Goal: Transaction & Acquisition: Book appointment/travel/reservation

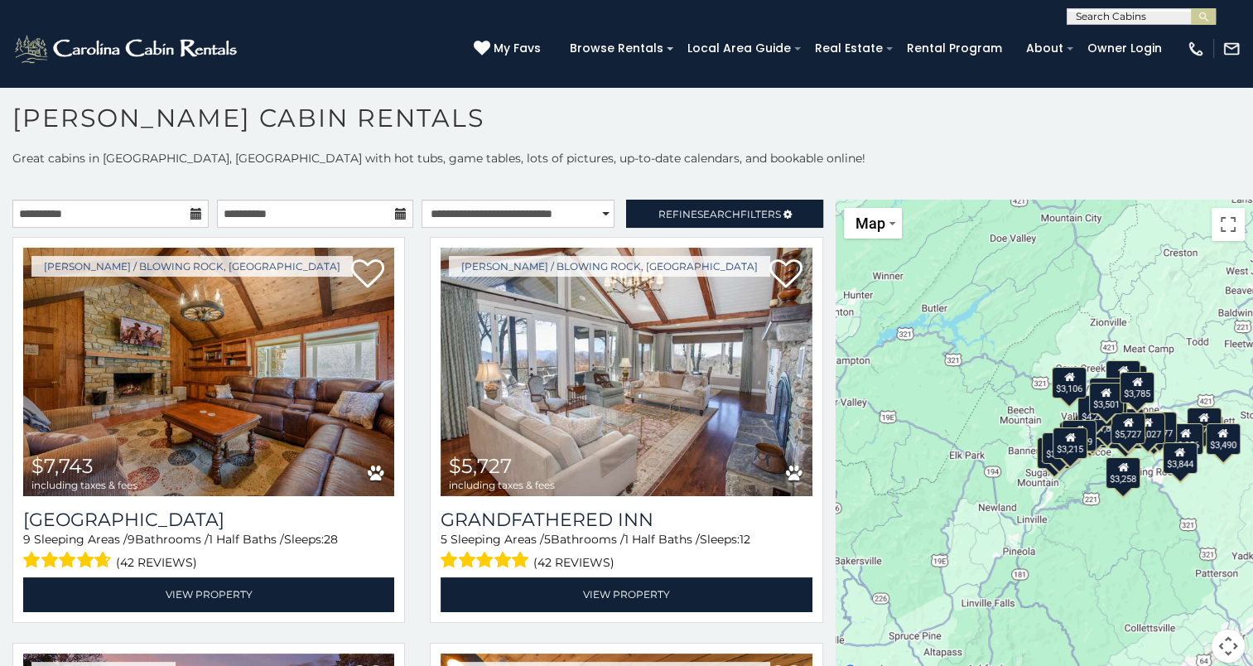
scroll to position [3231, 0]
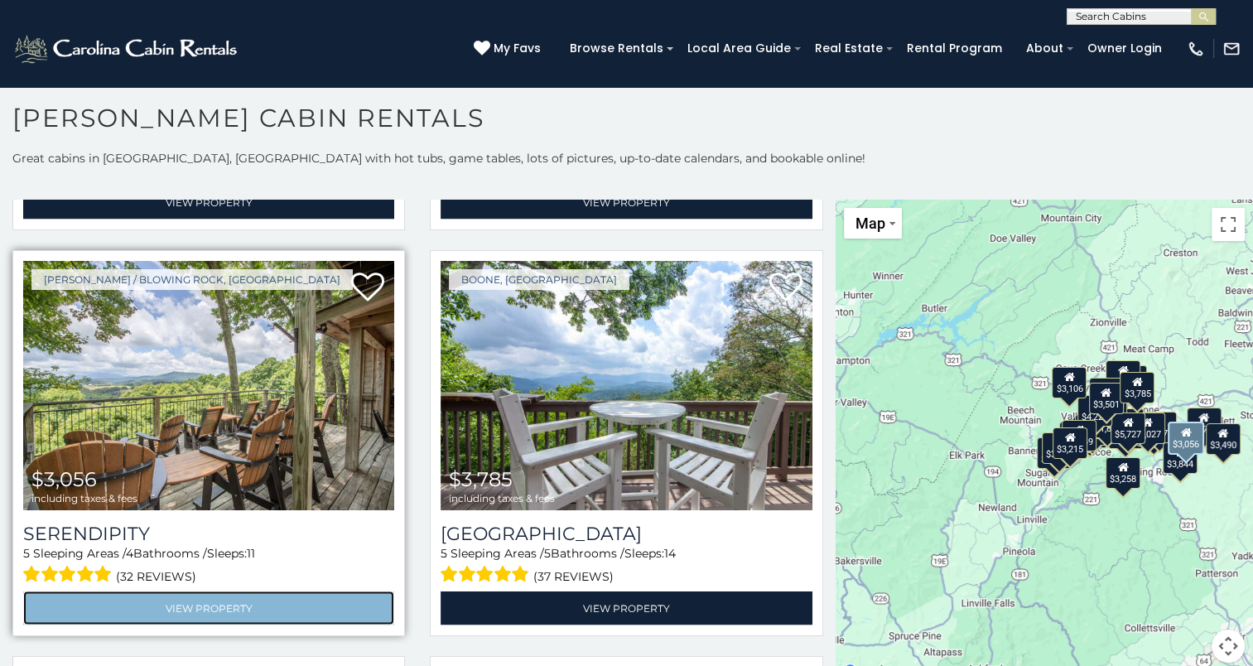
click at [179, 592] on link "View Property" at bounding box center [208, 609] width 371 height 34
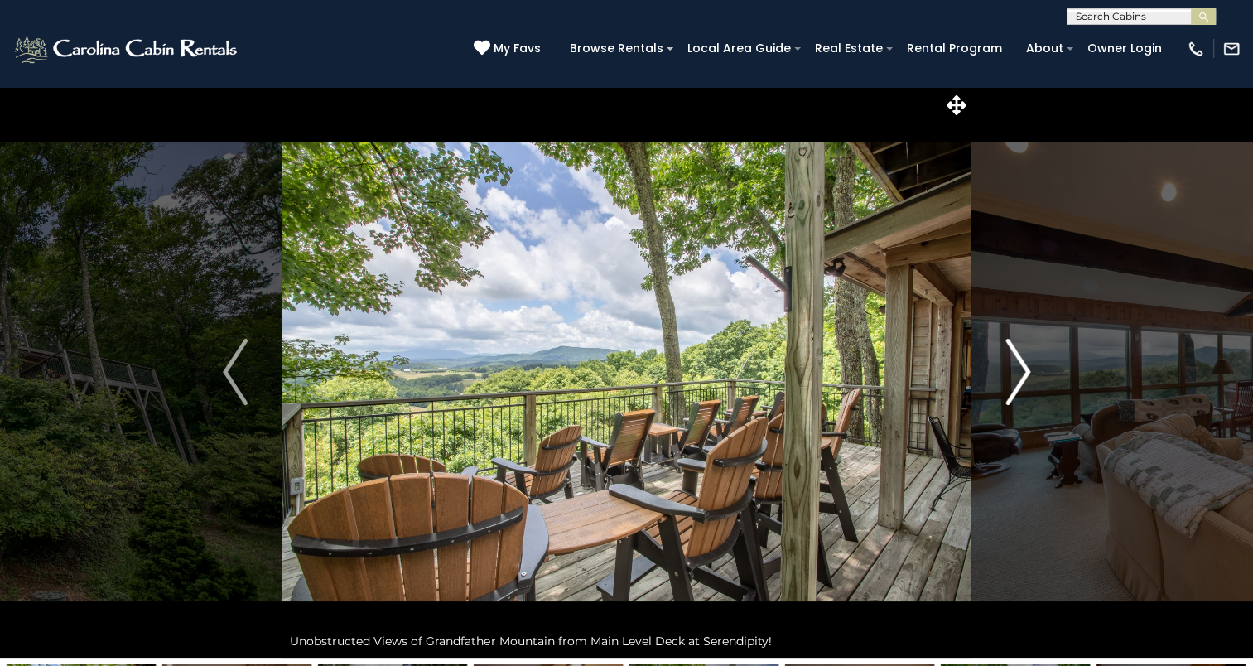
click at [1004, 376] on button "Next" at bounding box center [1018, 372] width 93 height 572
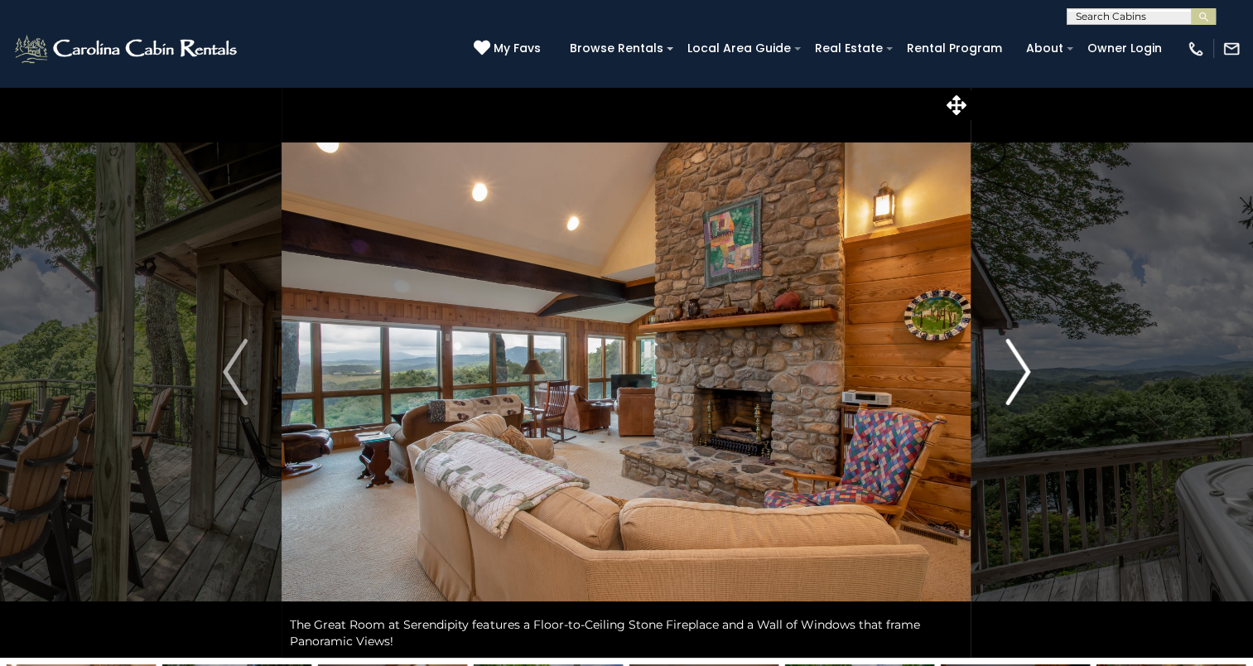
click at [1006, 376] on img "Next" at bounding box center [1018, 372] width 25 height 66
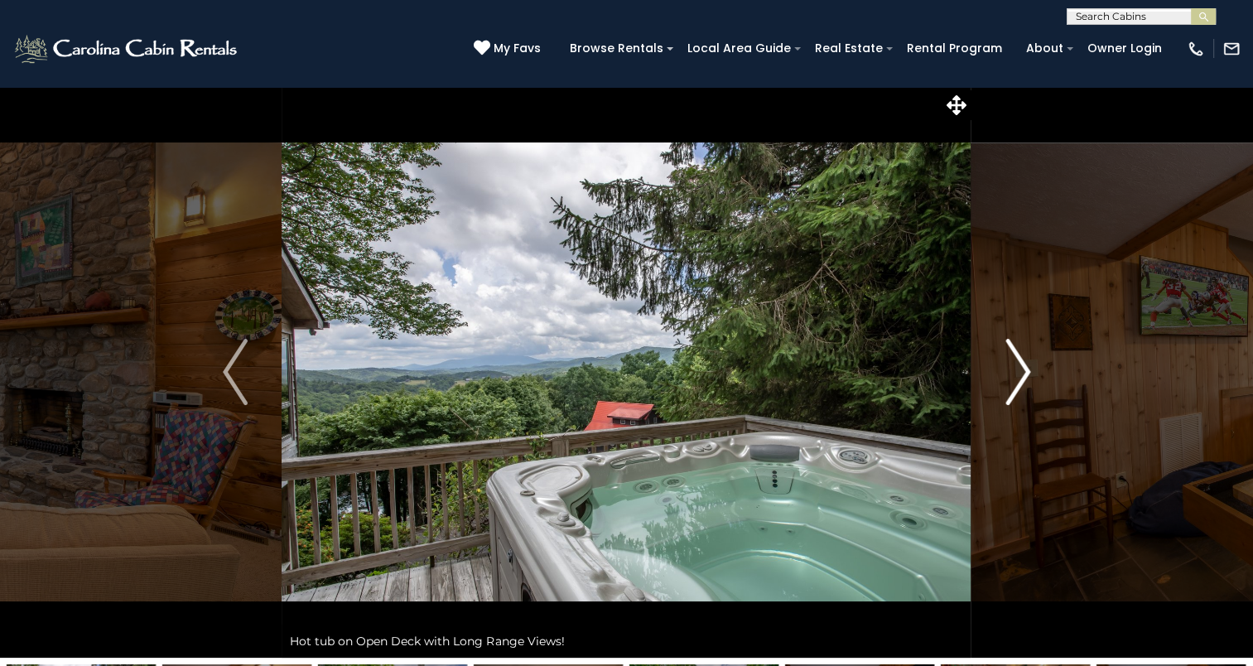
click at [1006, 376] on img "Next" at bounding box center [1018, 372] width 25 height 66
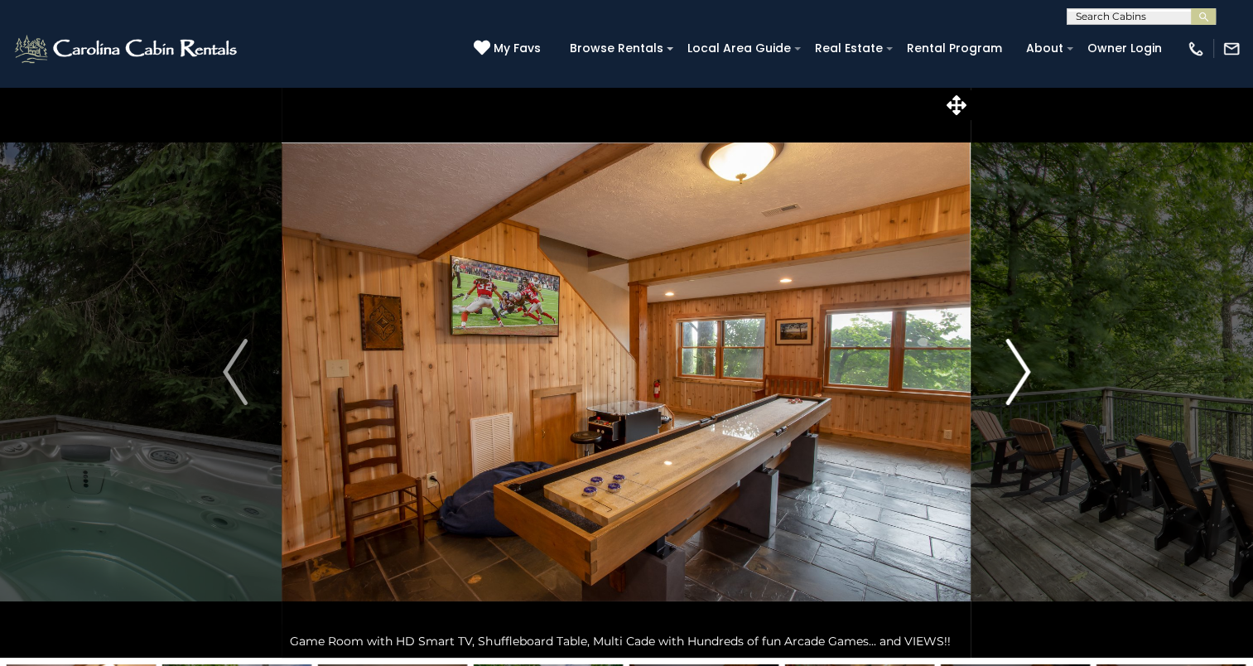
click at [1006, 376] on img "Next" at bounding box center [1018, 372] width 25 height 66
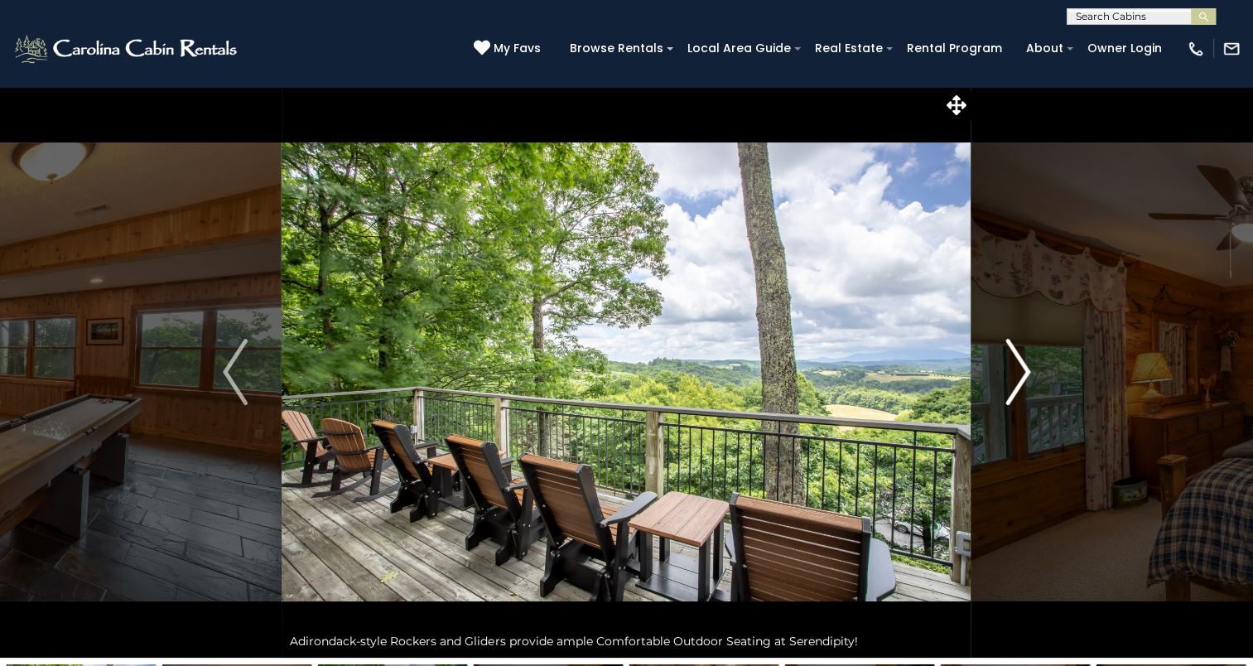
click at [1006, 376] on img "Next" at bounding box center [1018, 372] width 25 height 66
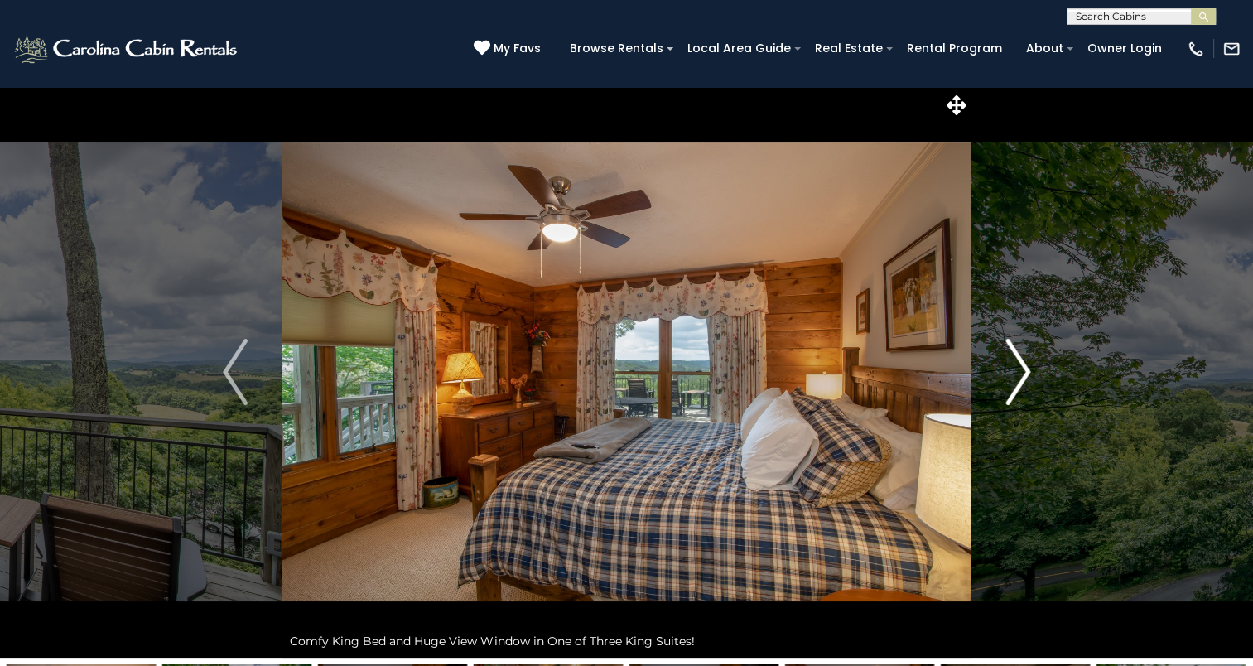
click at [1006, 376] on img "Next" at bounding box center [1018, 372] width 25 height 66
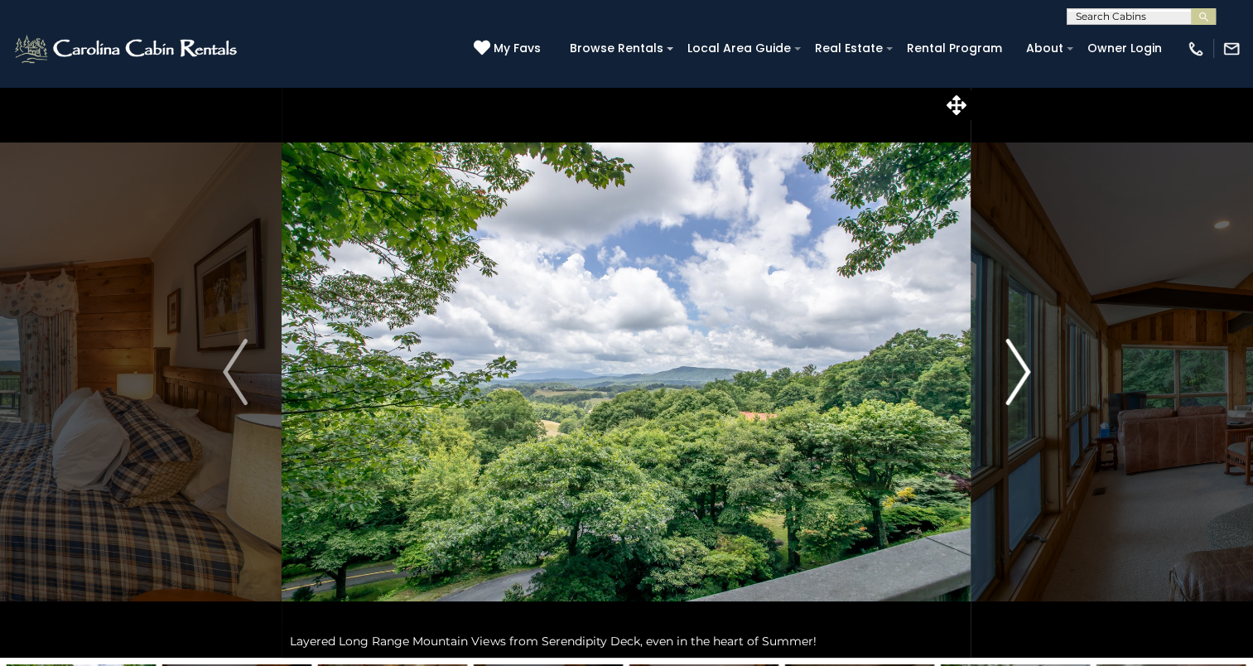
click at [1006, 376] on img "Next" at bounding box center [1018, 372] width 25 height 66
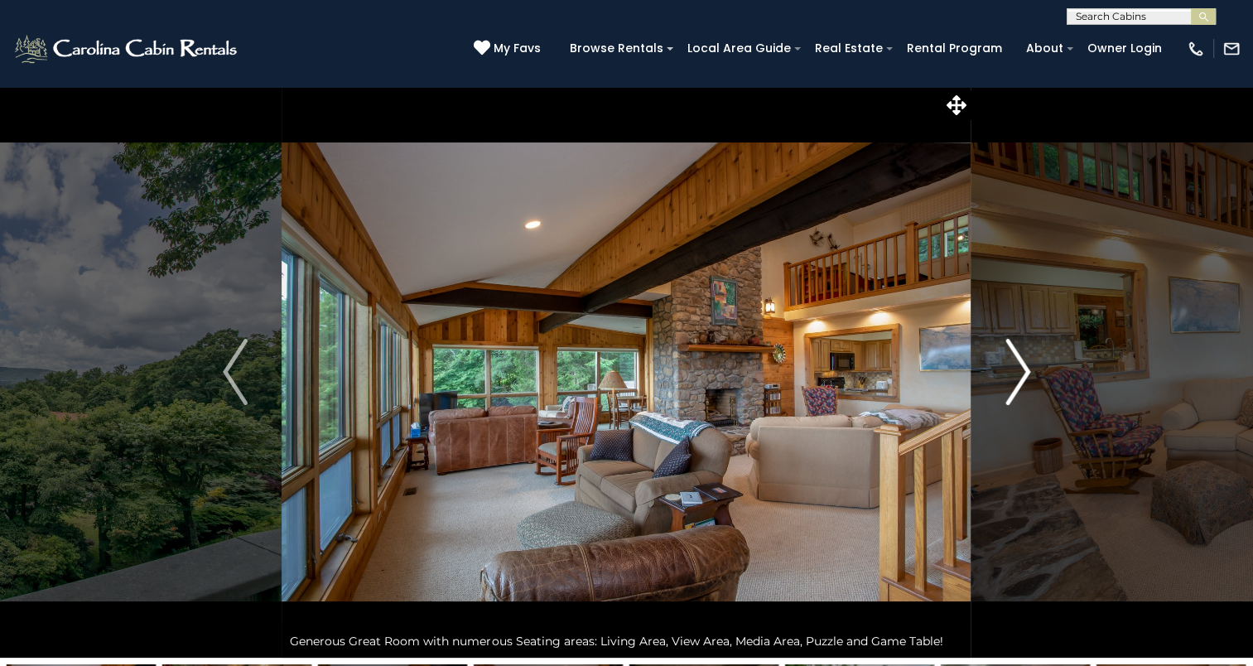
click at [1006, 376] on img "Next" at bounding box center [1018, 372] width 25 height 66
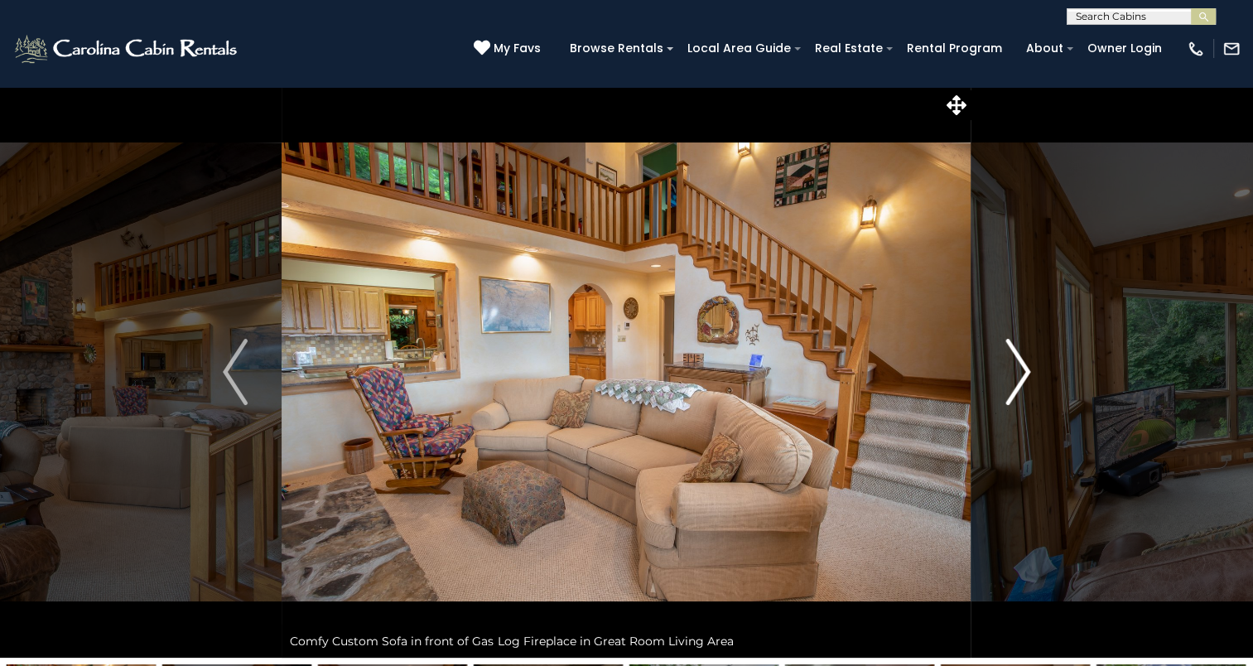
click at [1006, 376] on img "Next" at bounding box center [1018, 372] width 25 height 66
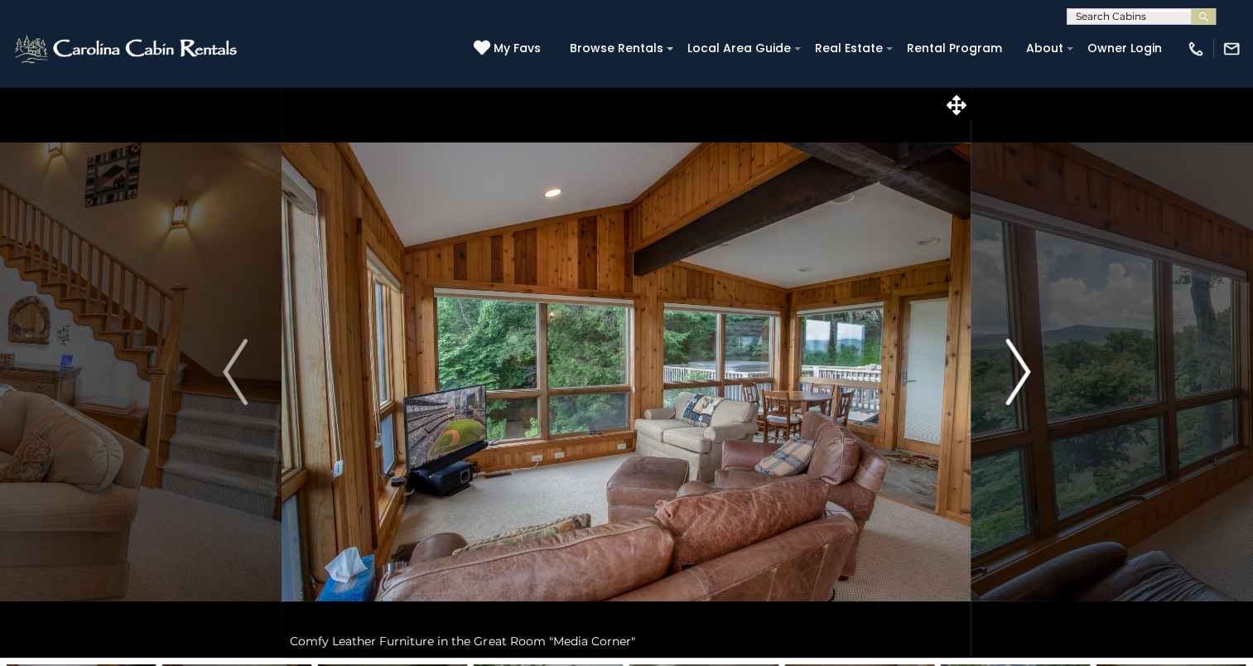
click at [1006, 376] on img "Next" at bounding box center [1018, 372] width 25 height 66
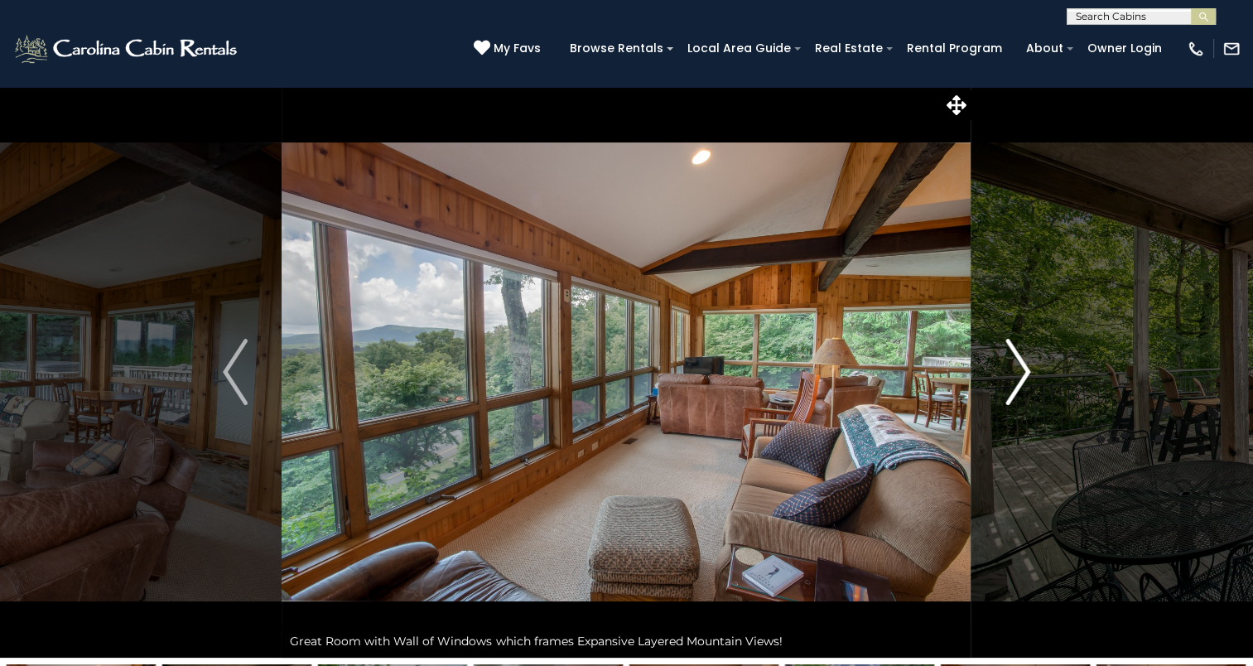
click at [1006, 376] on img "Next" at bounding box center [1018, 372] width 25 height 66
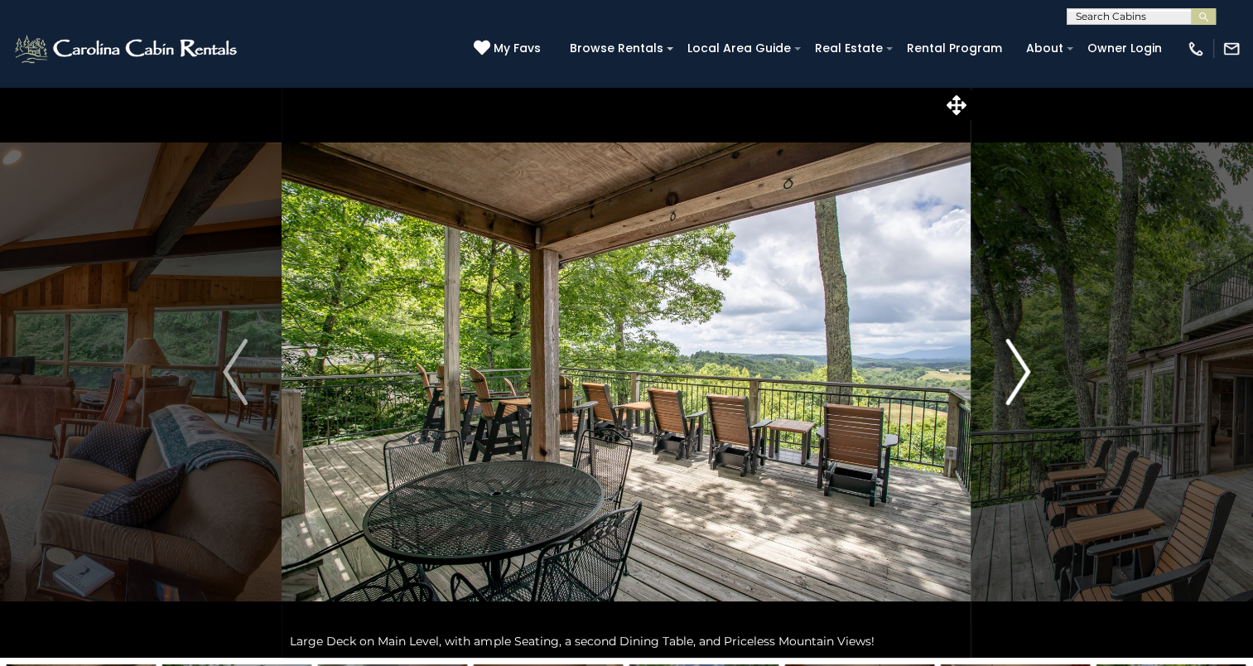
click at [1006, 376] on img "Next" at bounding box center [1018, 372] width 25 height 66
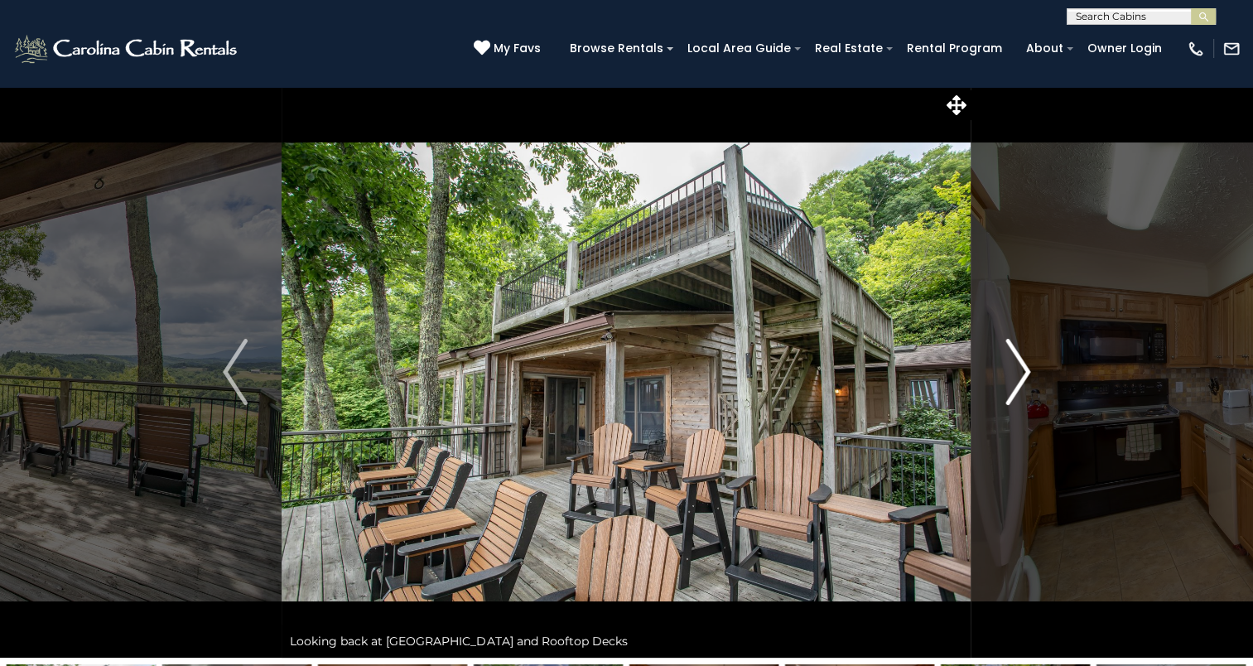
click at [1006, 376] on img "Next" at bounding box center [1018, 372] width 25 height 66
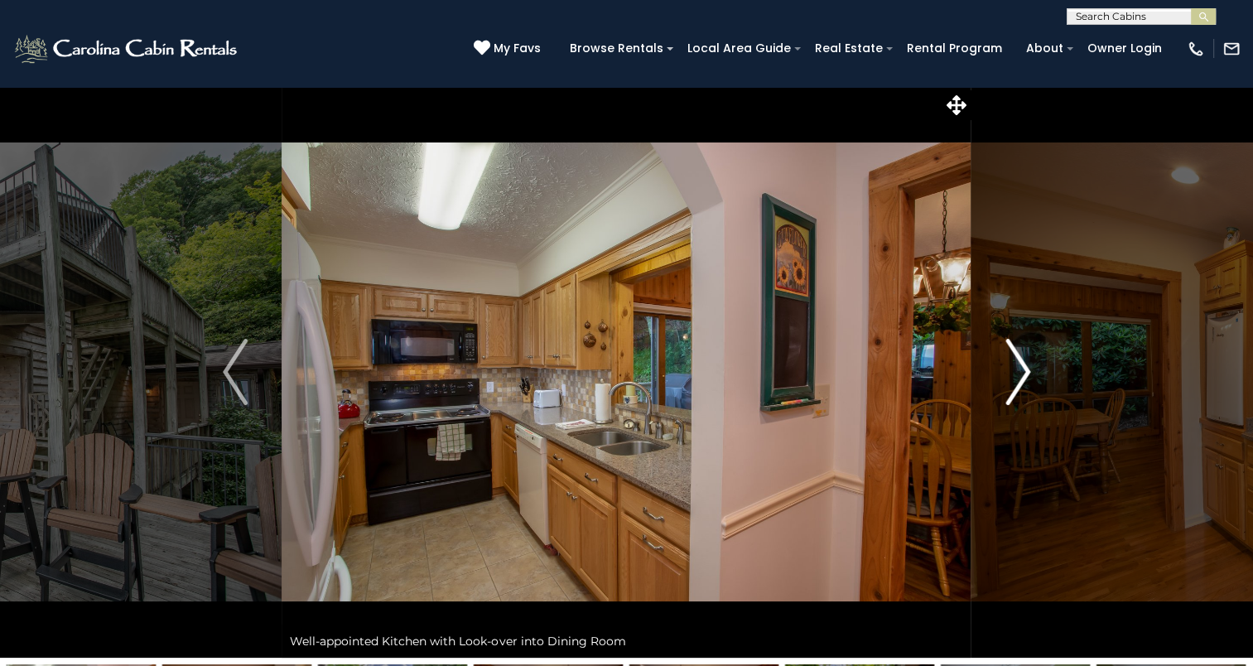
click at [1006, 376] on img "Next" at bounding box center [1018, 372] width 25 height 66
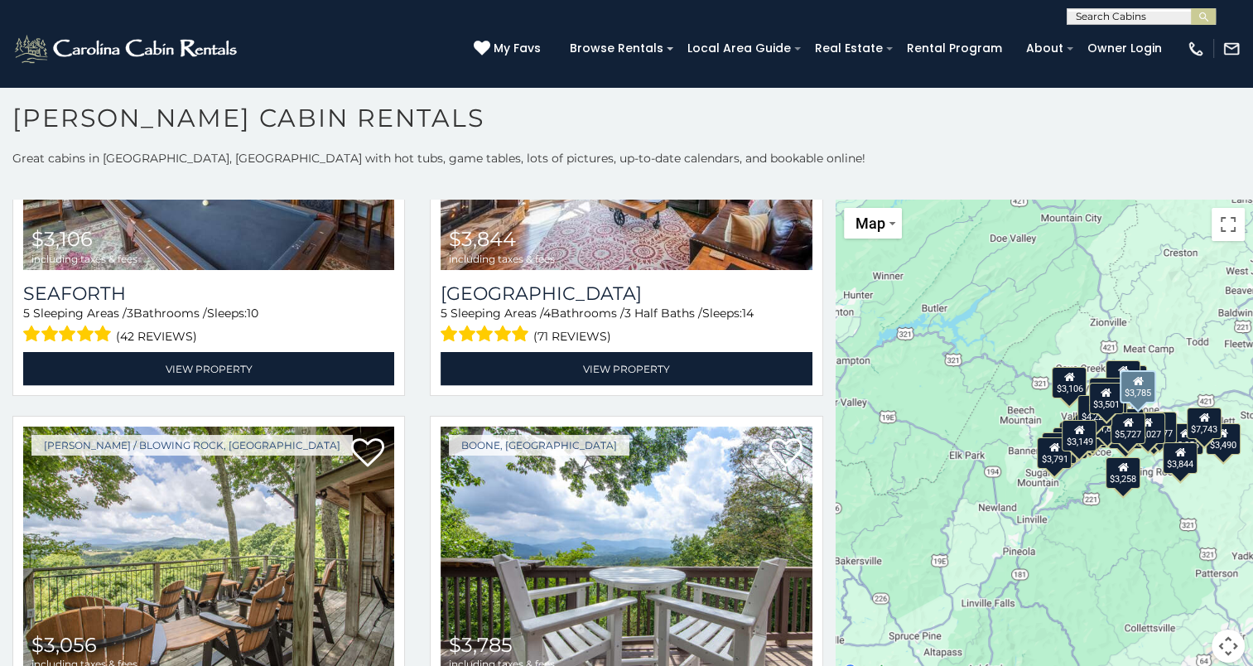
scroll to position [3231, 0]
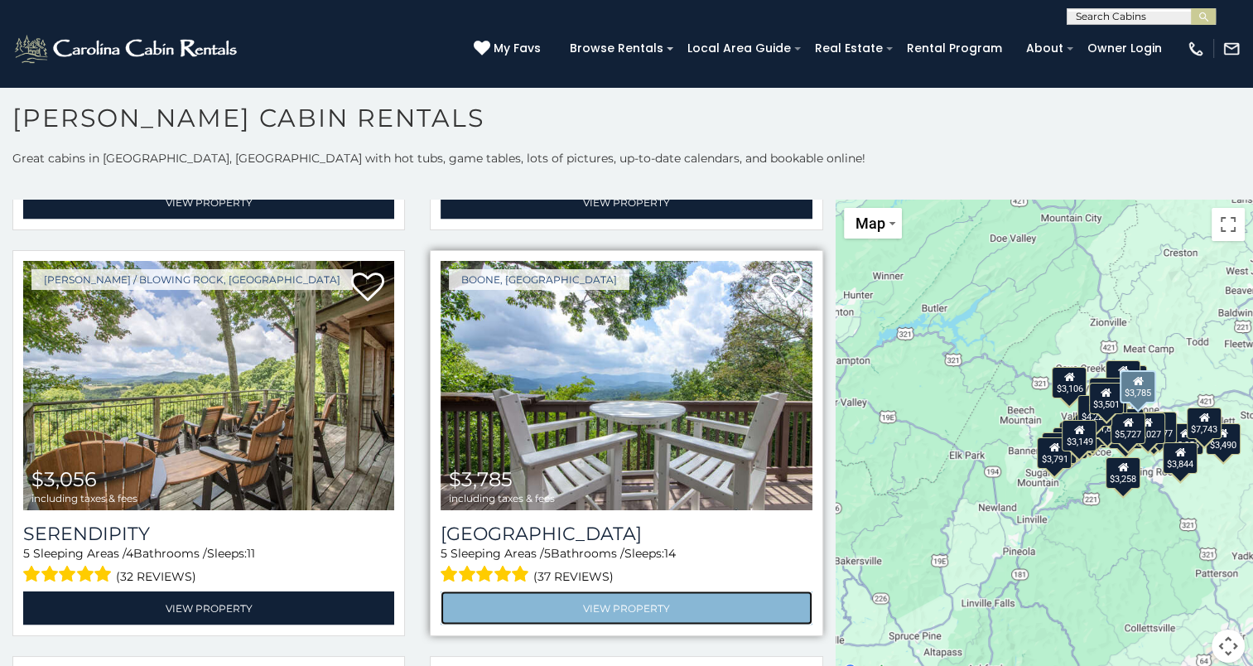
click at [543, 592] on link "View Property" at bounding box center [626, 609] width 371 height 34
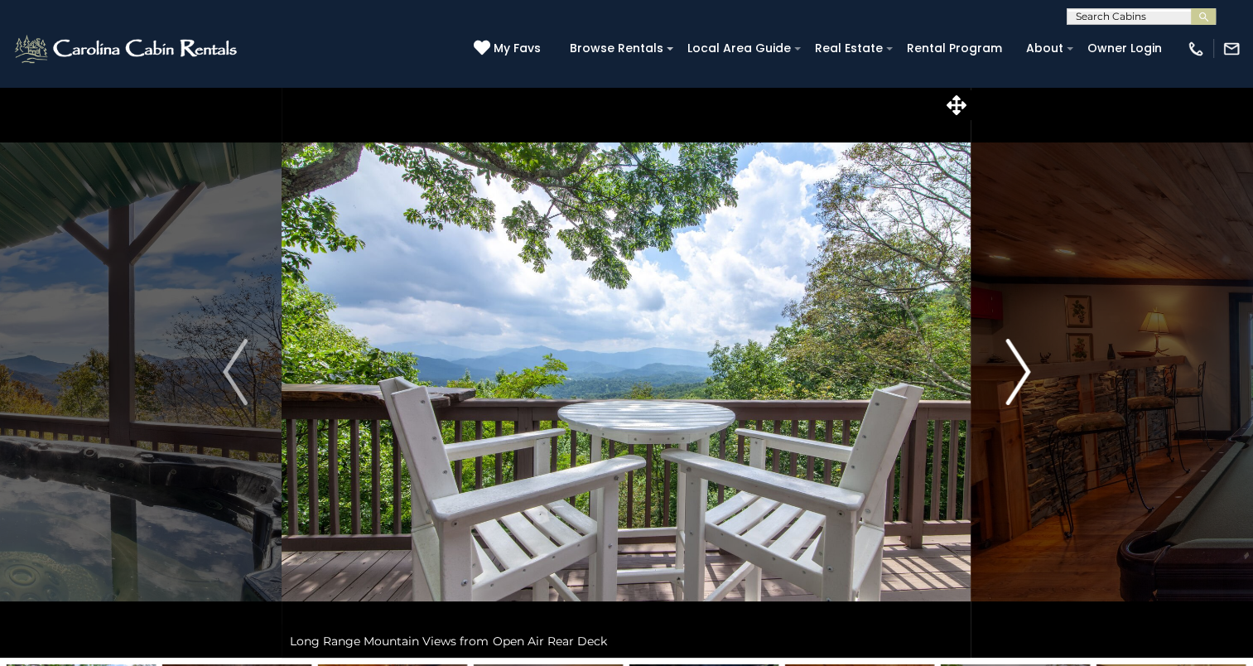
click at [1000, 398] on button "Next" at bounding box center [1018, 372] width 93 height 572
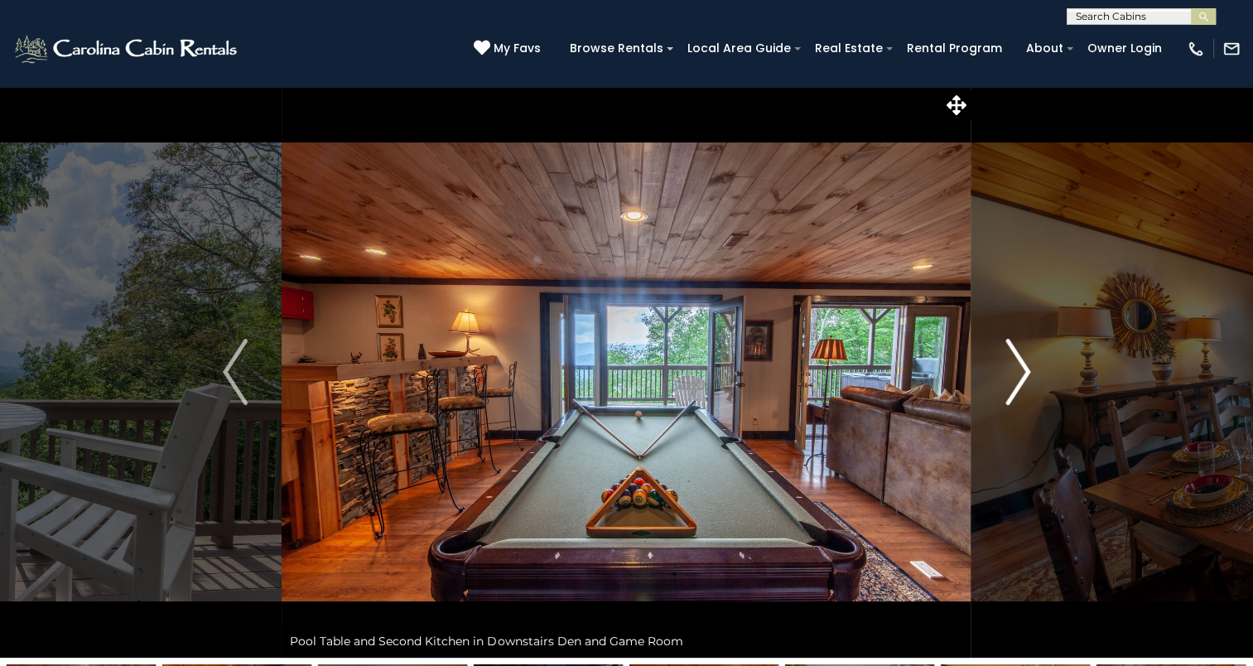
click at [1000, 398] on button "Next" at bounding box center [1018, 372] width 93 height 572
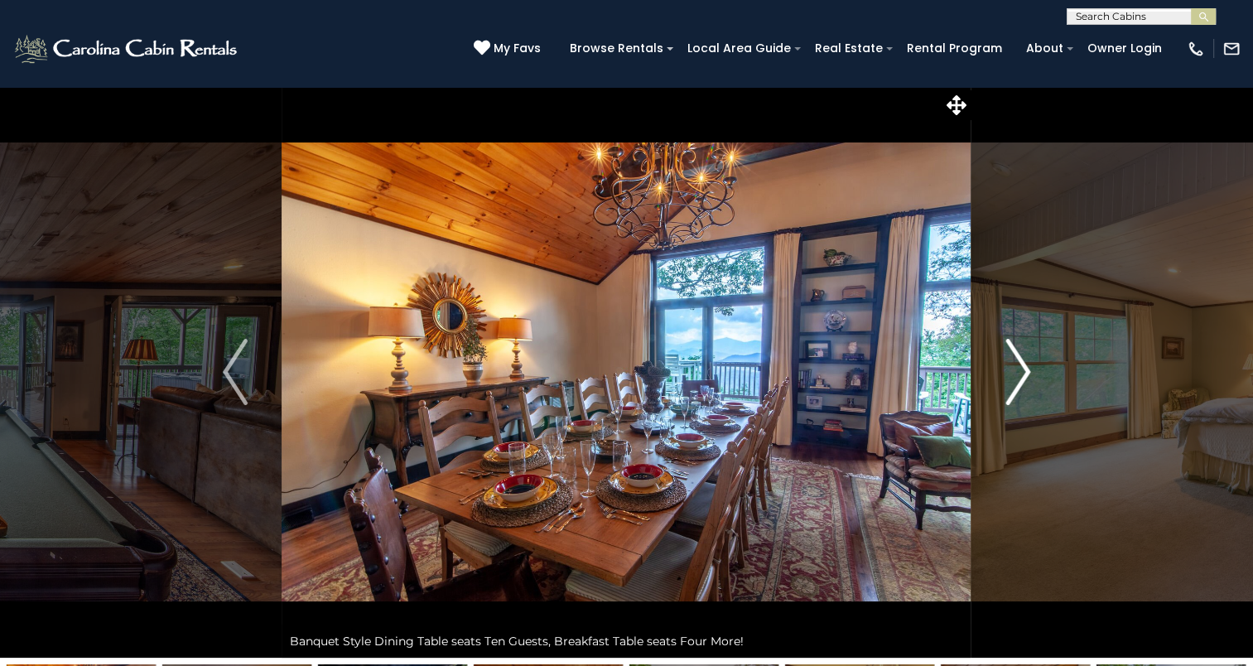
click at [1000, 398] on button "Next" at bounding box center [1018, 372] width 93 height 572
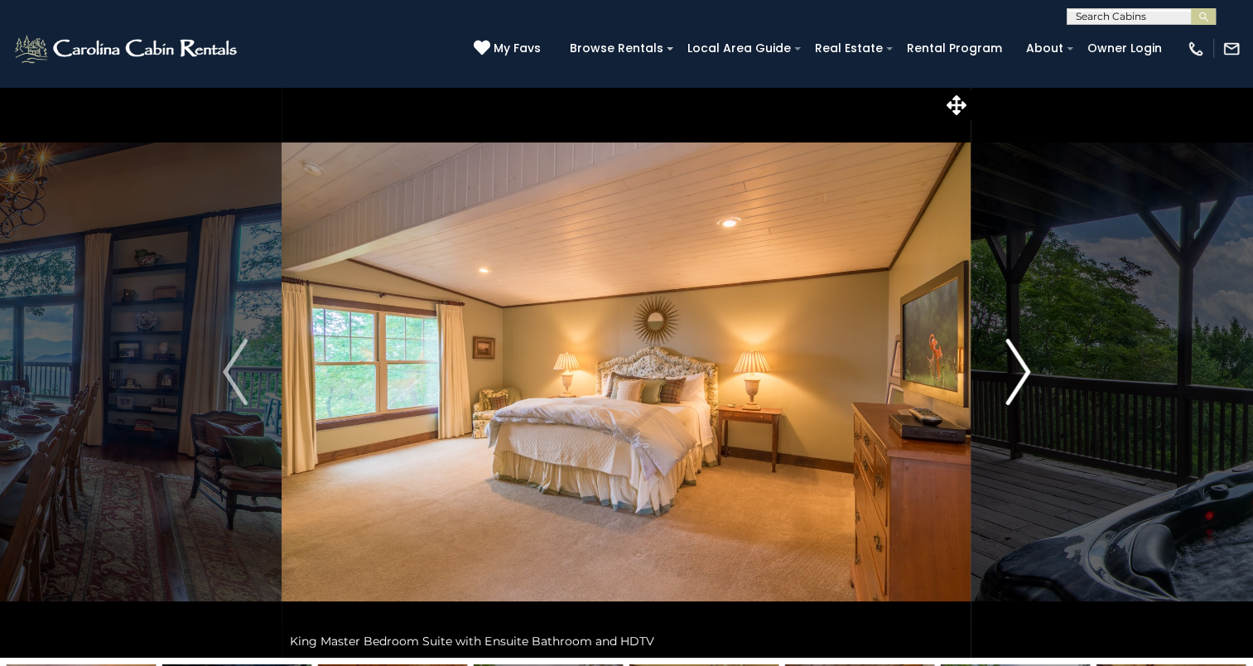
click at [1000, 398] on button "Next" at bounding box center [1018, 372] width 93 height 572
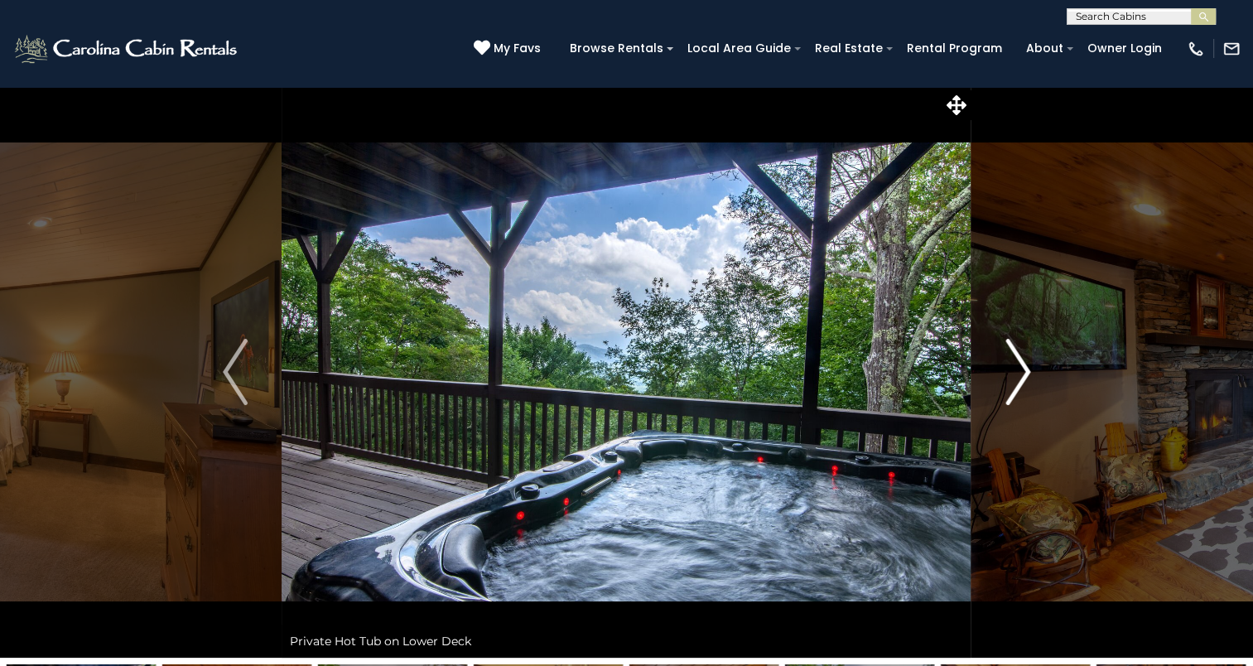
click at [1000, 398] on button "Next" at bounding box center [1018, 372] width 93 height 572
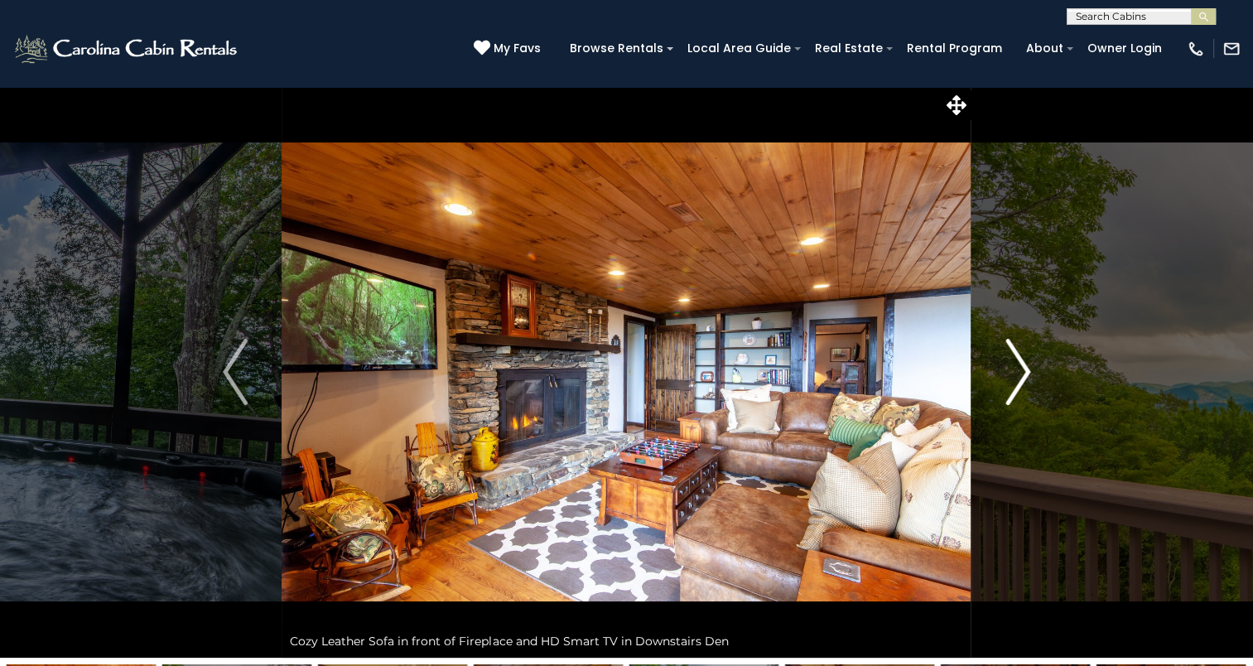
click at [1000, 398] on button "Next" at bounding box center [1018, 372] width 93 height 572
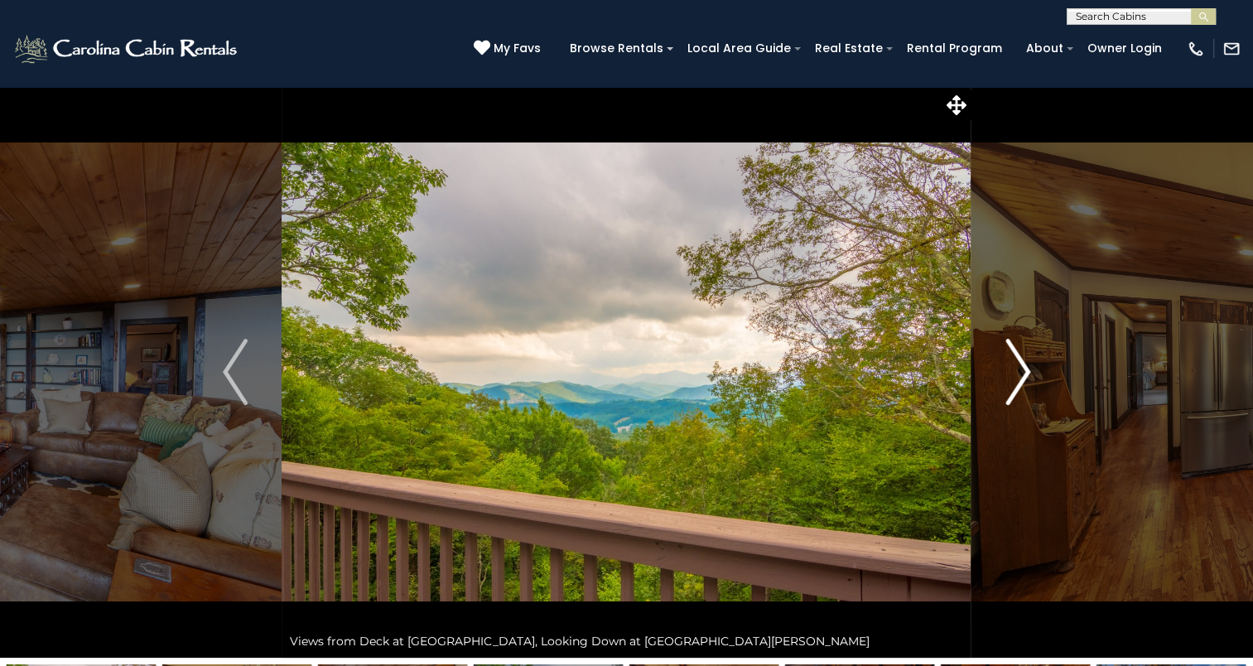
click at [1000, 398] on button "Next" at bounding box center [1018, 372] width 93 height 572
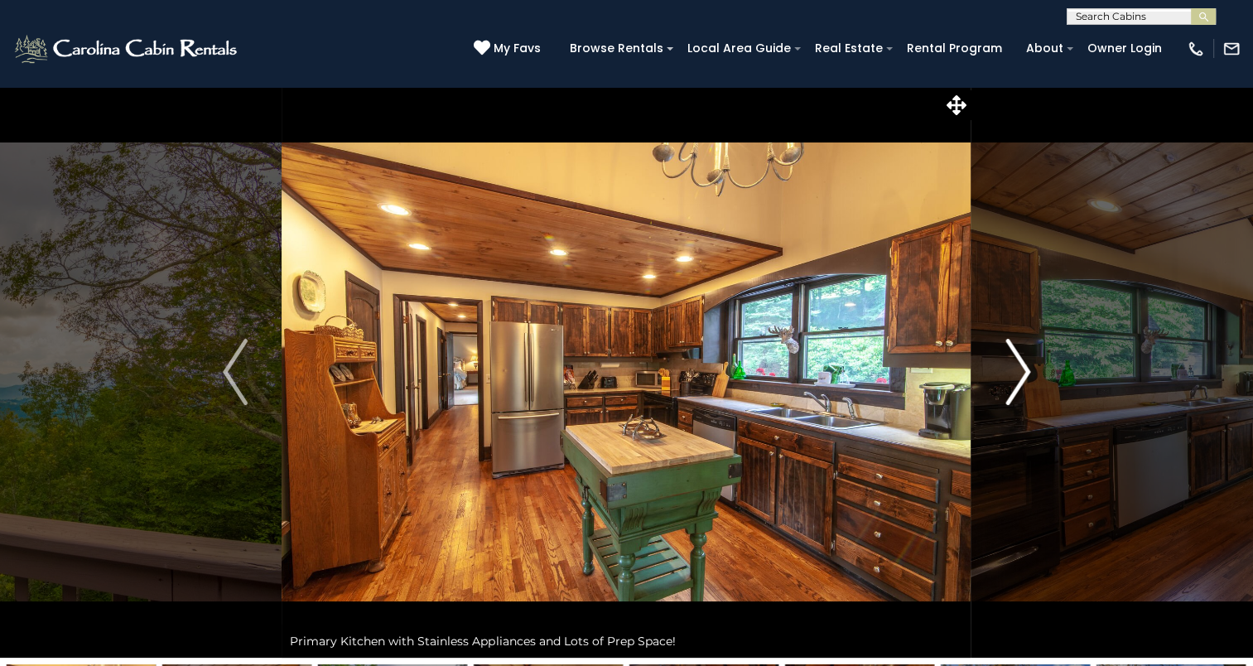
click at [1000, 398] on button "Next" at bounding box center [1018, 372] width 93 height 572
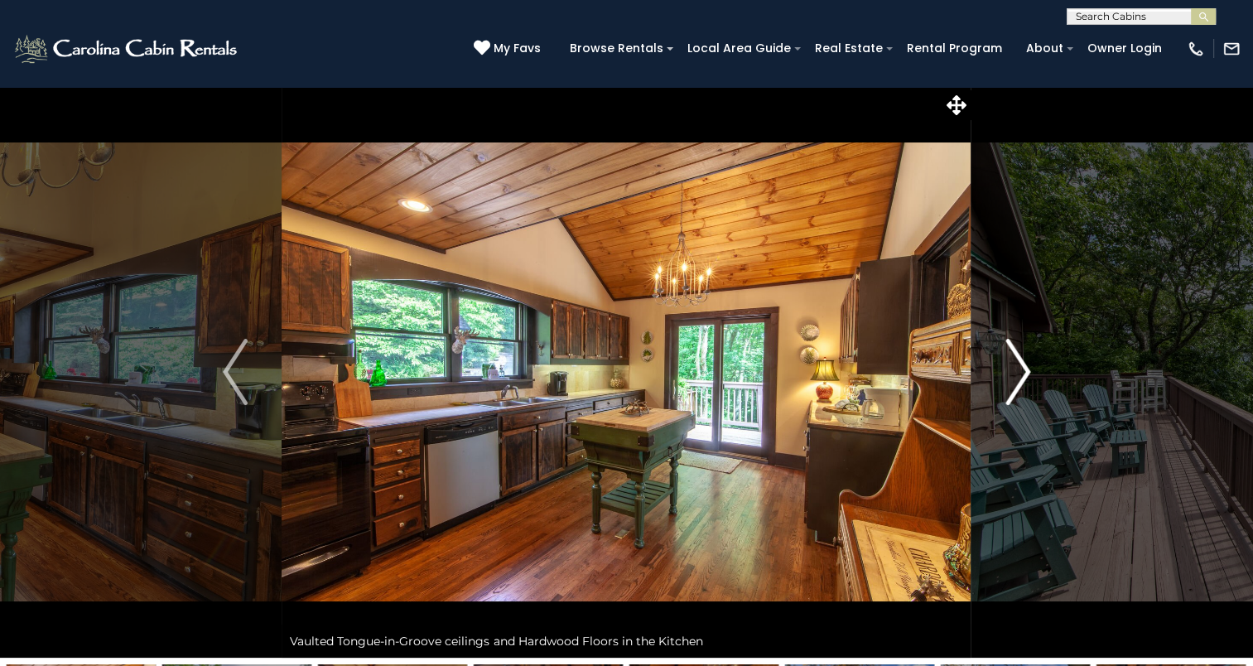
click at [1000, 398] on button "Next" at bounding box center [1018, 372] width 93 height 572
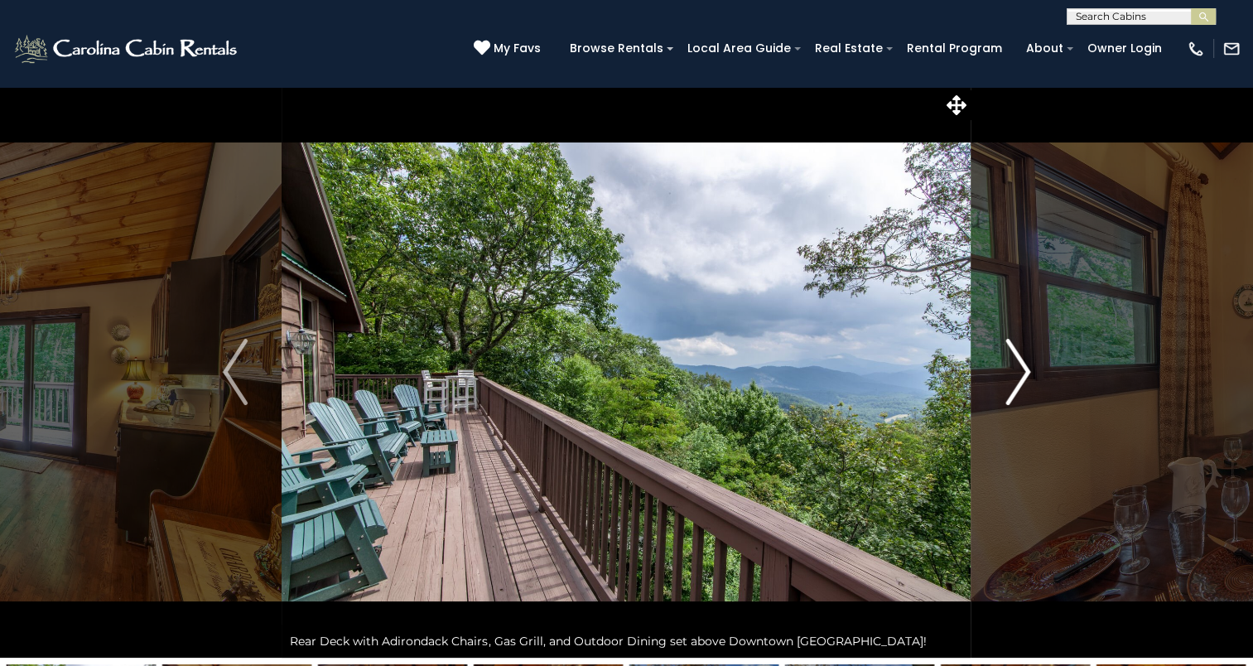
click at [1000, 398] on button "Next" at bounding box center [1018, 372] width 93 height 572
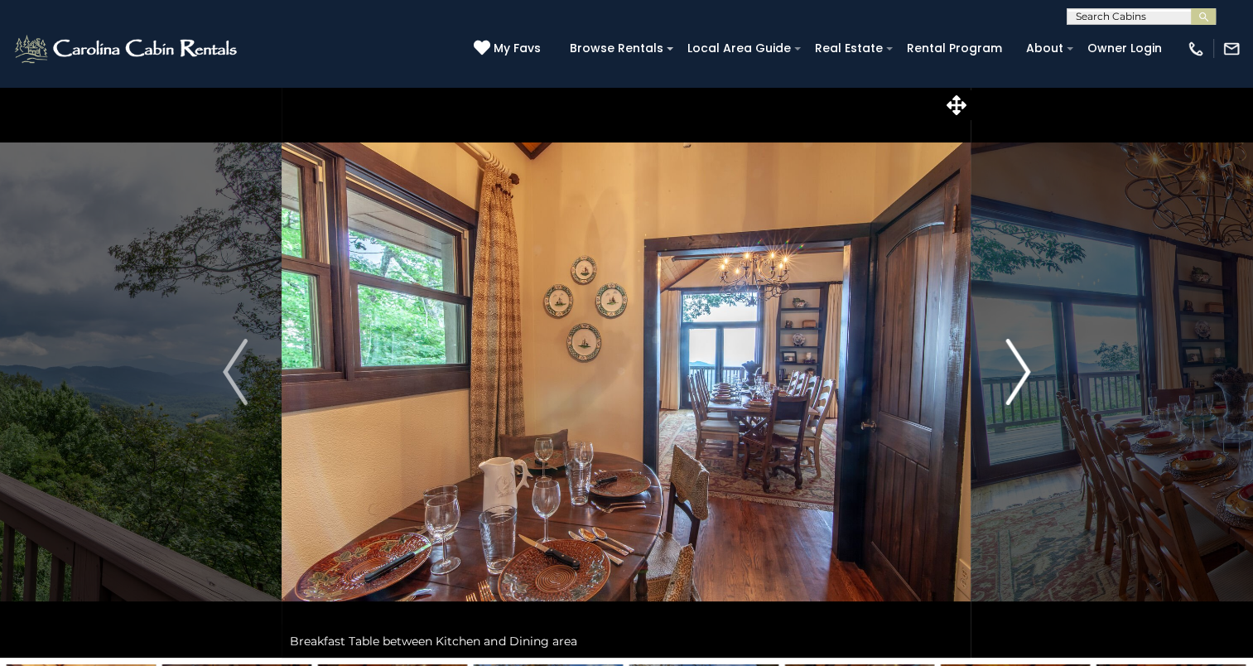
click at [1000, 398] on button "Next" at bounding box center [1018, 372] width 93 height 572
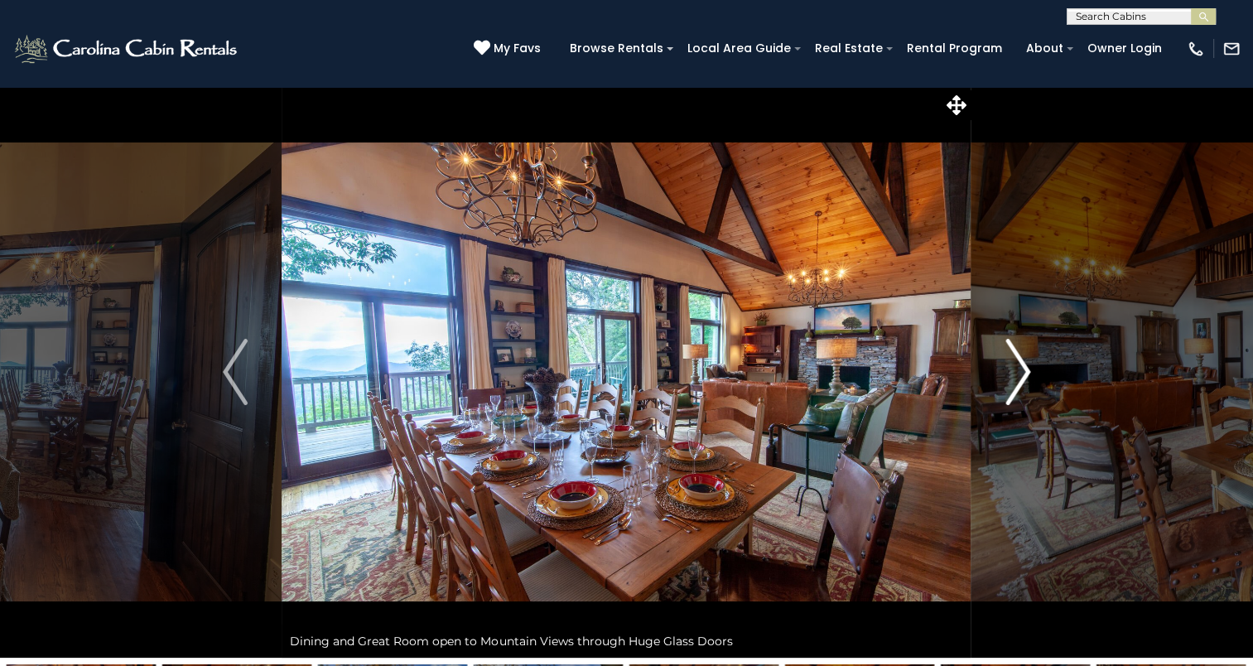
click at [1000, 398] on button "Next" at bounding box center [1018, 372] width 93 height 572
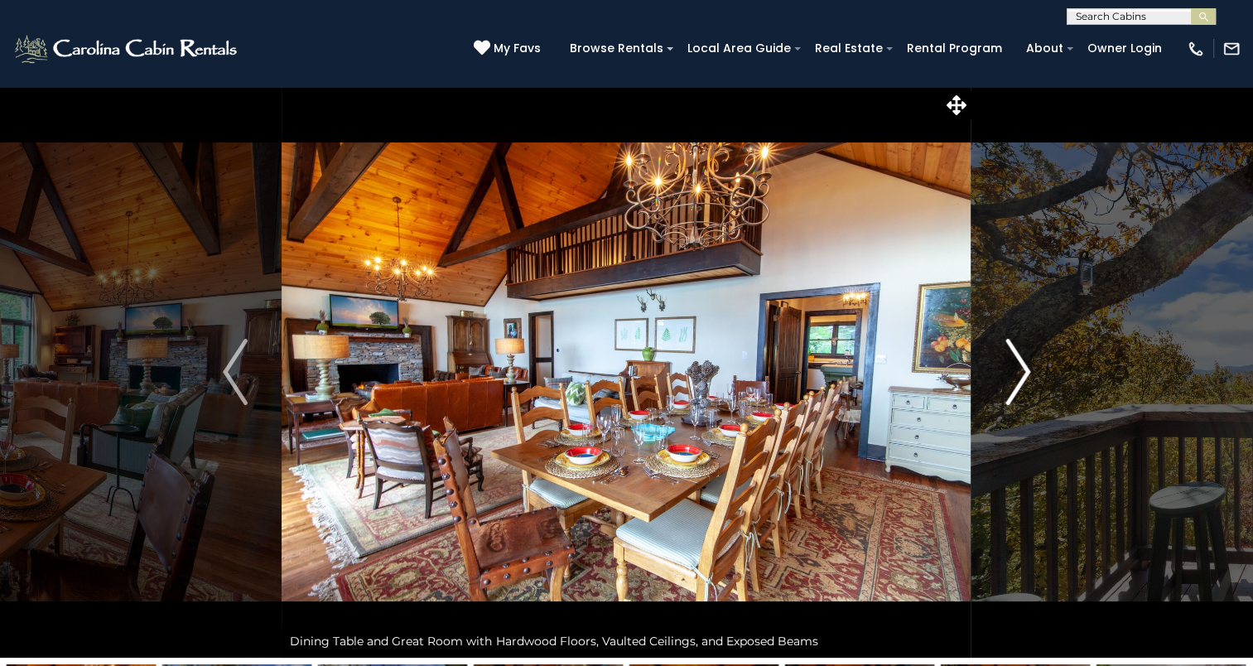
click at [1000, 398] on button "Next" at bounding box center [1018, 372] width 93 height 572
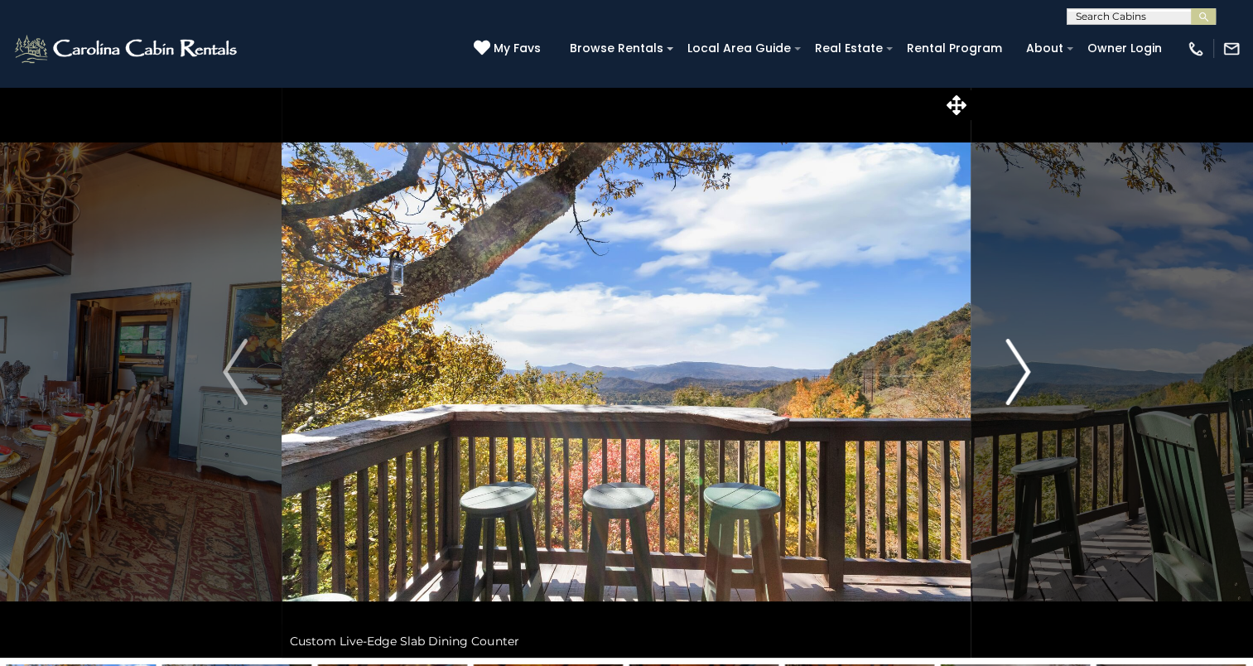
click at [1000, 398] on button "Next" at bounding box center [1018, 372] width 93 height 572
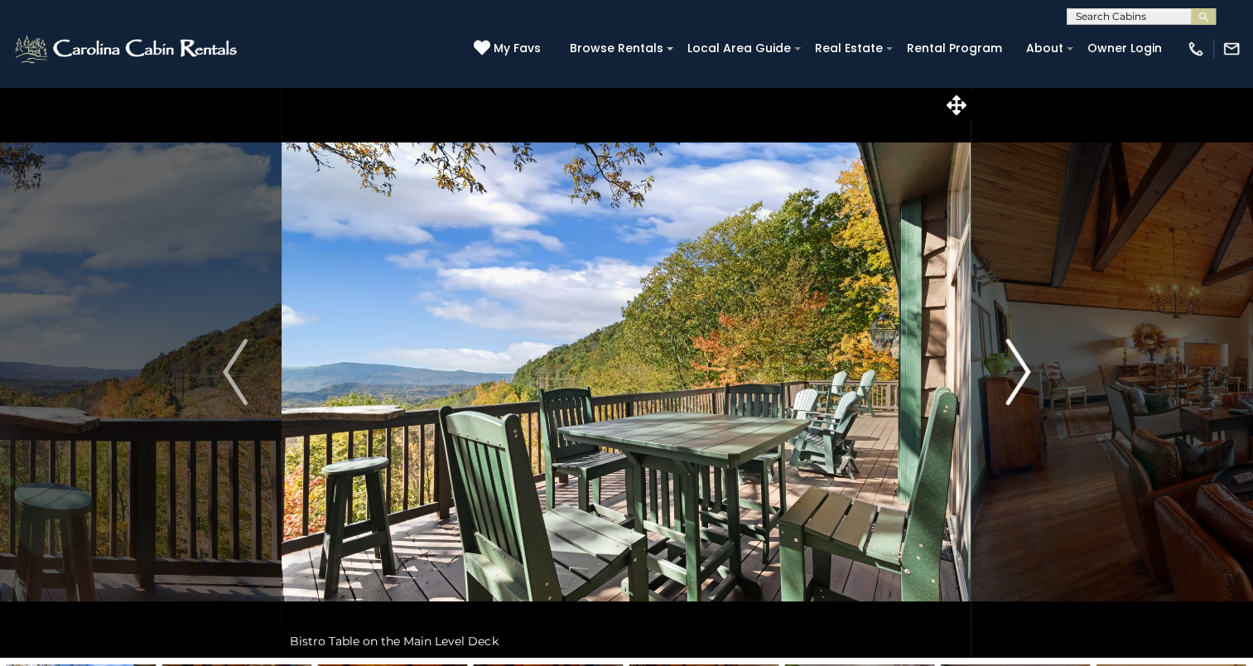
click at [1000, 398] on button "Next" at bounding box center [1018, 372] width 93 height 572
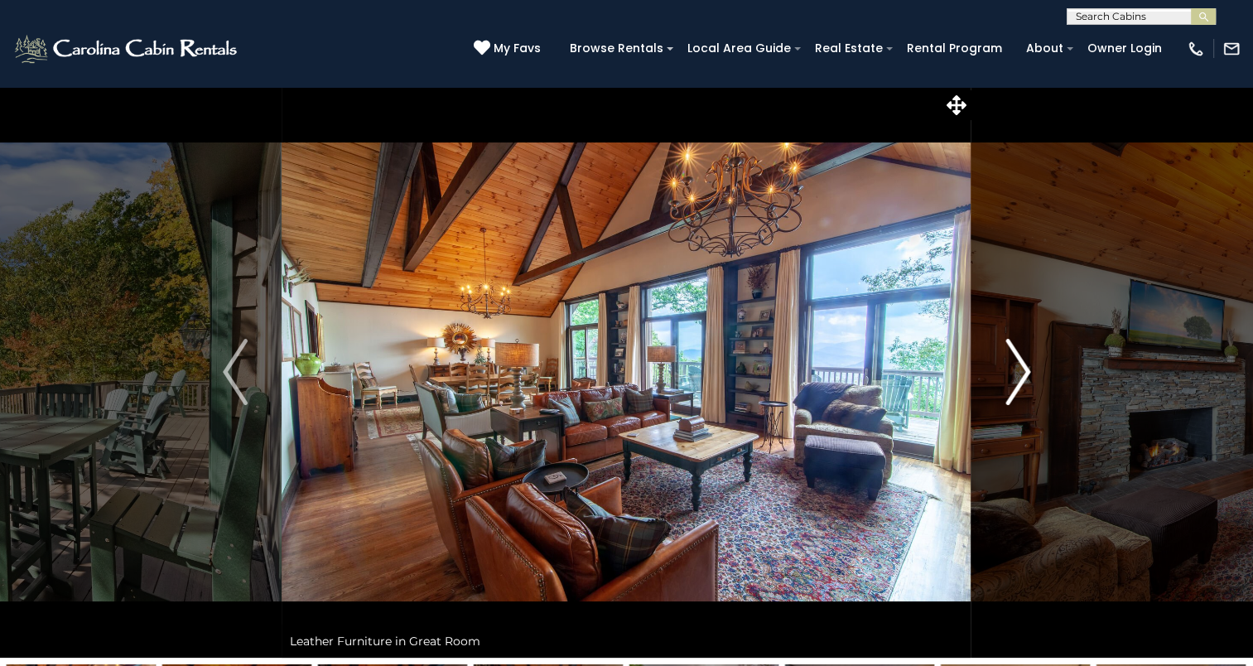
click at [1000, 398] on button "Next" at bounding box center [1018, 372] width 93 height 572
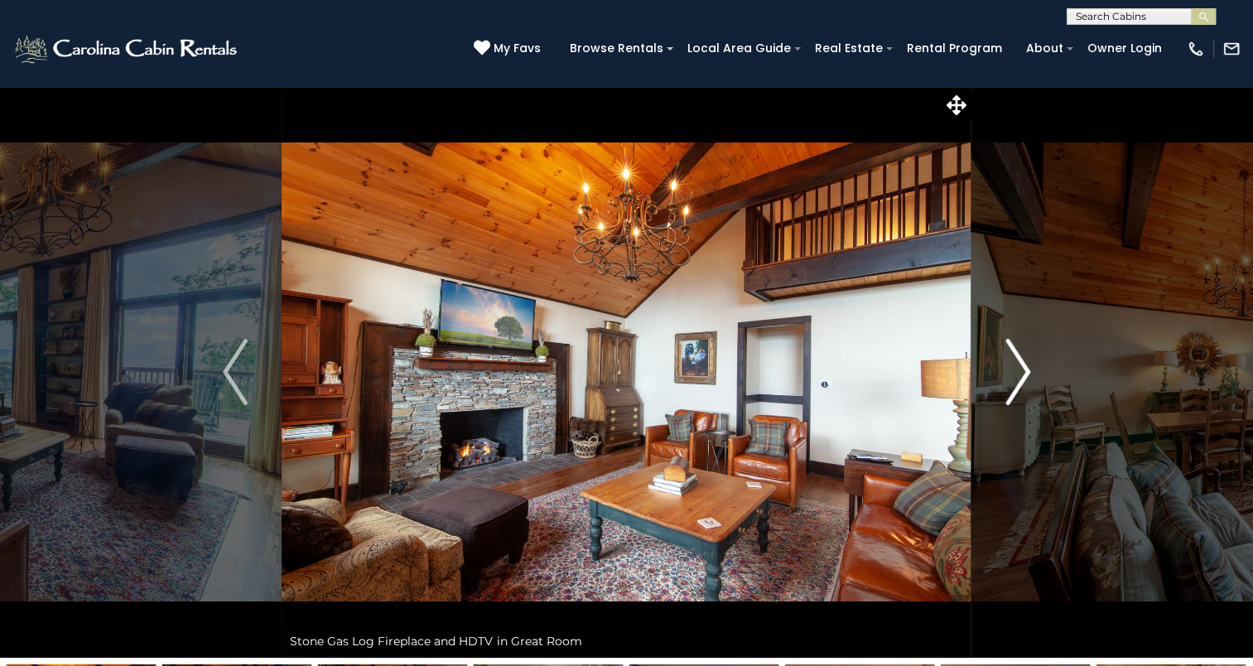
click at [1000, 398] on button "Next" at bounding box center [1018, 372] width 93 height 572
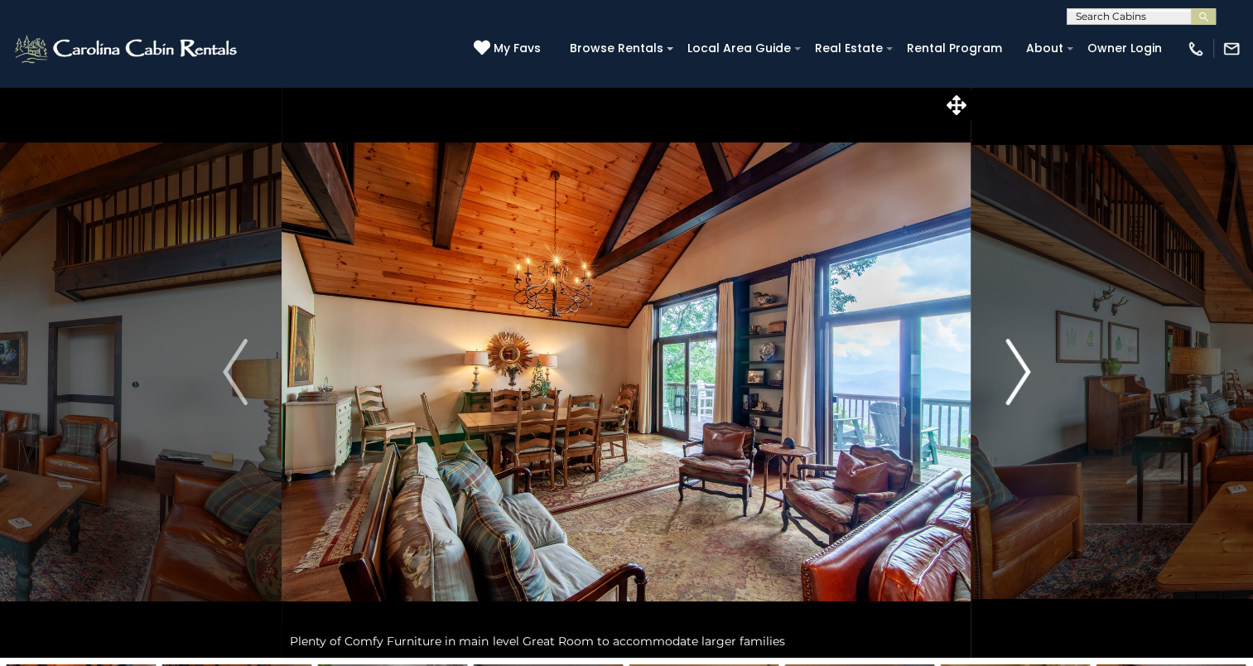
click at [1000, 398] on button "Next" at bounding box center [1018, 372] width 93 height 572
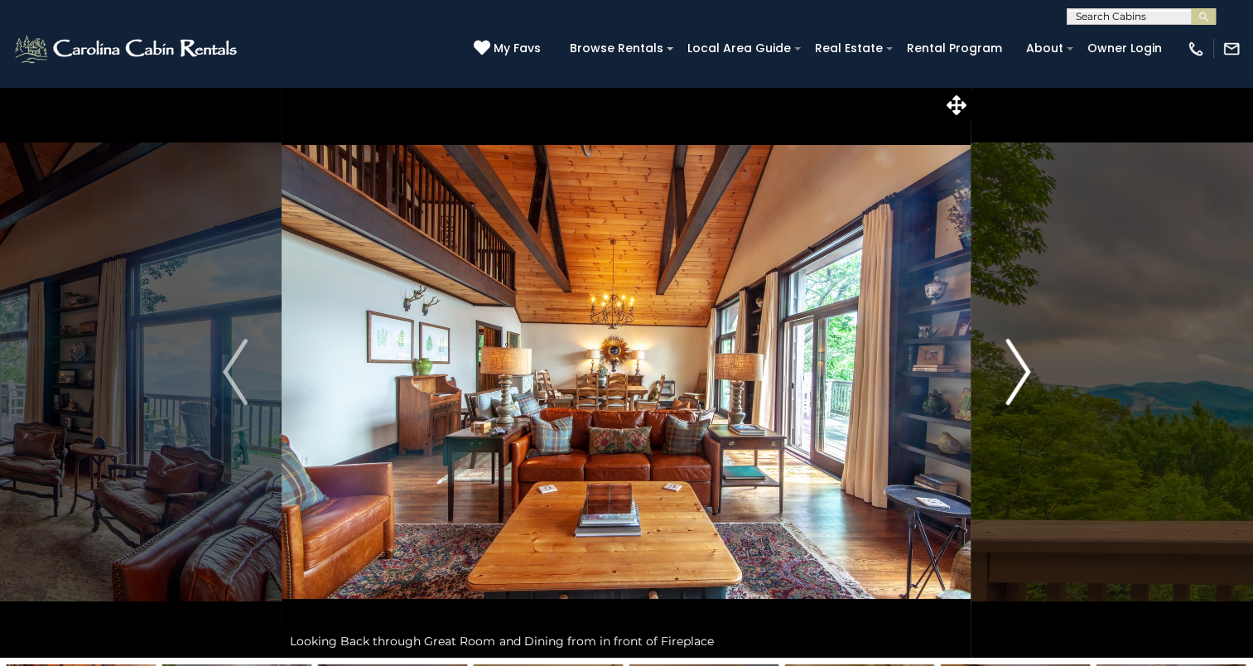
click at [1000, 398] on button "Next" at bounding box center [1018, 372] width 93 height 572
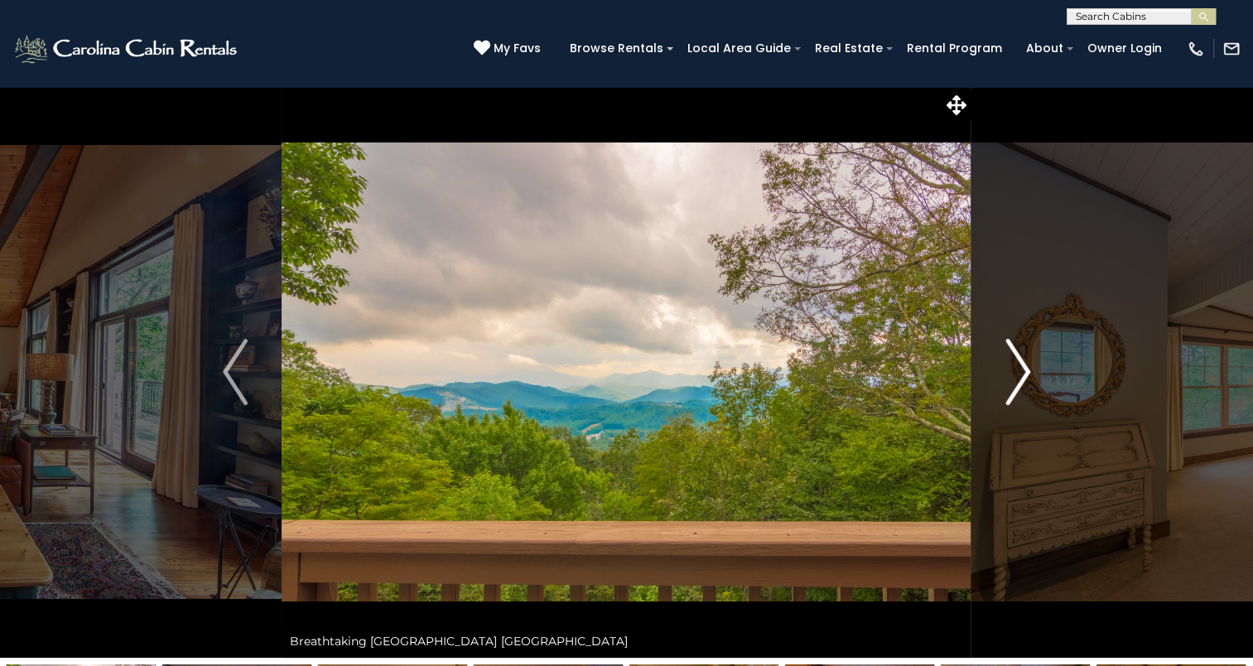
click at [1000, 398] on button "Next" at bounding box center [1018, 372] width 93 height 572
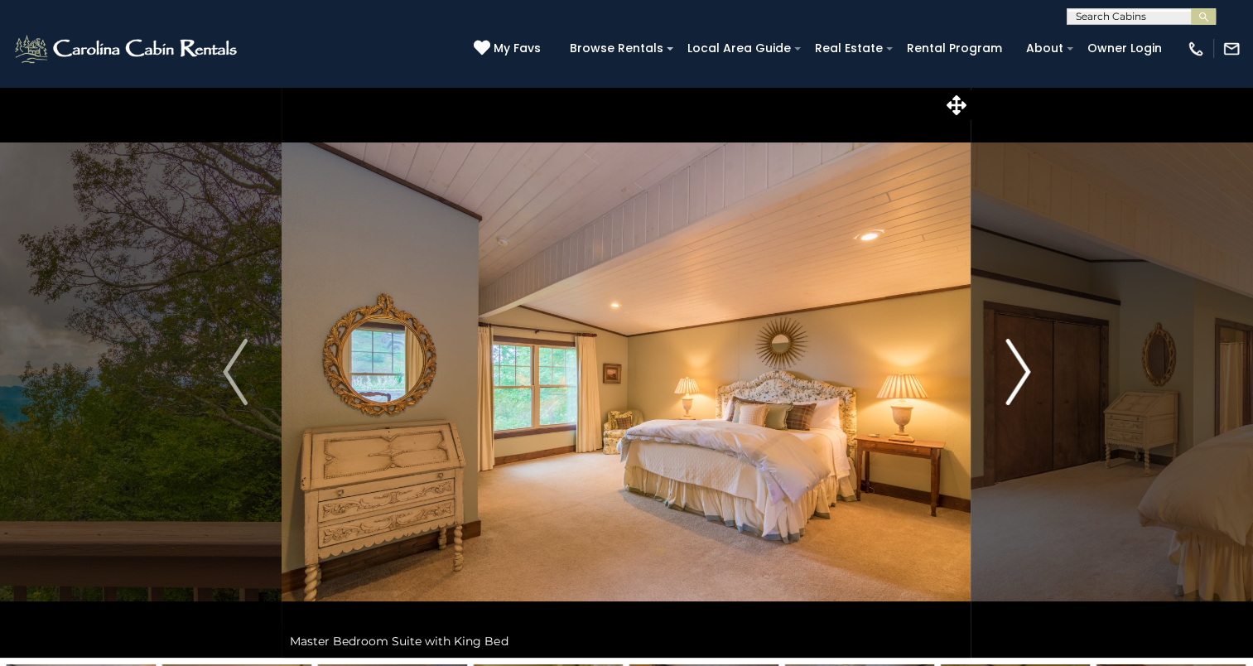
click at [1000, 398] on button "Next" at bounding box center [1018, 372] width 93 height 572
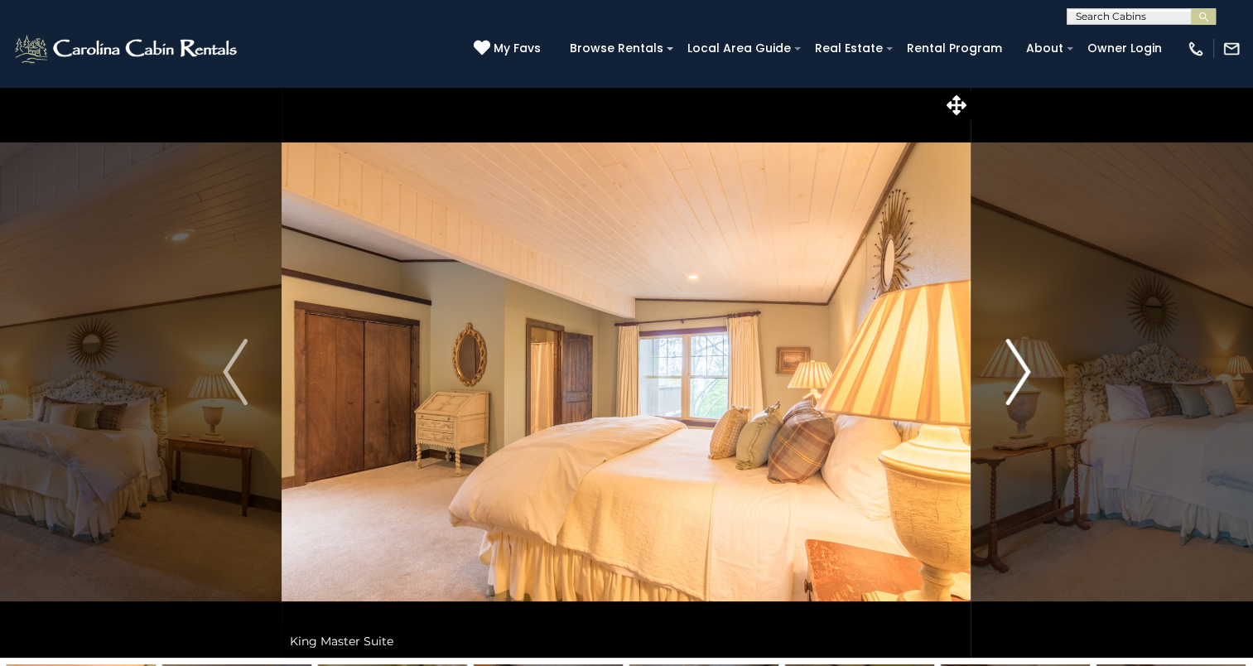
click at [1000, 398] on button "Next" at bounding box center [1018, 372] width 93 height 572
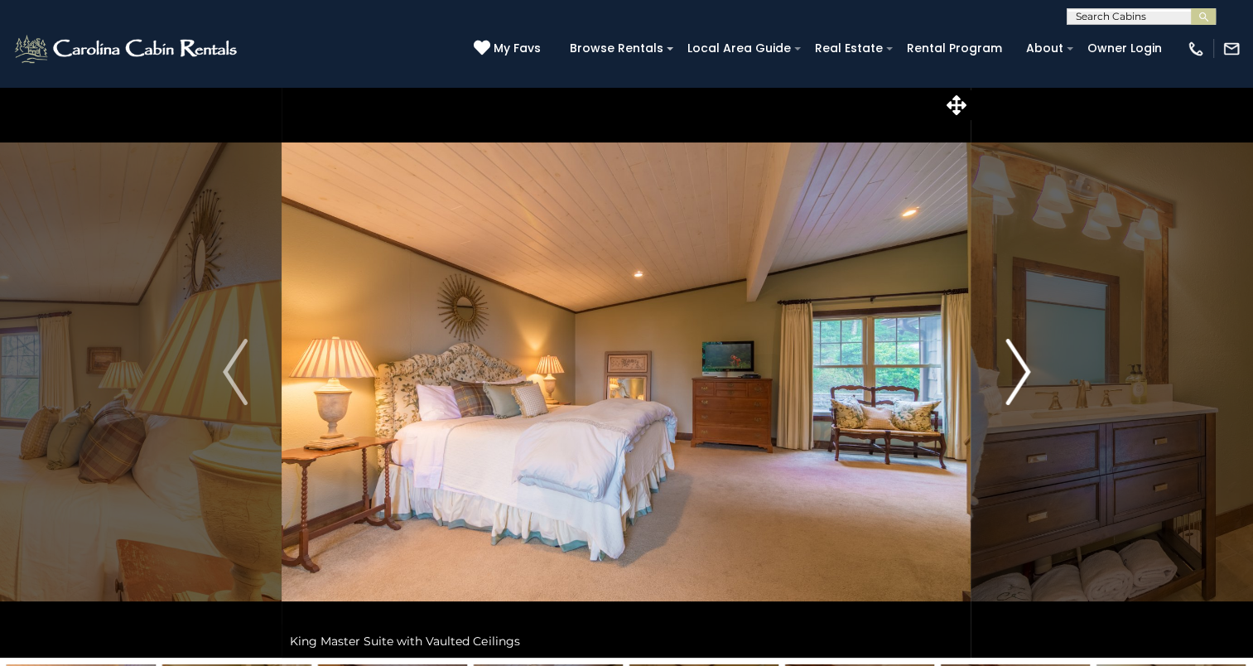
click at [1000, 398] on button "Next" at bounding box center [1018, 372] width 93 height 572
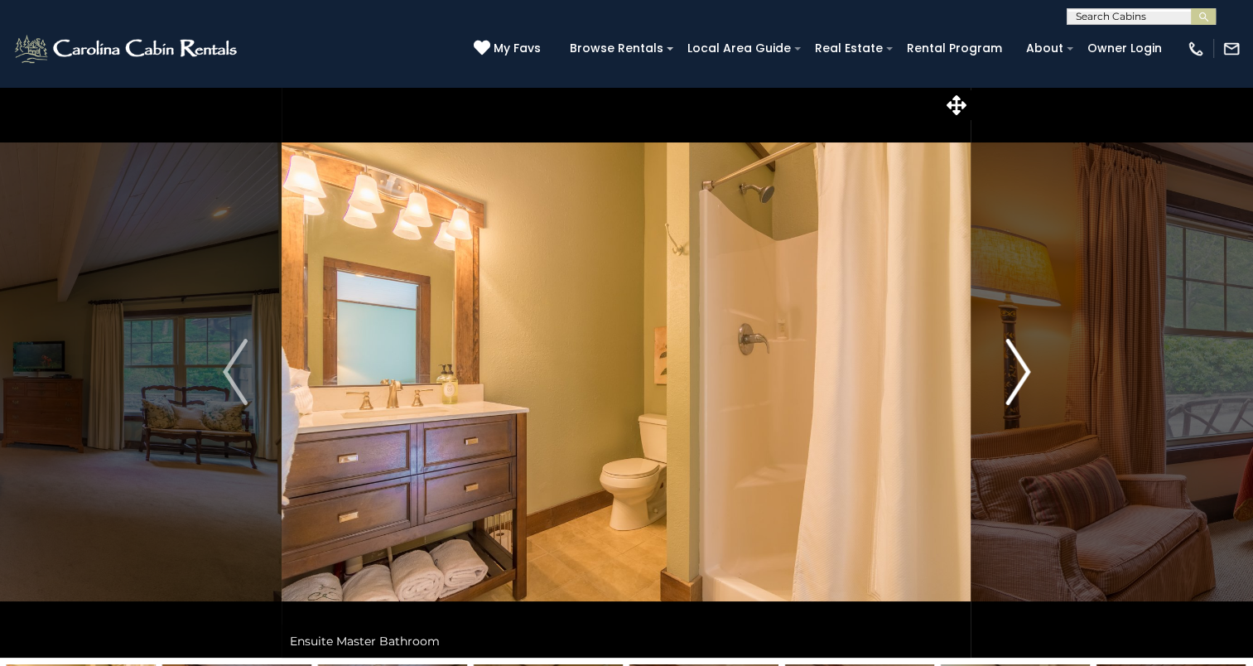
click at [1000, 398] on button "Next" at bounding box center [1018, 372] width 93 height 572
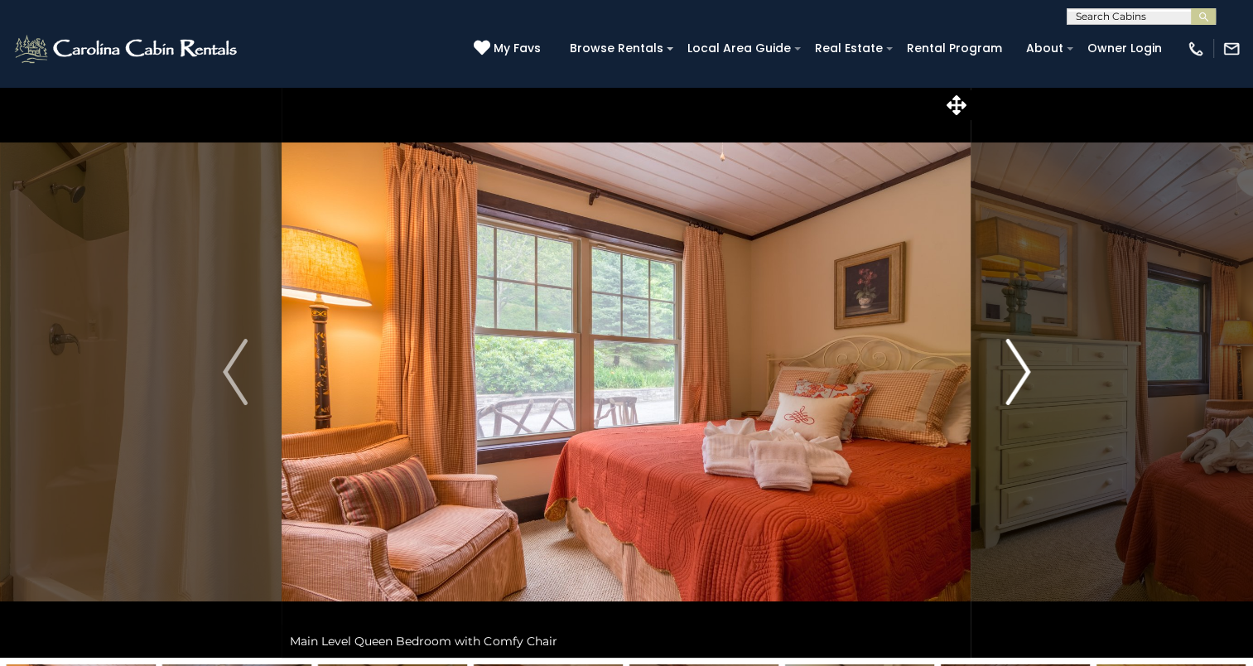
click at [1000, 398] on button "Next" at bounding box center [1018, 372] width 93 height 572
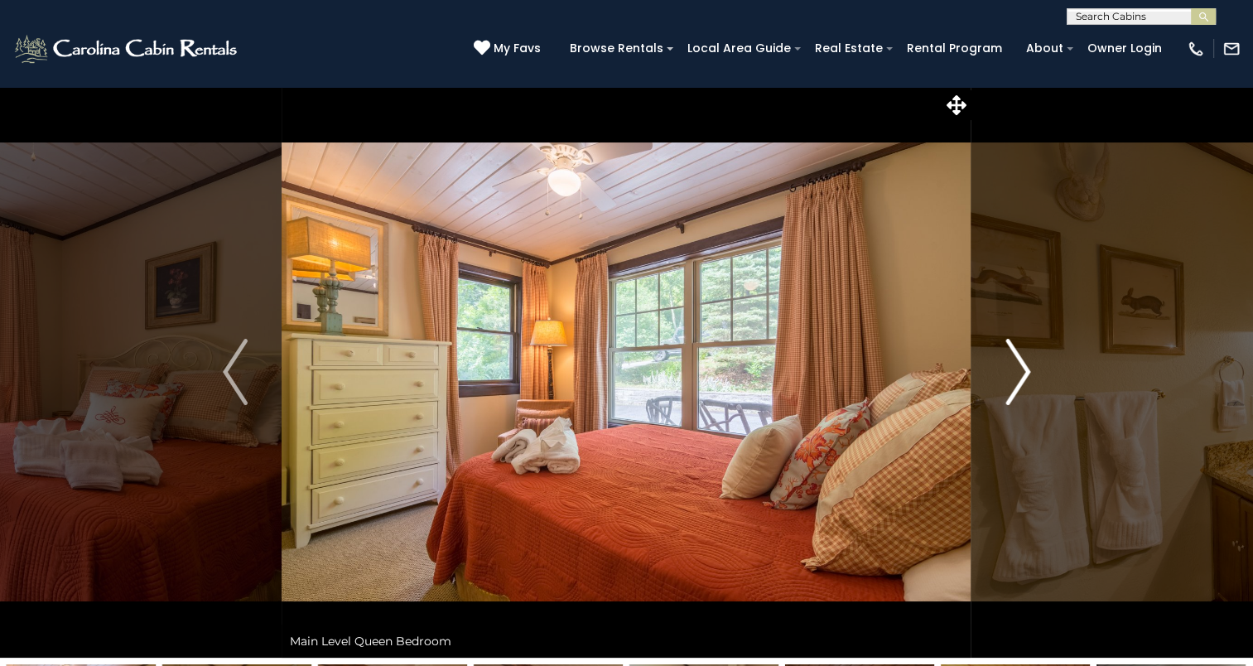
click at [1000, 398] on button "Next" at bounding box center [1018, 372] width 93 height 572
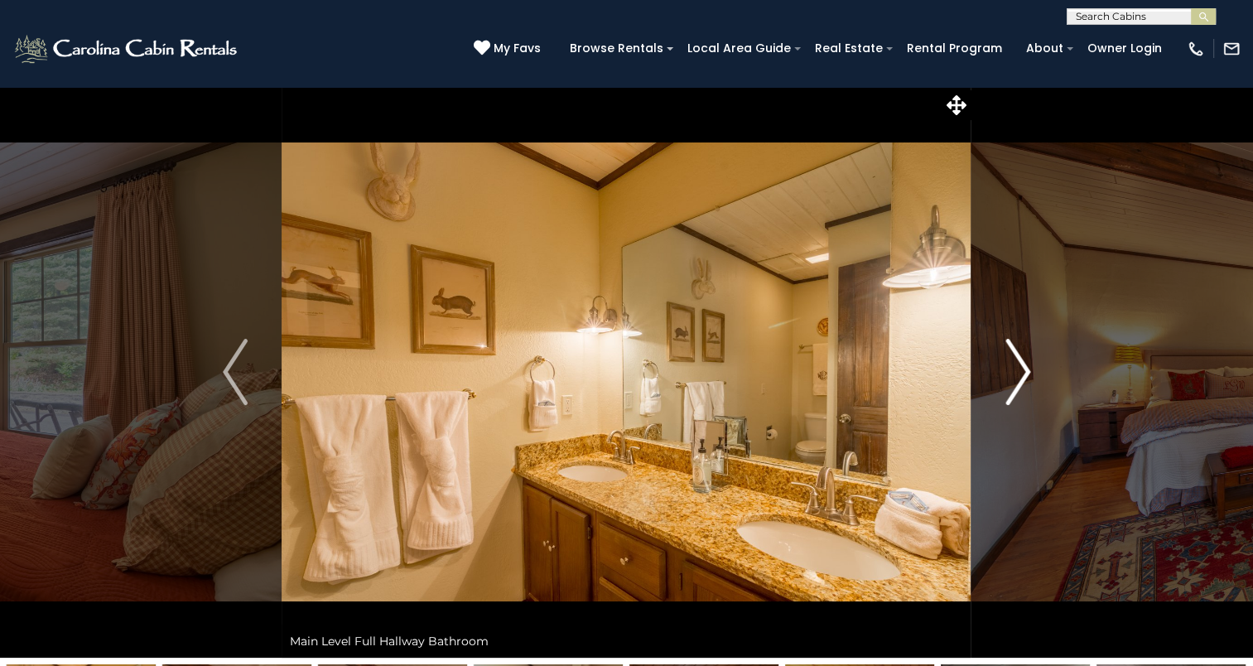
click at [1000, 398] on button "Next" at bounding box center [1018, 372] width 93 height 572
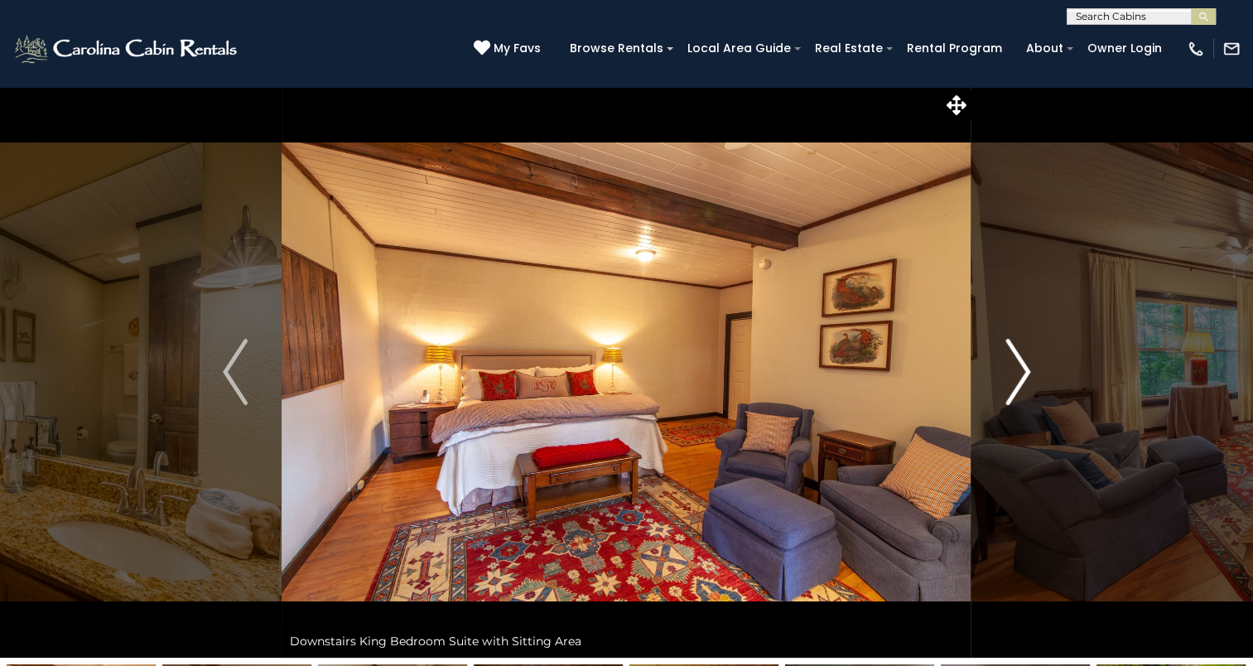
click at [1000, 398] on button "Next" at bounding box center [1018, 372] width 93 height 572
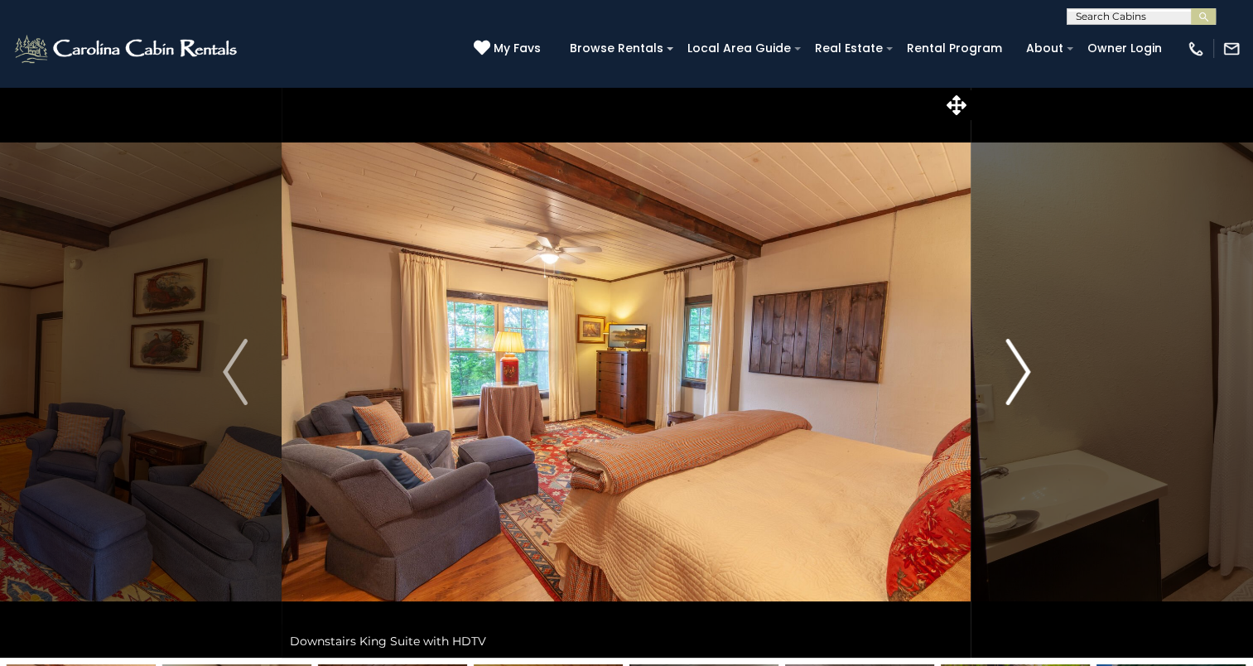
click at [1000, 398] on button "Next" at bounding box center [1018, 372] width 93 height 572
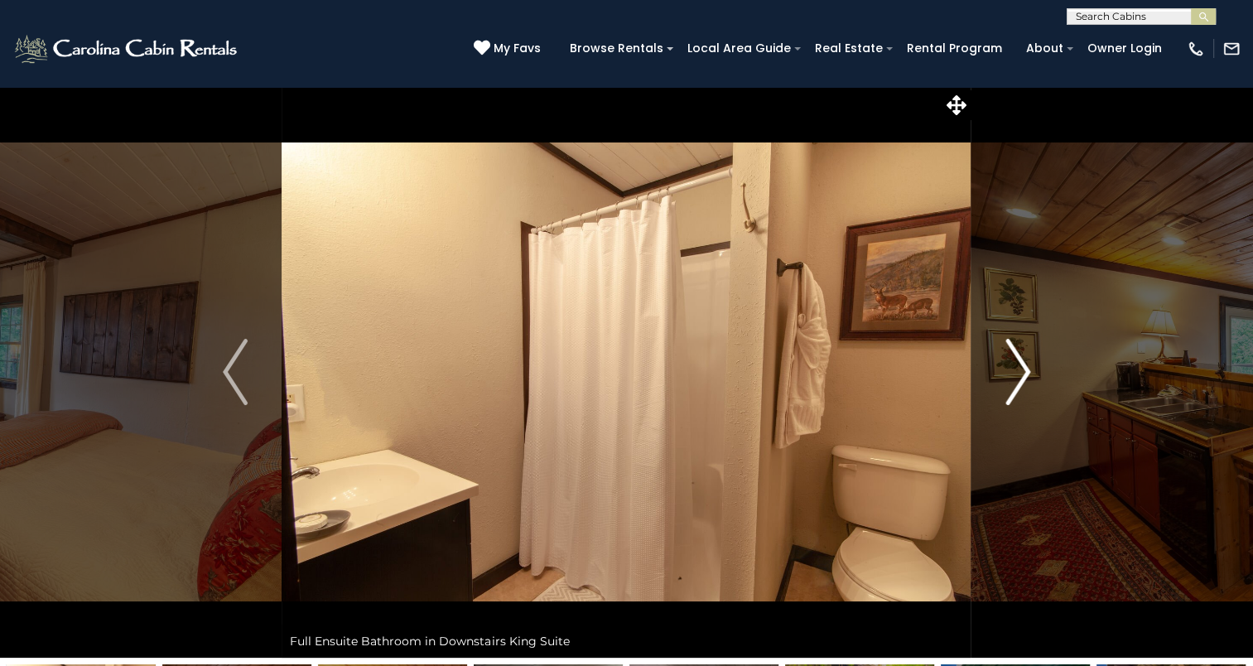
click at [1000, 398] on button "Next" at bounding box center [1018, 372] width 93 height 572
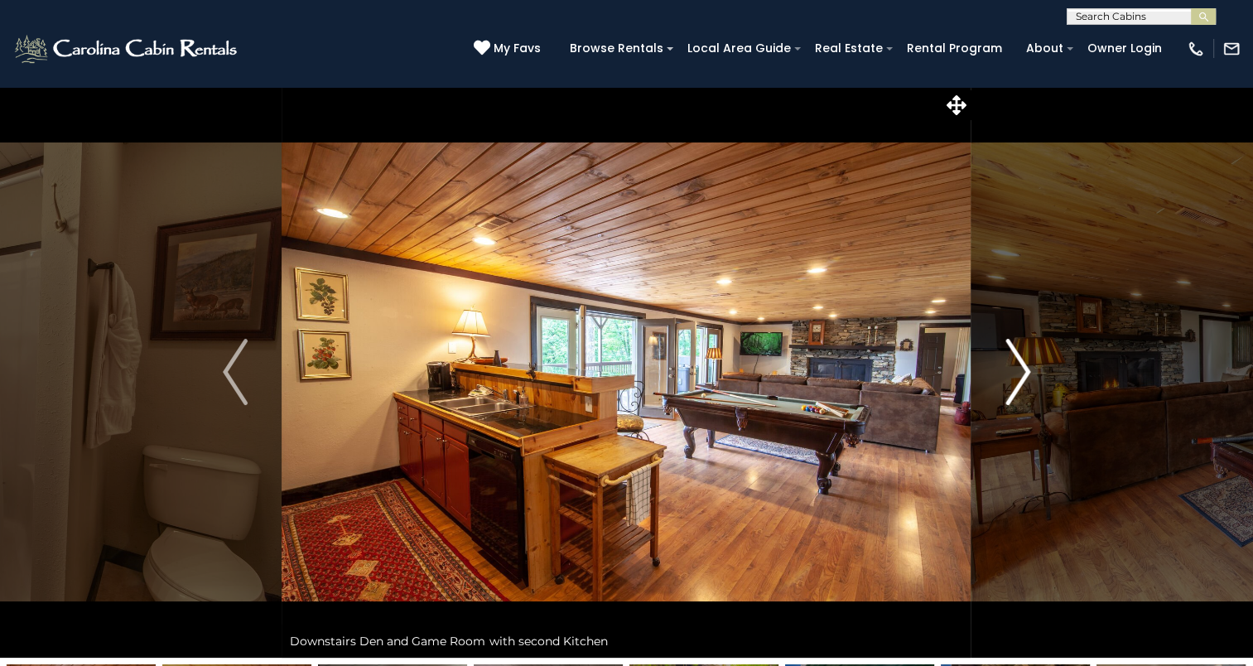
click at [1000, 398] on button "Next" at bounding box center [1018, 372] width 93 height 572
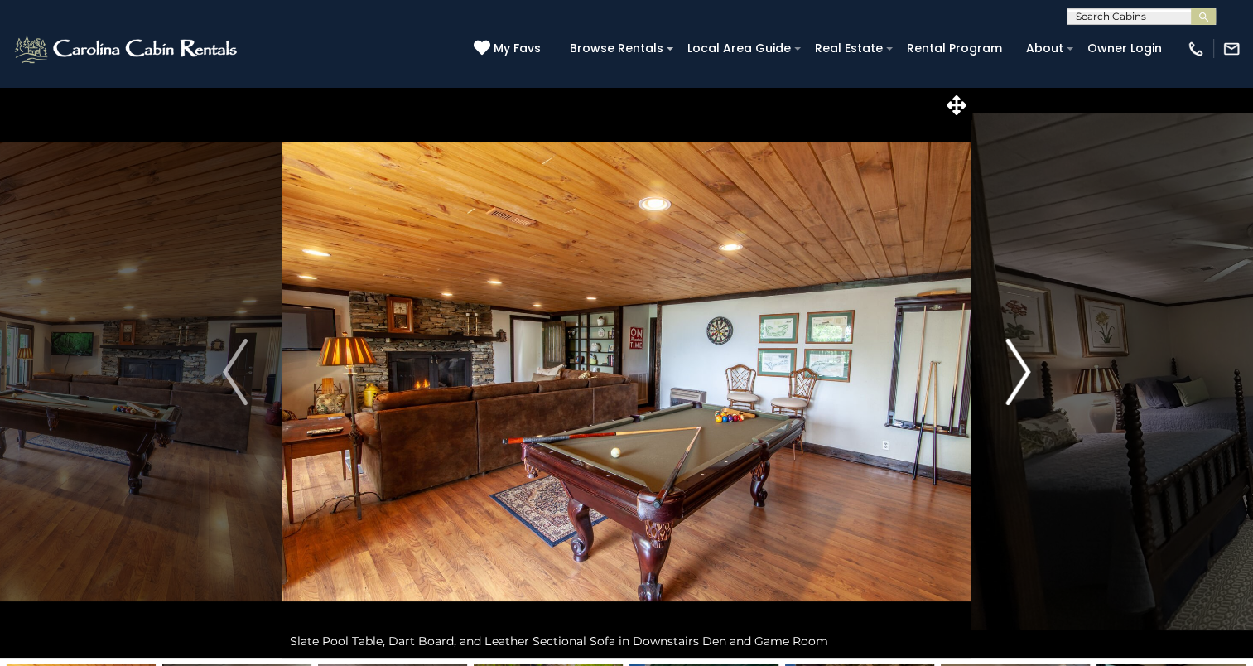
click at [1000, 398] on button "Next" at bounding box center [1018, 372] width 93 height 572
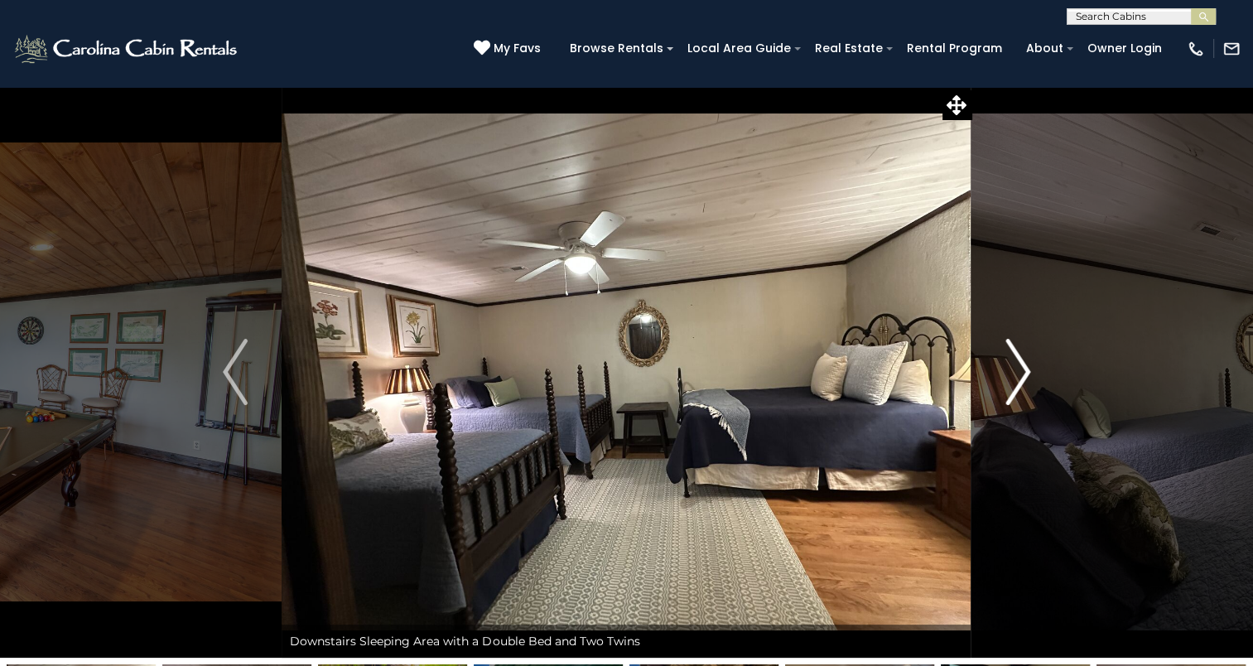
click at [1000, 398] on button "Next" at bounding box center [1018, 372] width 93 height 572
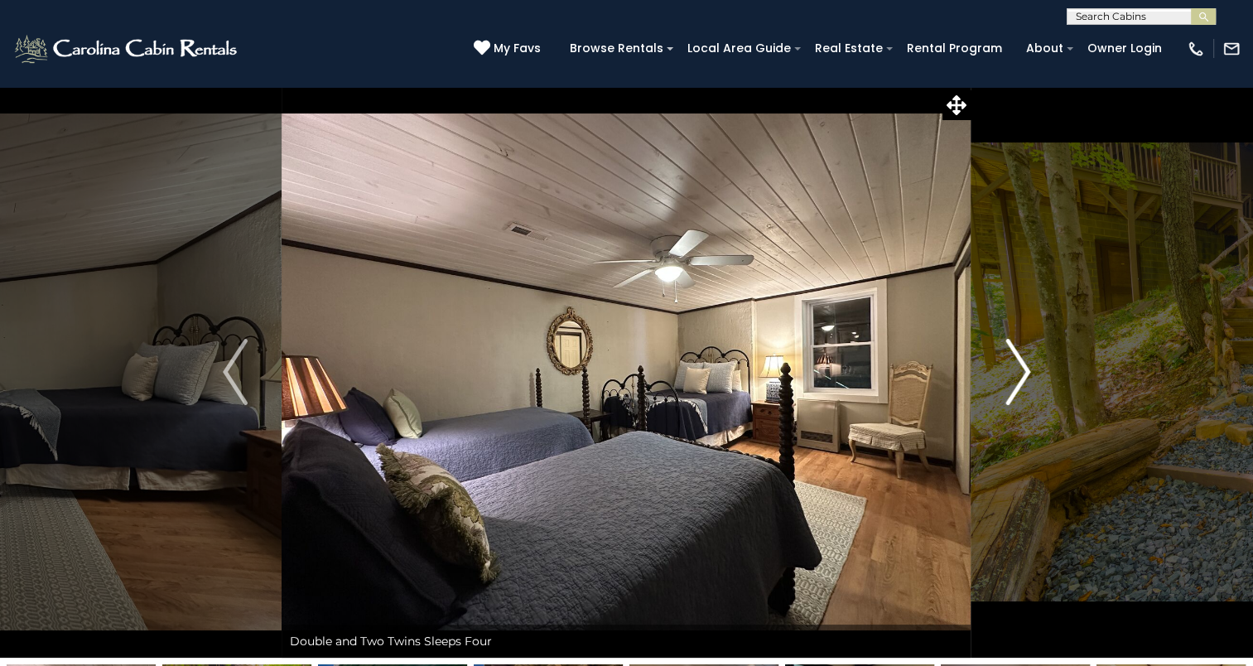
click at [1000, 398] on button "Next" at bounding box center [1018, 372] width 93 height 572
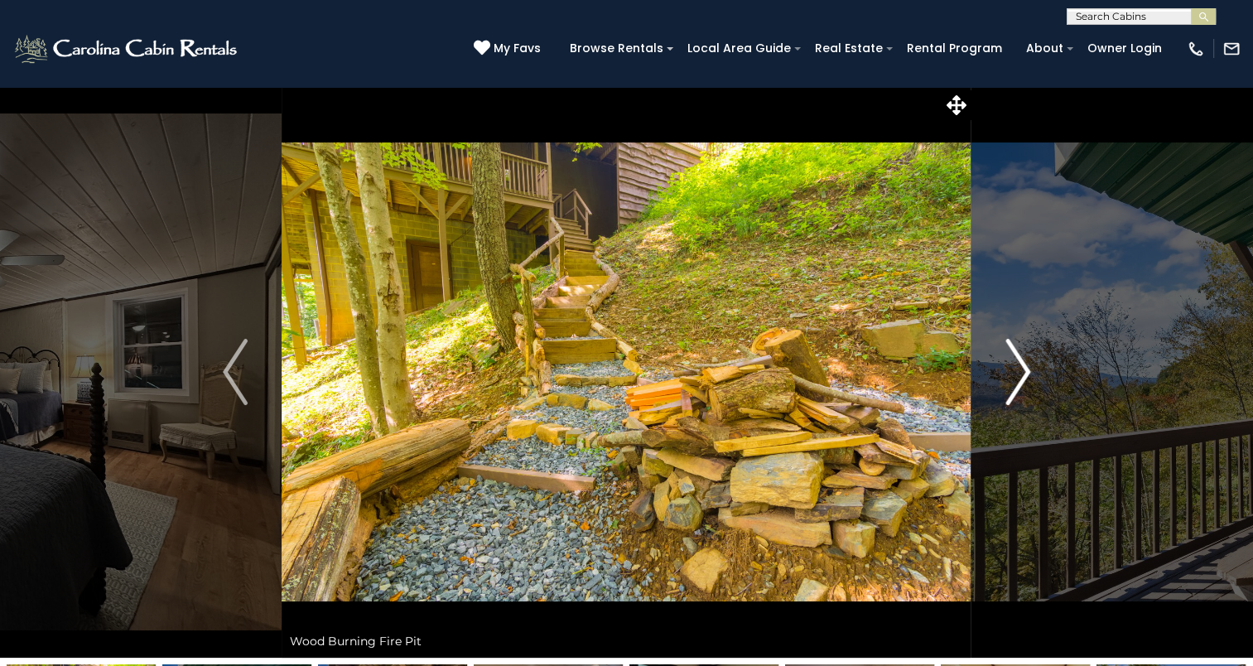
click at [1000, 398] on button "Next" at bounding box center [1018, 372] width 93 height 572
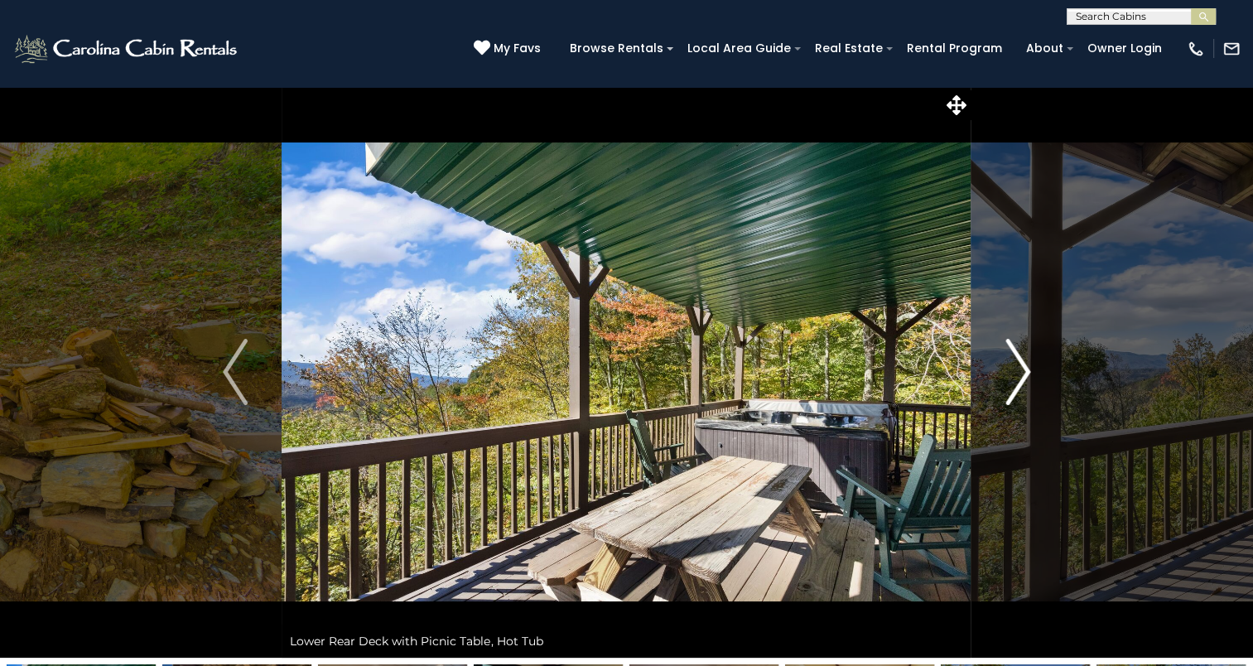
click at [1000, 398] on button "Next" at bounding box center [1018, 372] width 93 height 572
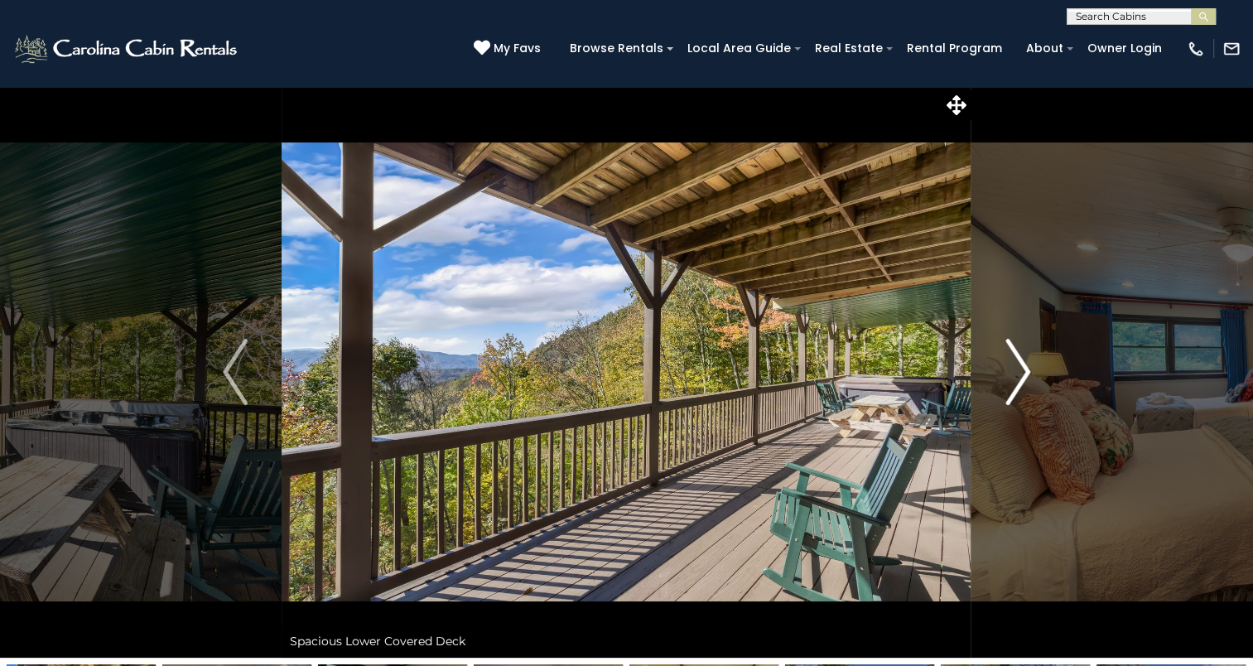
click at [1000, 398] on button "Next" at bounding box center [1018, 372] width 93 height 572
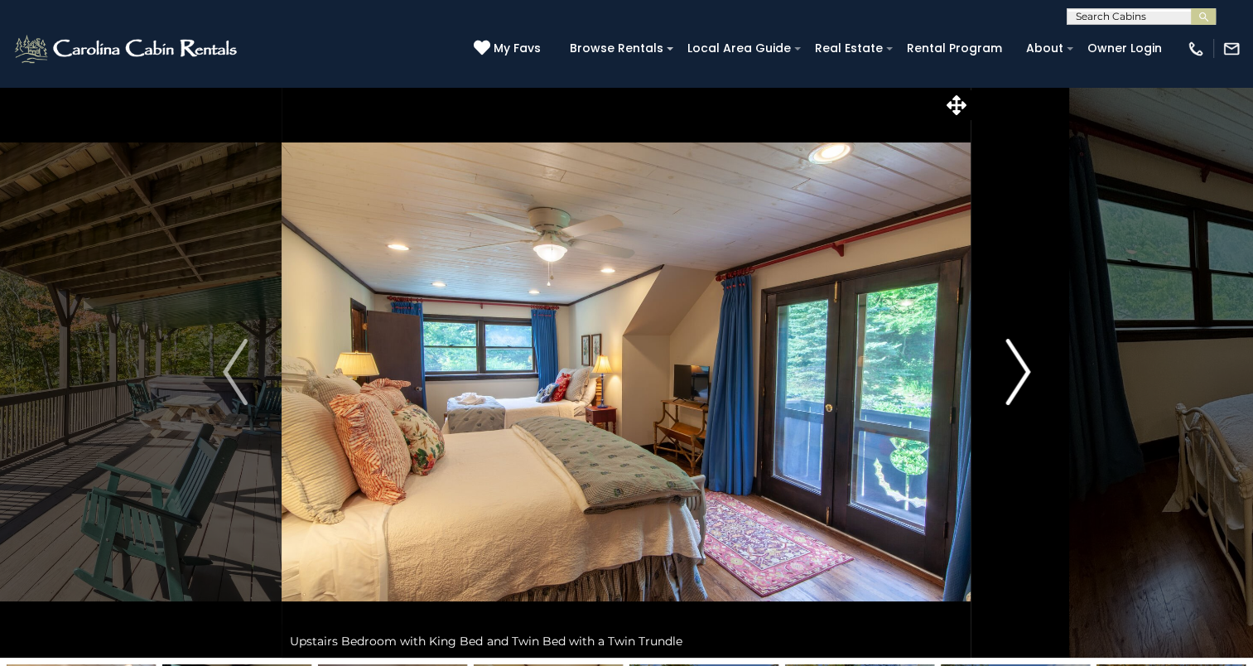
click at [1000, 398] on button "Next" at bounding box center [1018, 372] width 93 height 572
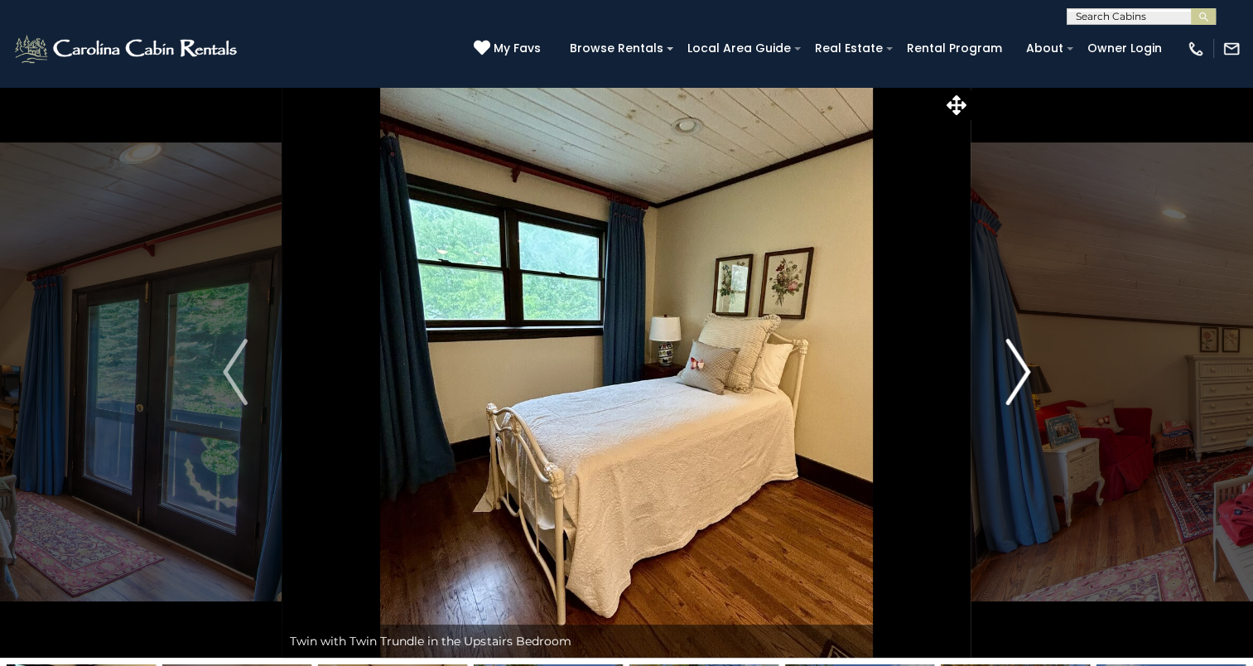
click at [1000, 398] on button "Next" at bounding box center [1018, 372] width 93 height 572
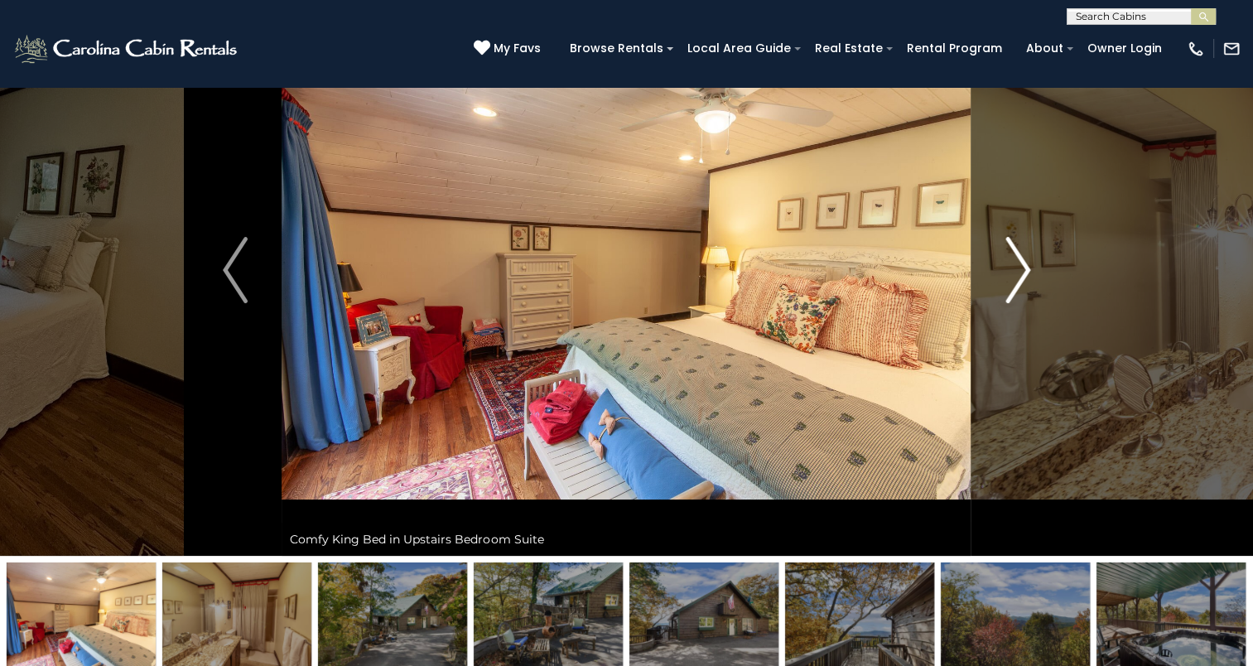
scroll to position [166, 0]
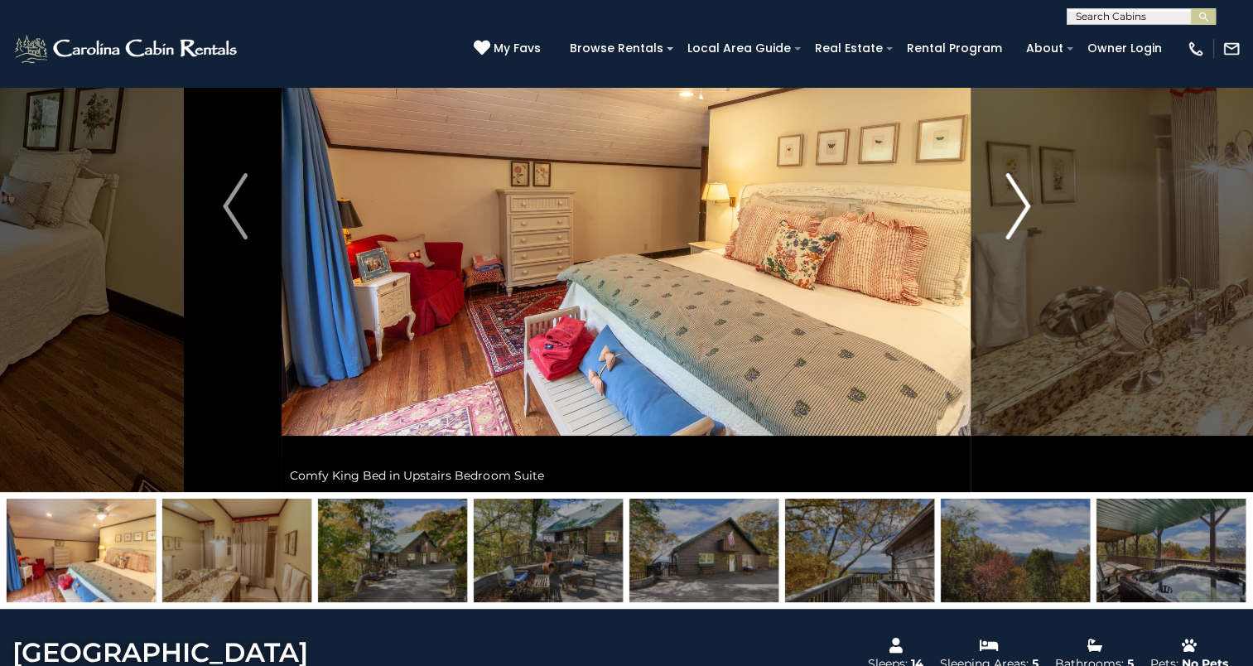
click at [1002, 228] on button "Next" at bounding box center [1018, 206] width 93 height 572
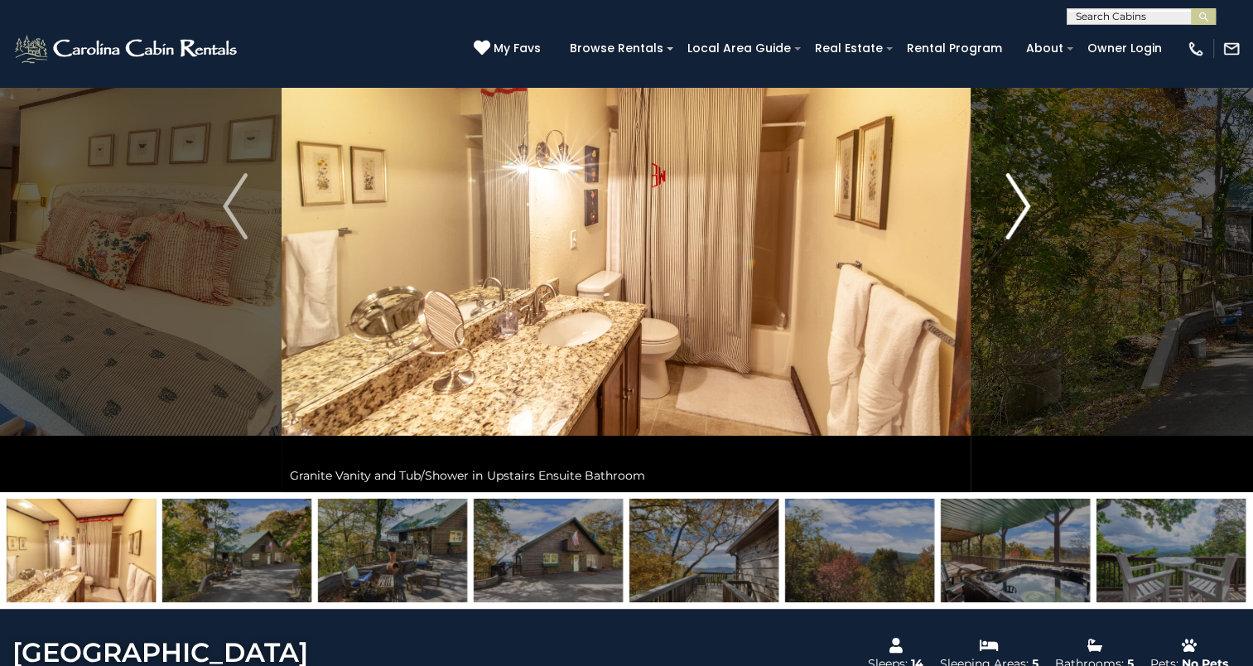
click at [1002, 228] on button "Next" at bounding box center [1018, 206] width 93 height 572
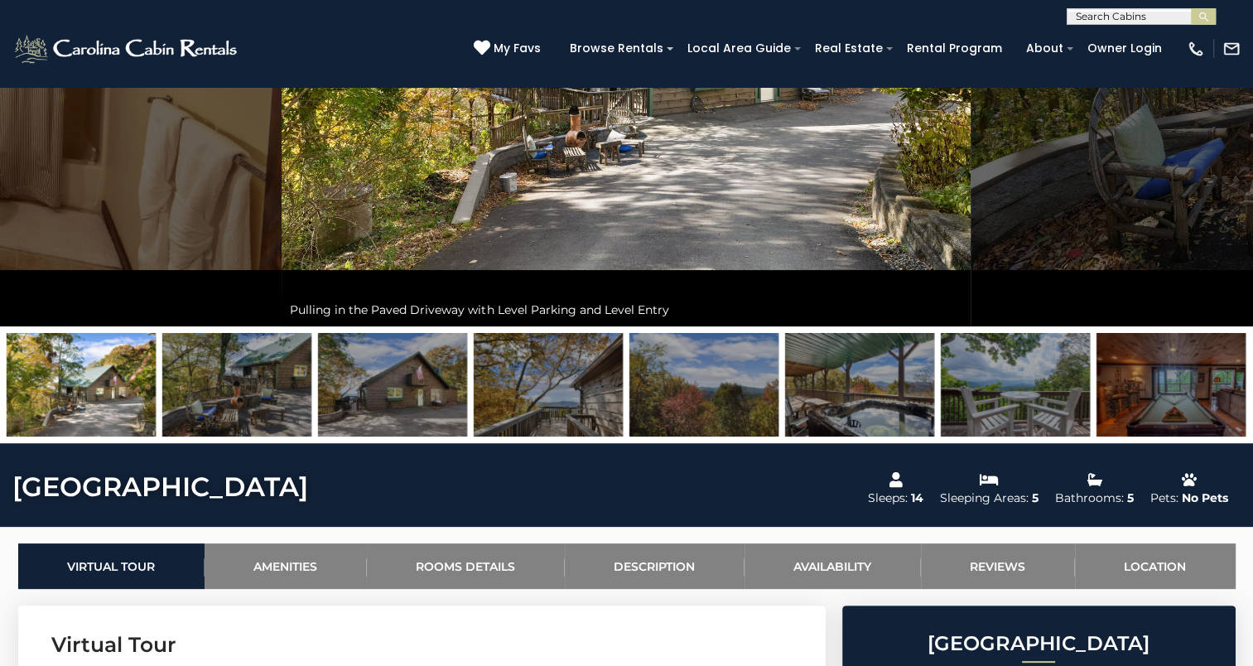
scroll to position [0, 0]
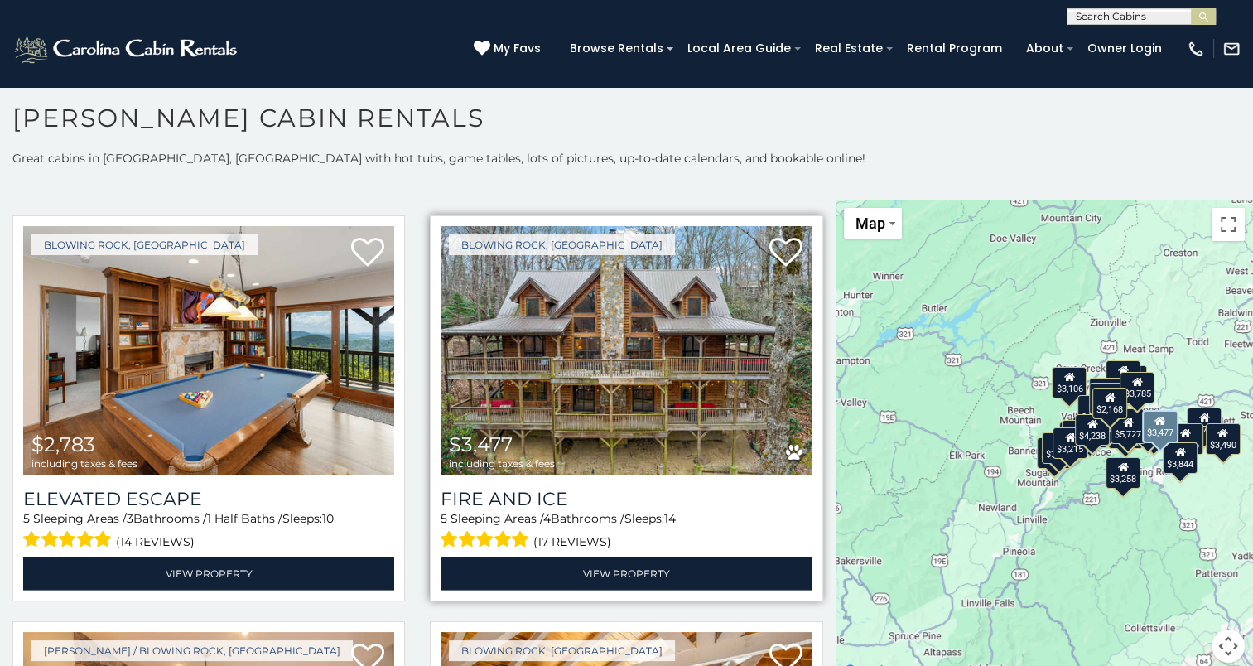
scroll to position [4805, 0]
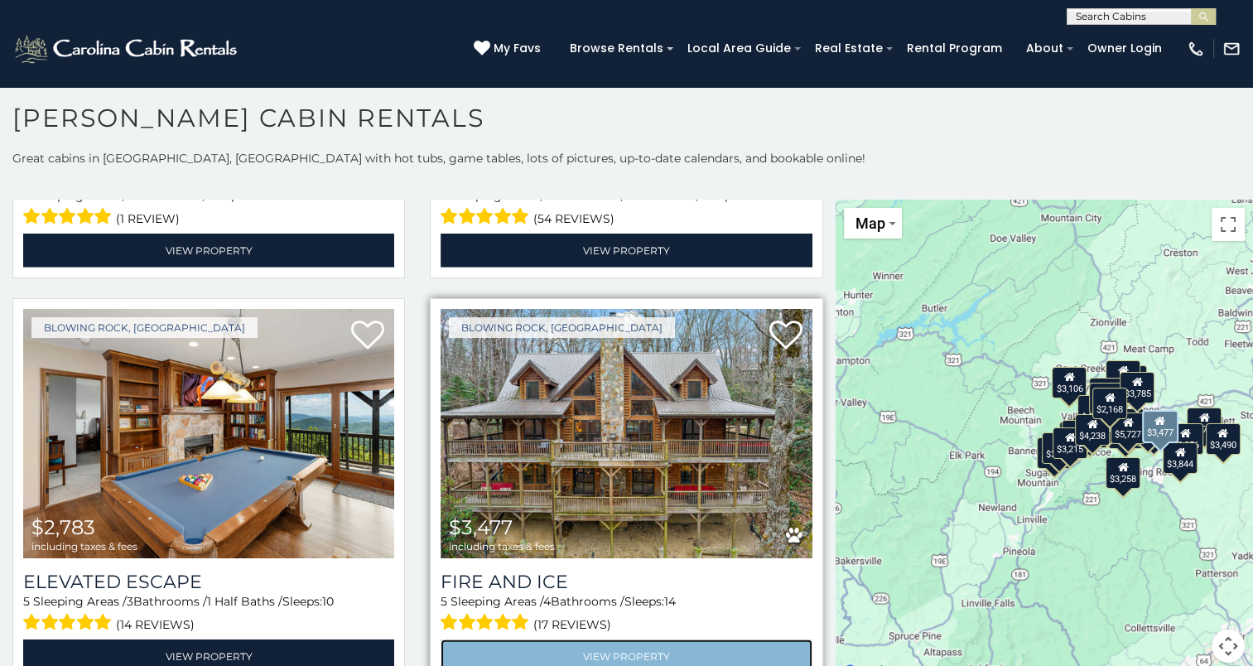
click at [607, 640] on link "View Property" at bounding box center [626, 657] width 371 height 34
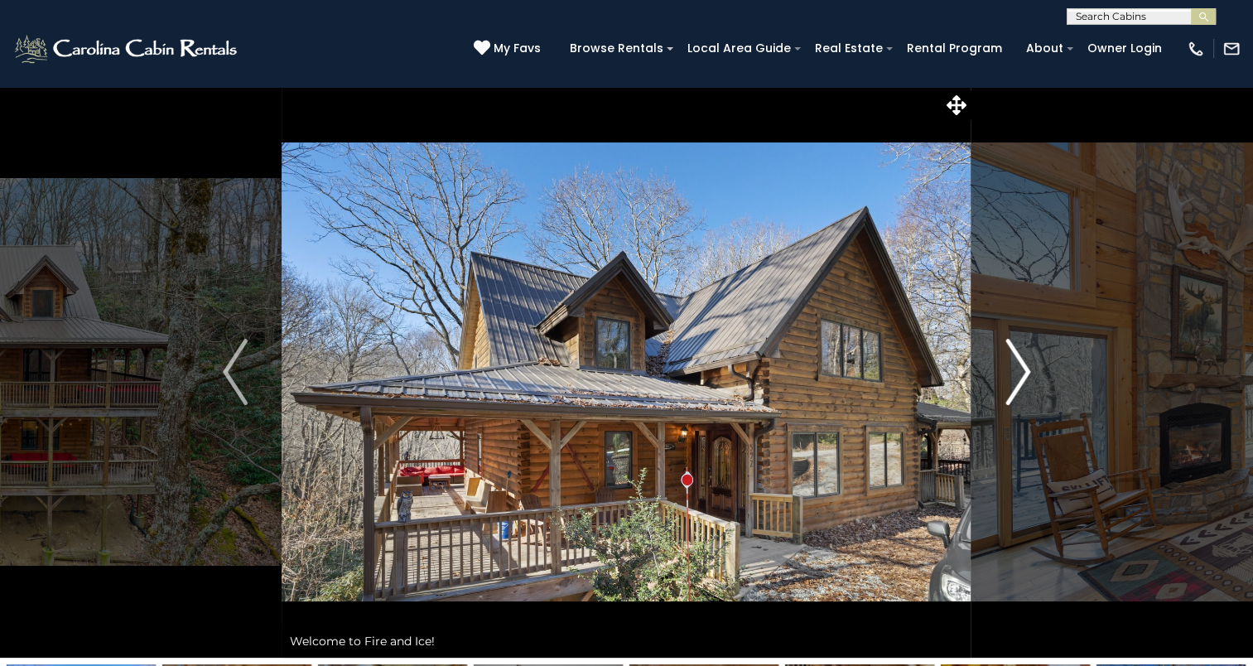
click at [1006, 394] on img "Next" at bounding box center [1018, 372] width 25 height 66
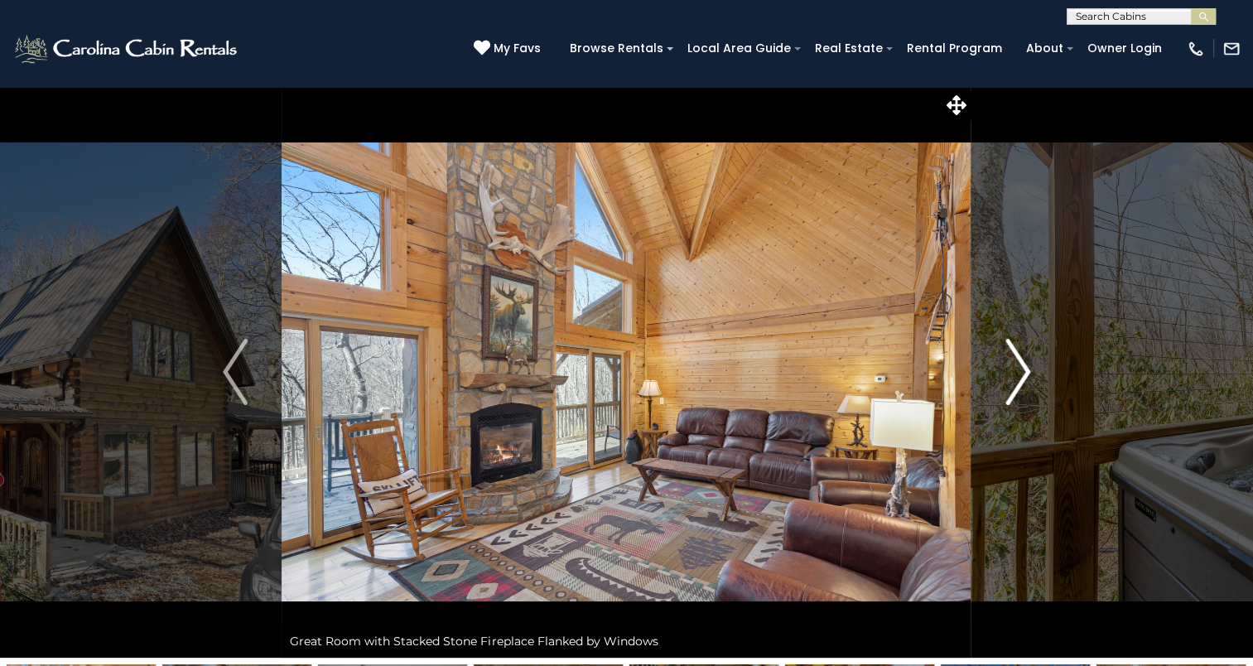
click at [1006, 394] on img "Next" at bounding box center [1018, 372] width 25 height 66
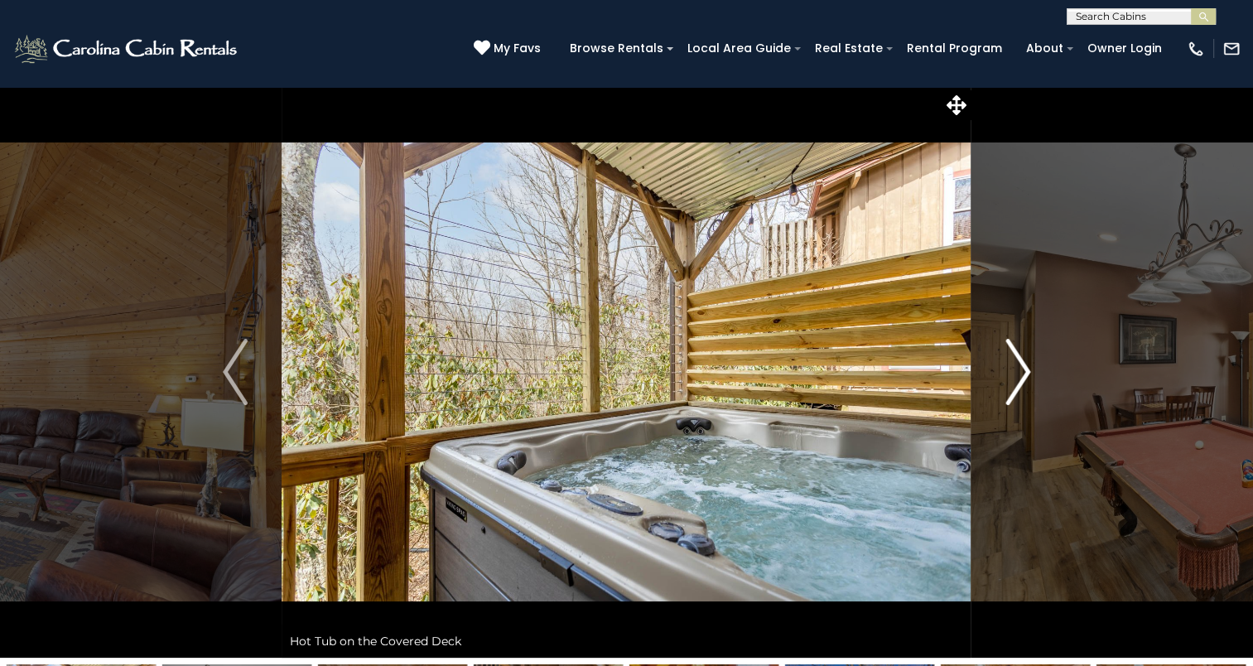
click at [1006, 394] on img "Next" at bounding box center [1018, 372] width 25 height 66
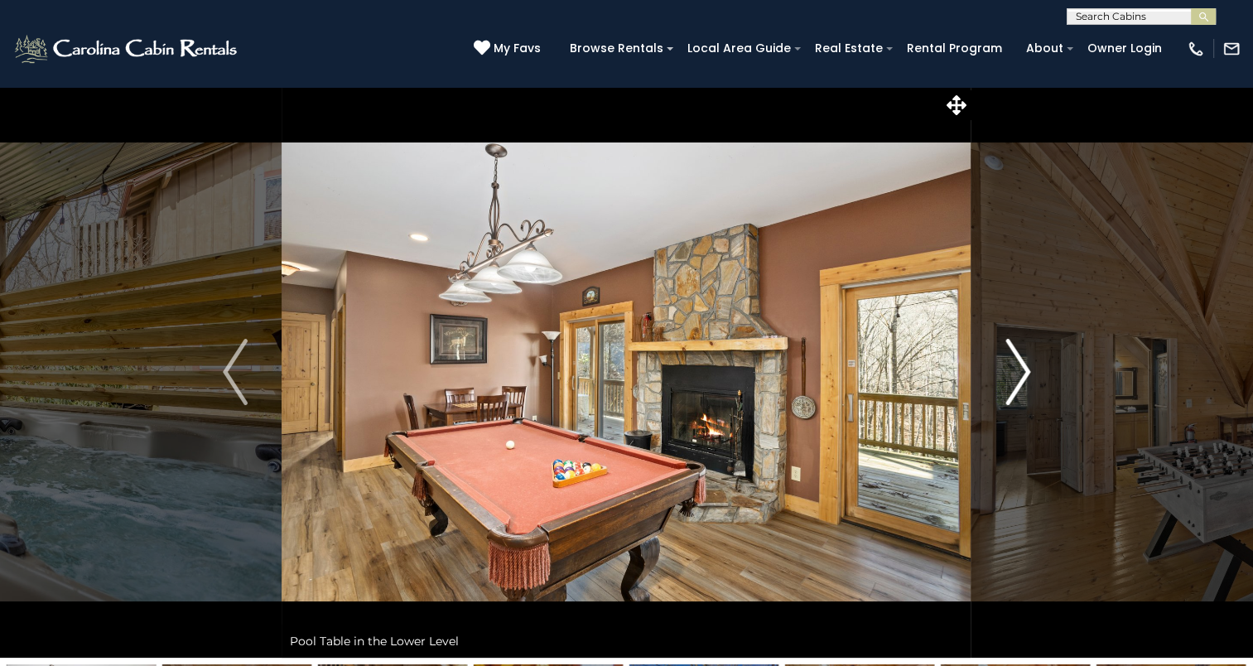
click at [1006, 394] on img "Next" at bounding box center [1018, 372] width 25 height 66
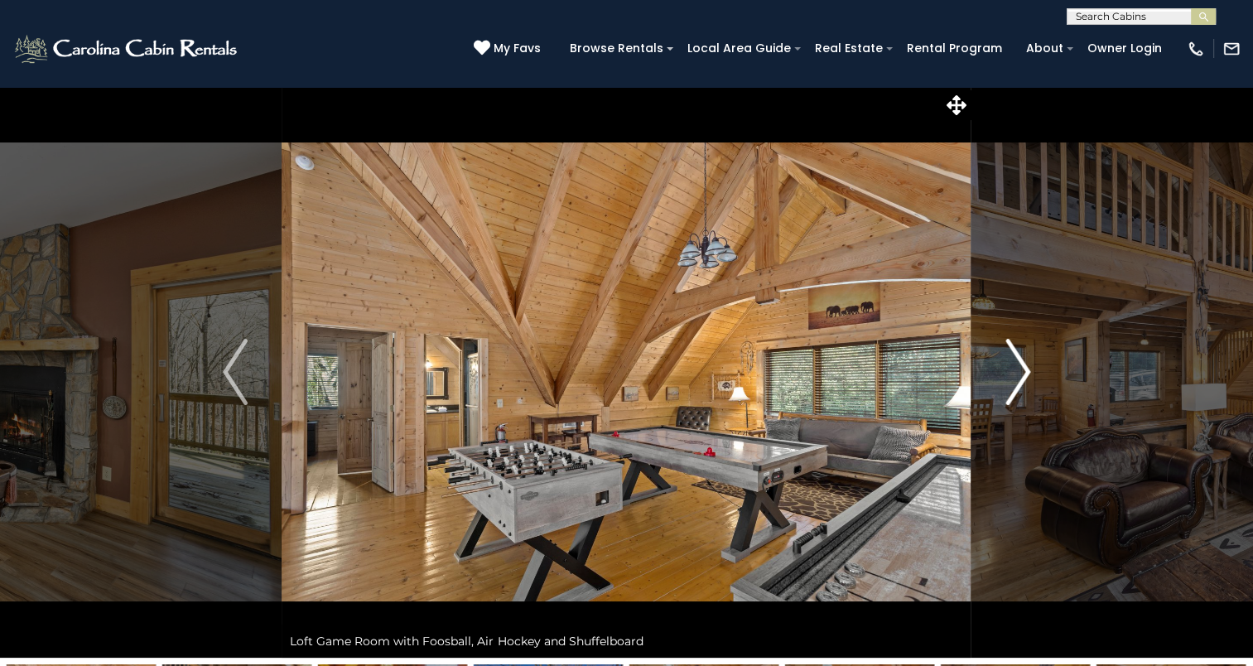
click at [1006, 394] on img "Next" at bounding box center [1018, 372] width 25 height 66
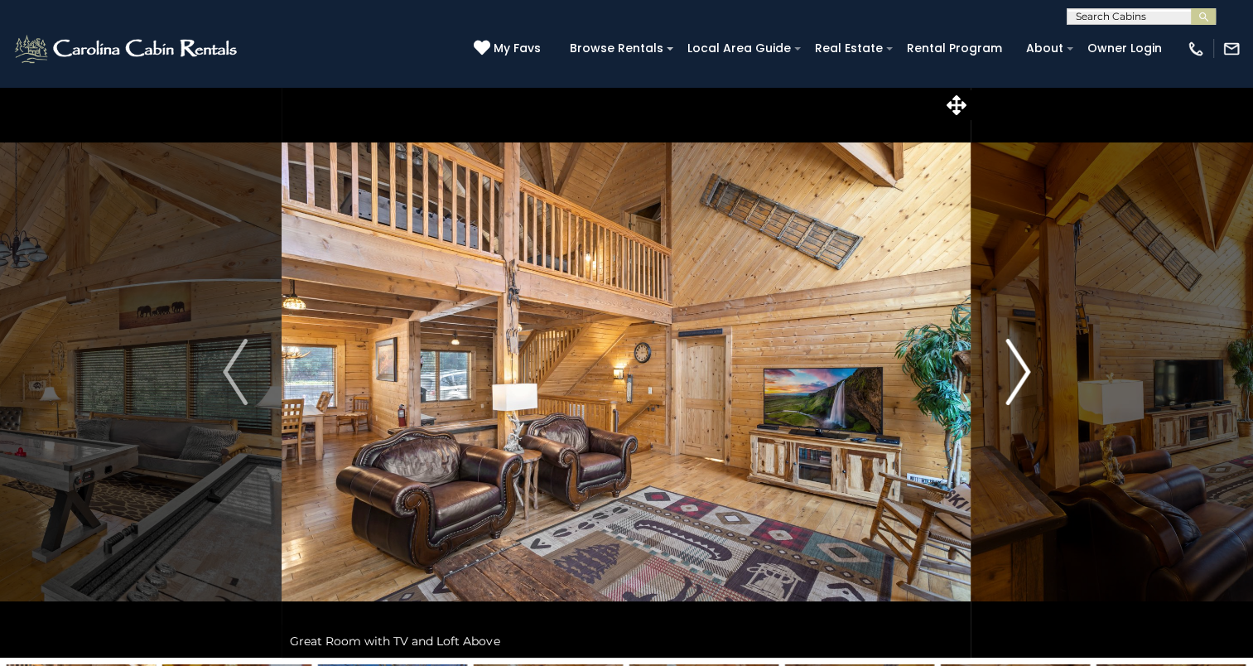
click at [1006, 394] on img "Next" at bounding box center [1018, 372] width 25 height 66
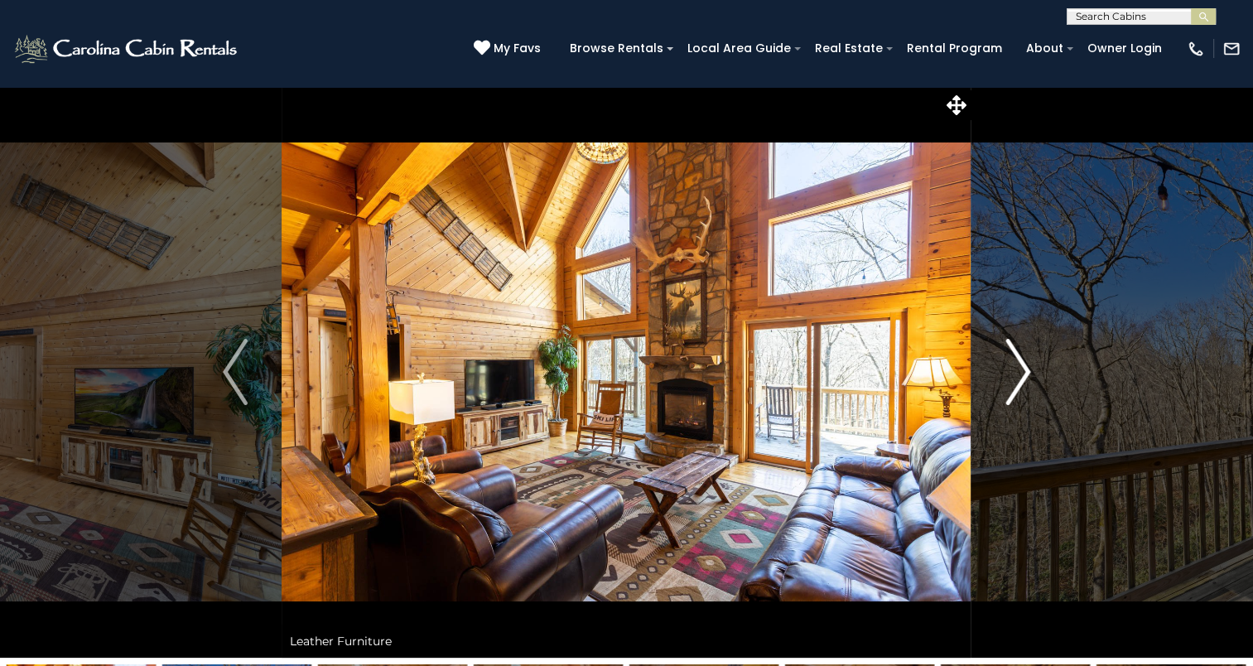
click at [1006, 394] on img "Next" at bounding box center [1018, 372] width 25 height 66
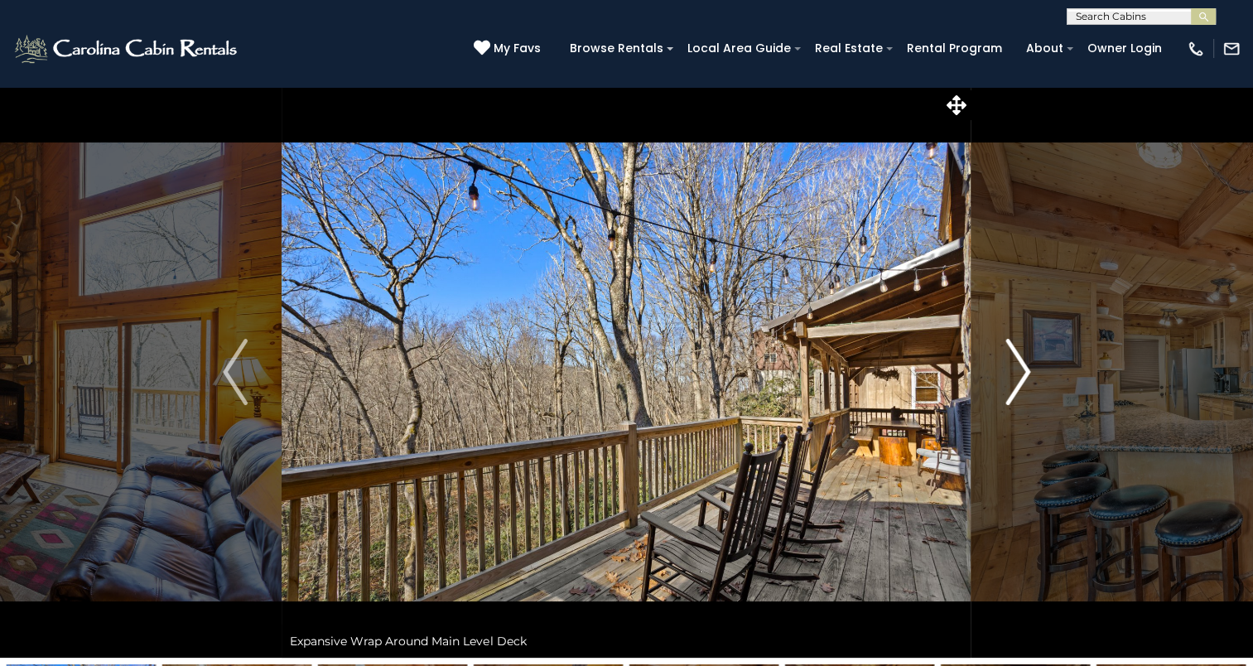
click at [1006, 394] on img "Next" at bounding box center [1018, 372] width 25 height 66
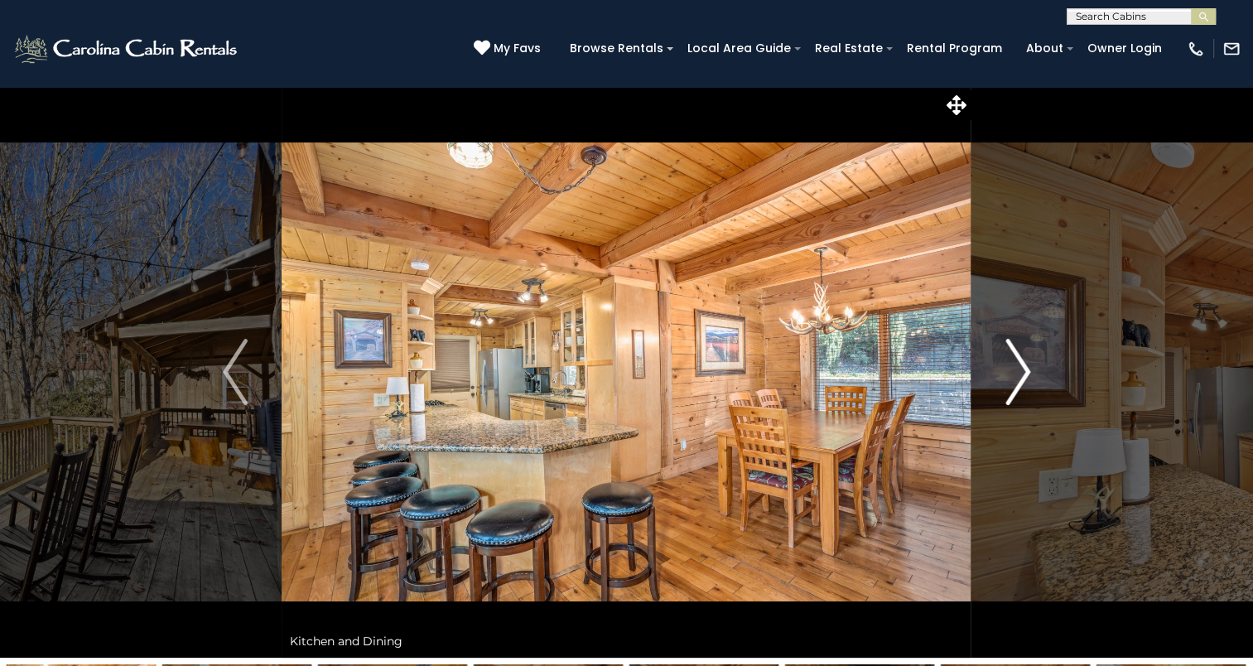
click at [1006, 394] on img "Next" at bounding box center [1018, 372] width 25 height 66
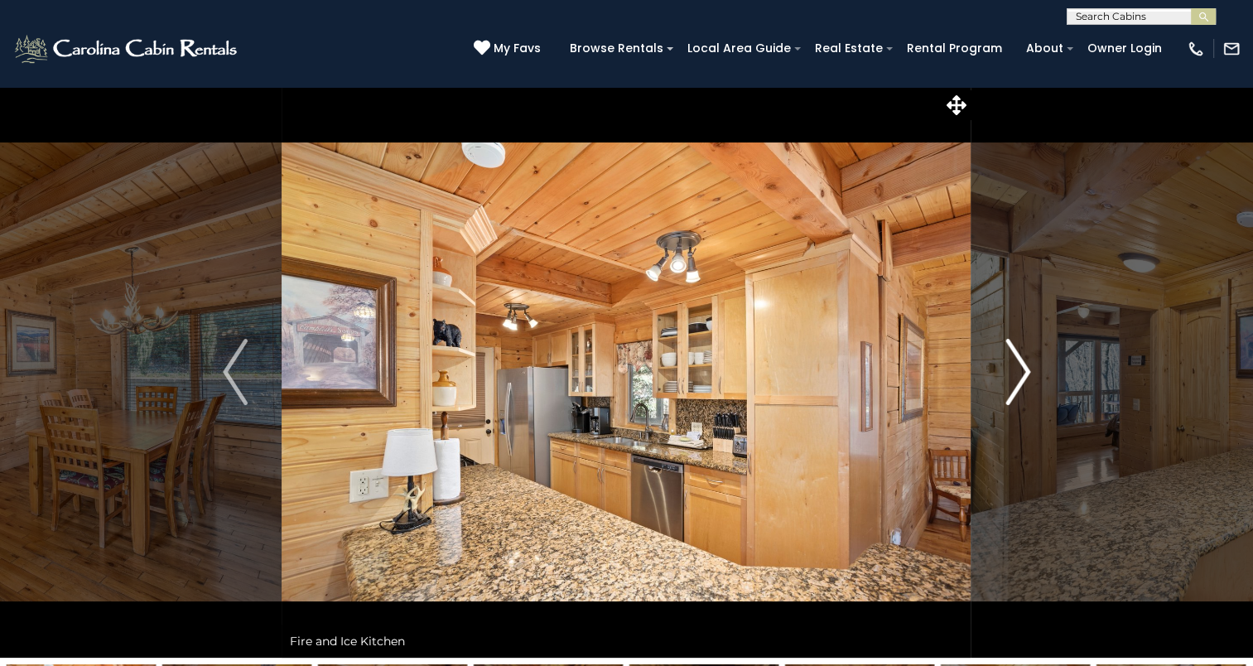
click at [1006, 394] on img "Next" at bounding box center [1018, 372] width 25 height 66
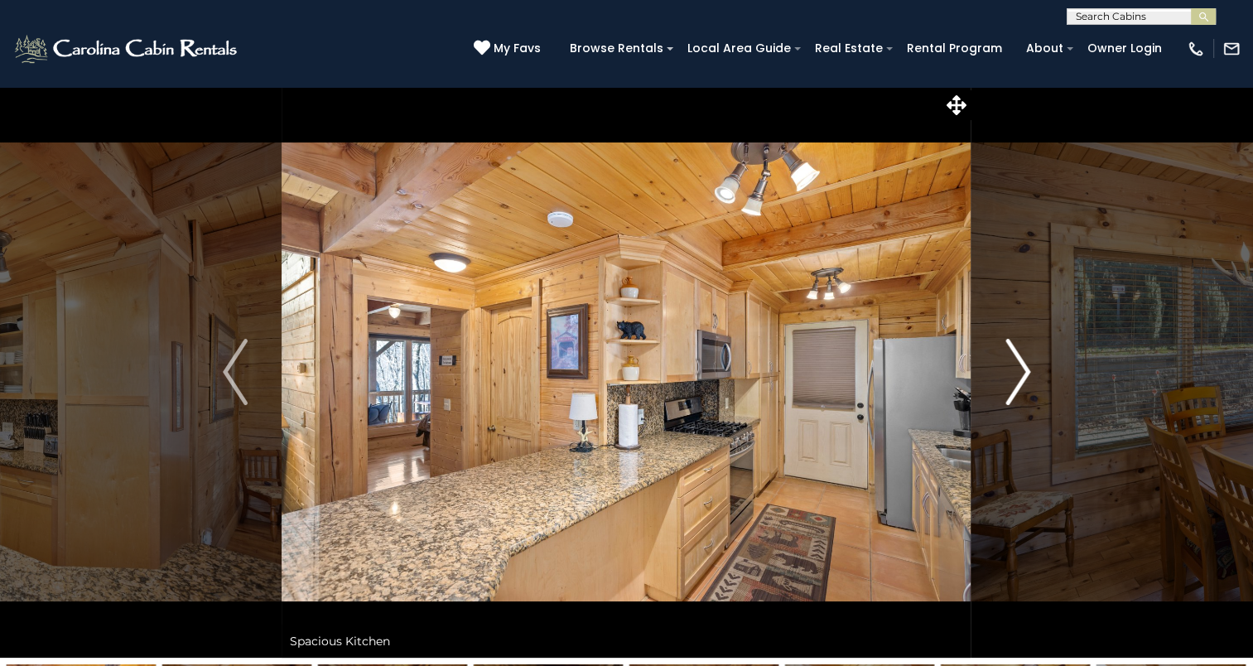
click at [1006, 394] on img "Next" at bounding box center [1018, 372] width 25 height 66
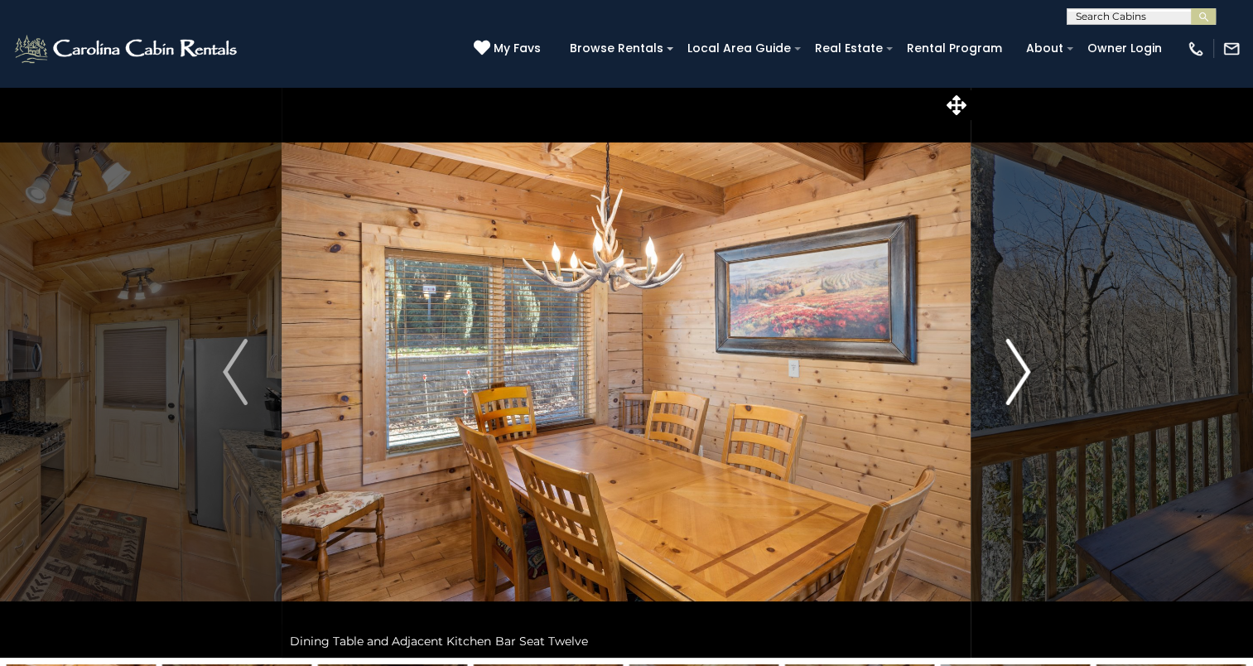
click at [1006, 394] on img "Next" at bounding box center [1018, 372] width 25 height 66
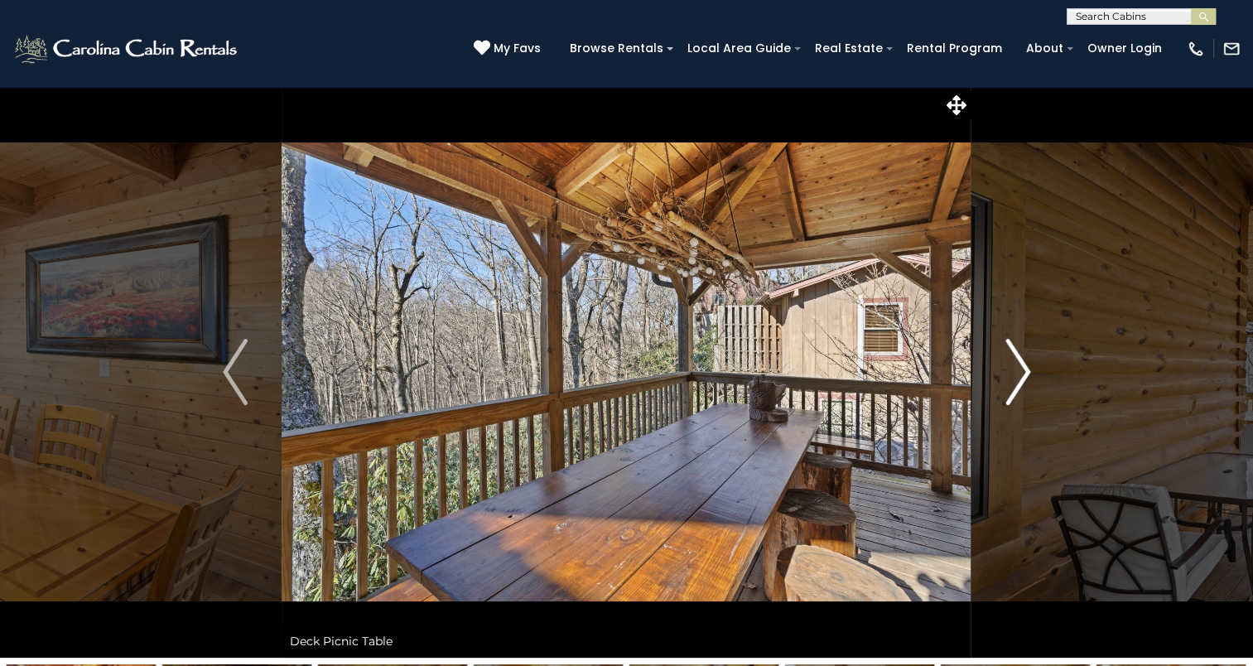
click at [1006, 394] on img "Next" at bounding box center [1018, 372] width 25 height 66
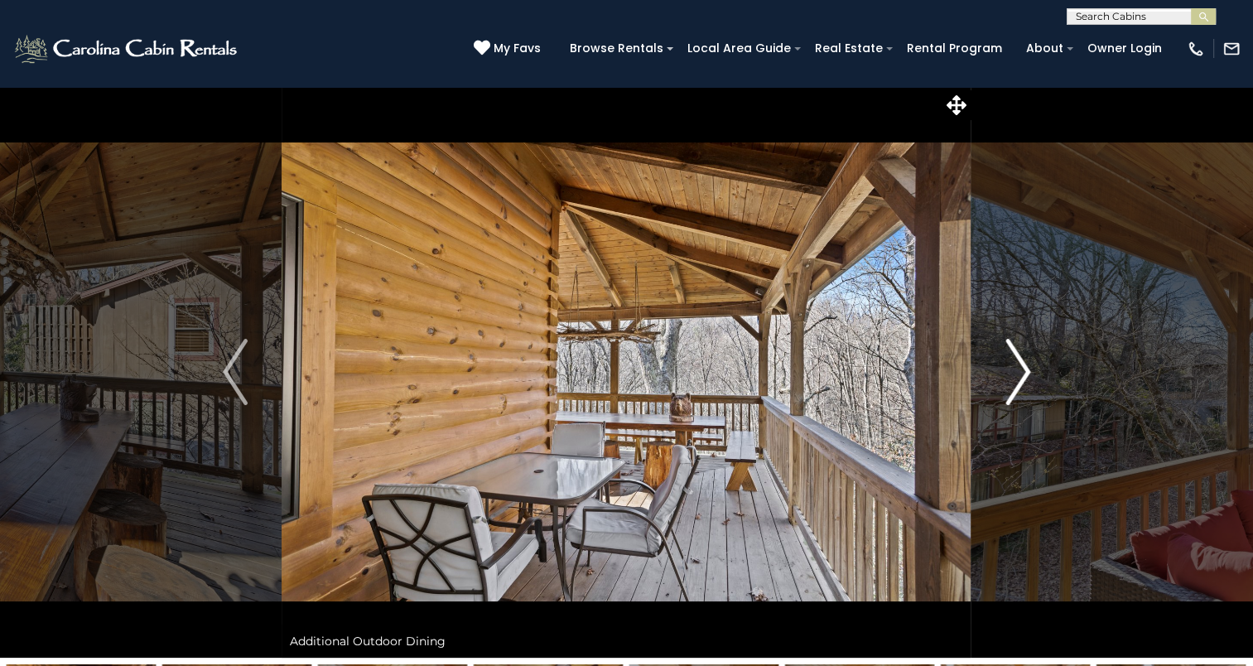
click at [1006, 394] on img "Next" at bounding box center [1018, 372] width 25 height 66
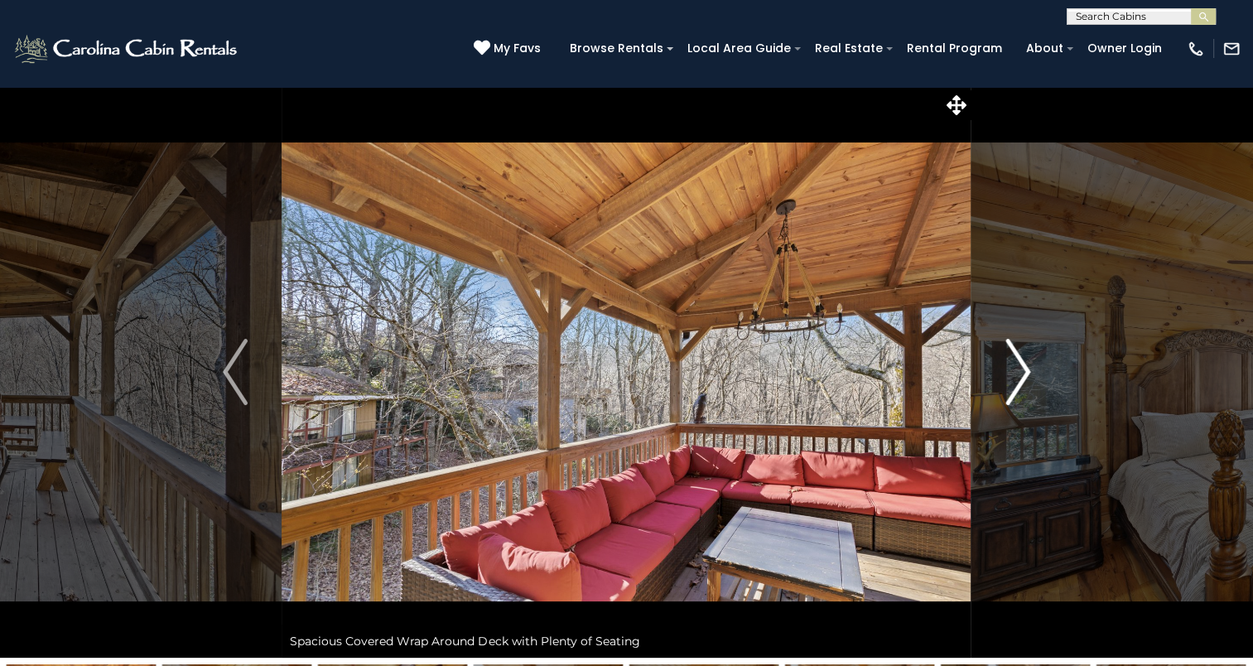
click at [1006, 394] on img "Next" at bounding box center [1018, 372] width 25 height 66
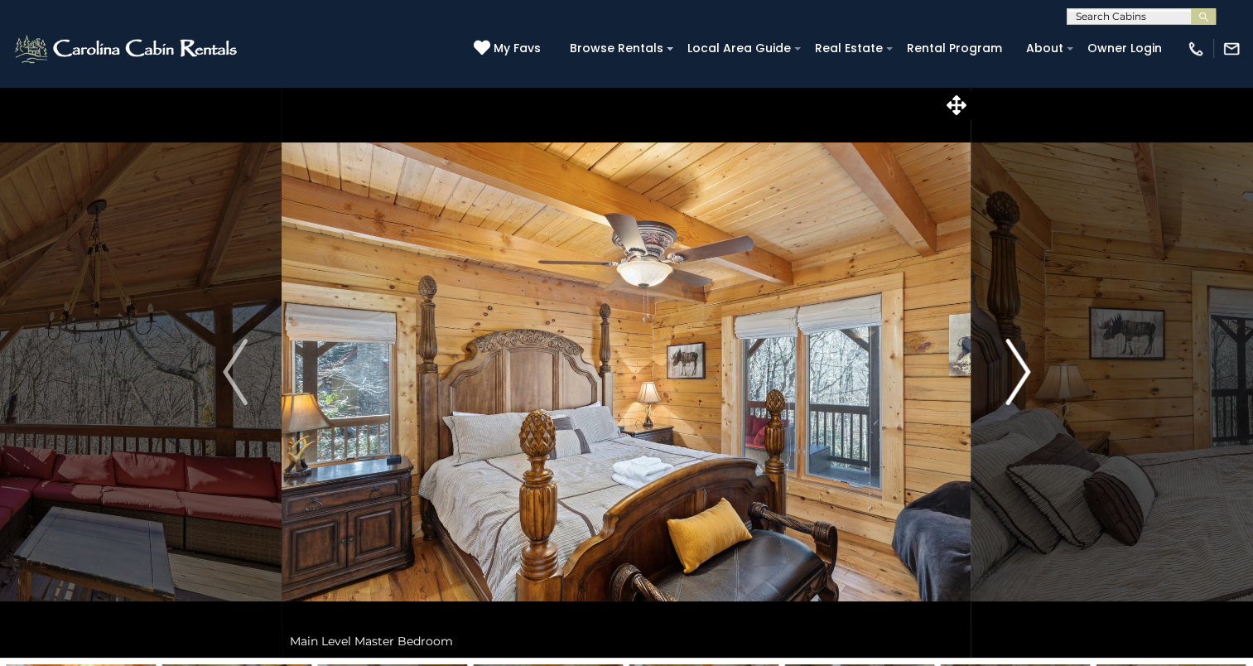
click at [1006, 394] on img "Next" at bounding box center [1018, 372] width 25 height 66
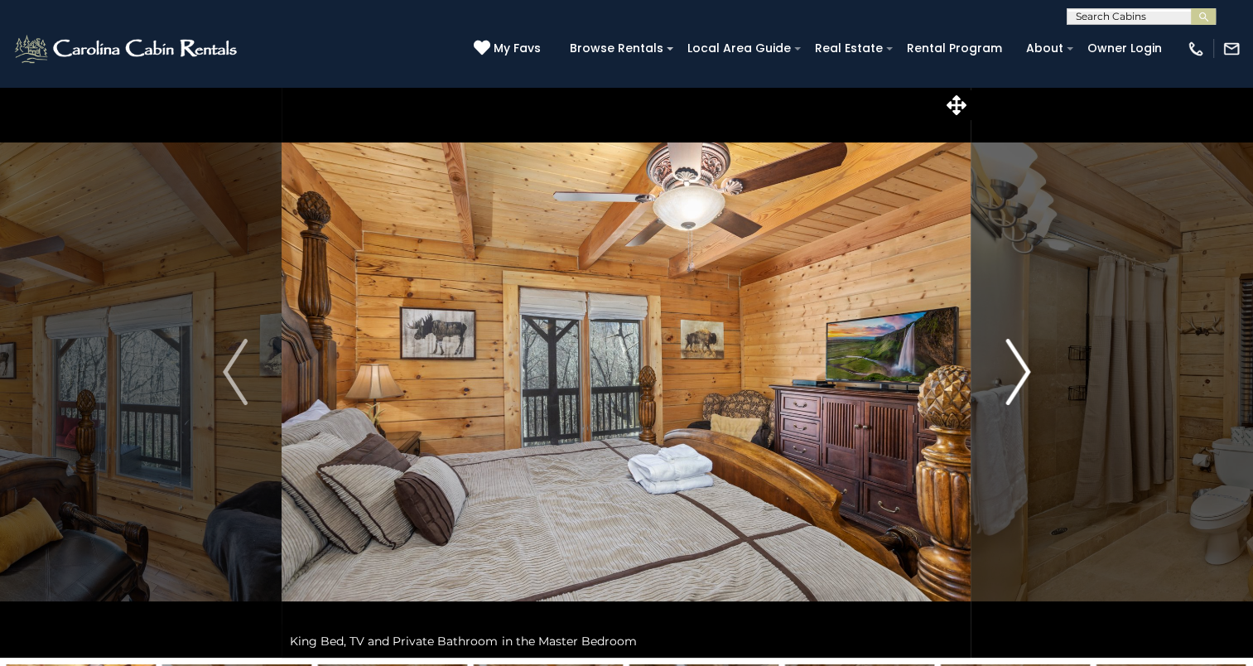
click at [1006, 394] on img "Next" at bounding box center [1018, 372] width 25 height 66
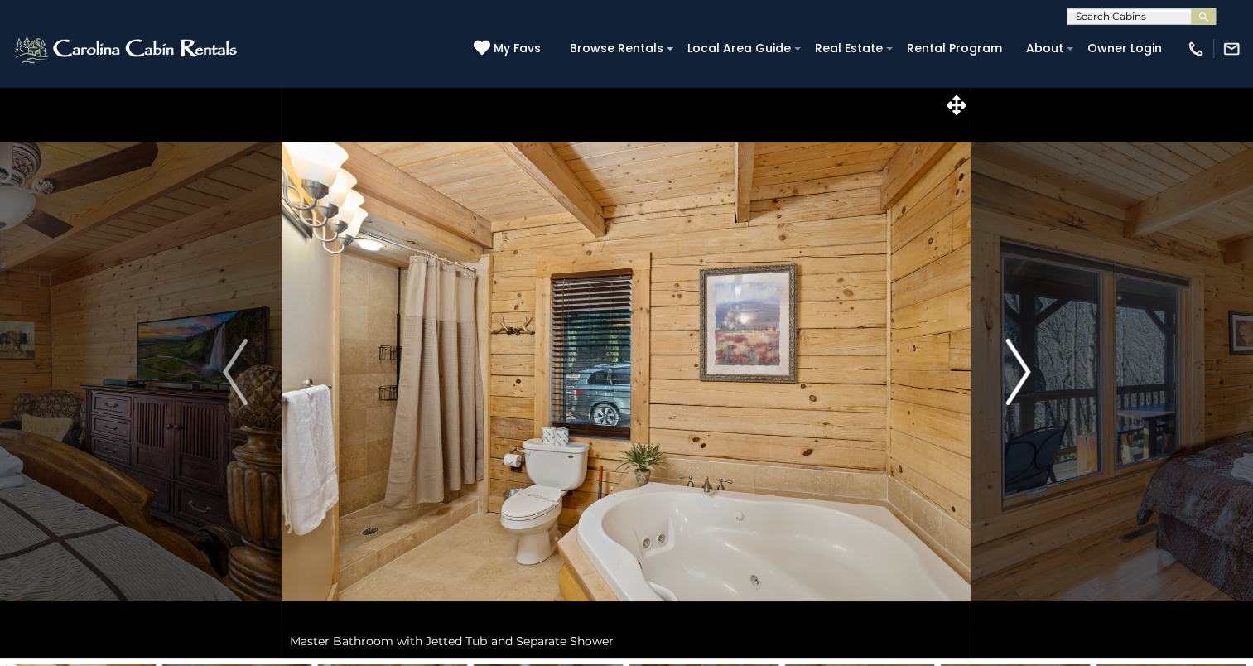
click at [1006, 394] on img "Next" at bounding box center [1018, 372] width 25 height 66
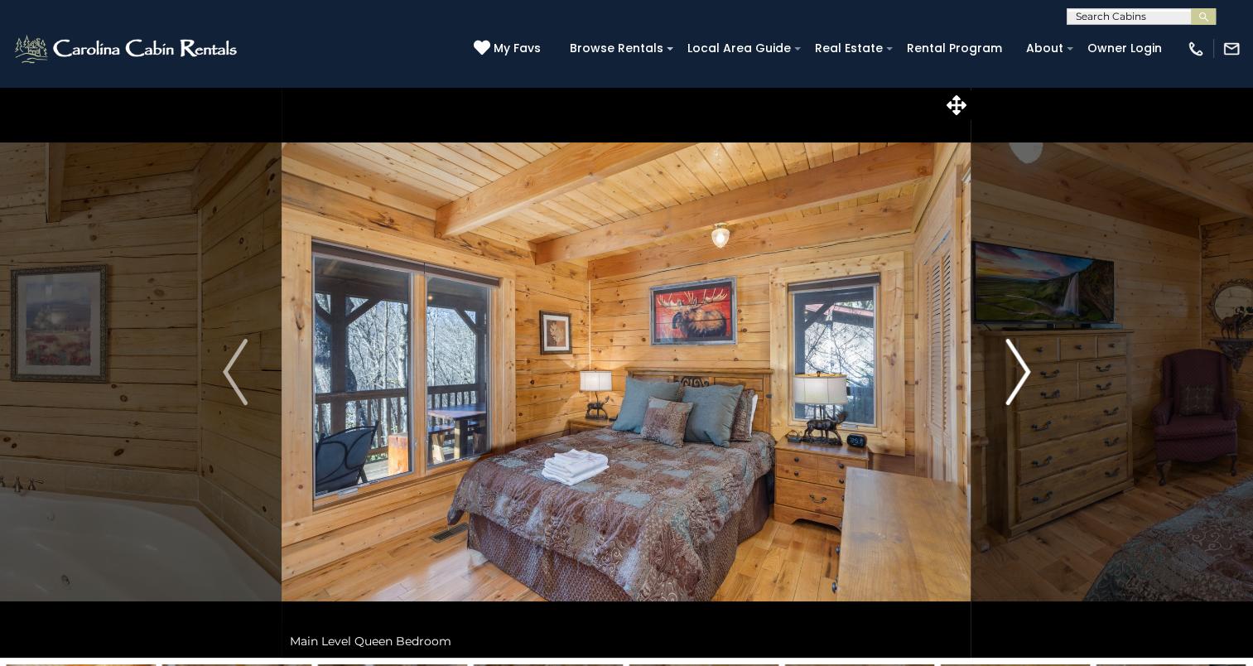
click at [1006, 394] on img "Next" at bounding box center [1018, 372] width 25 height 66
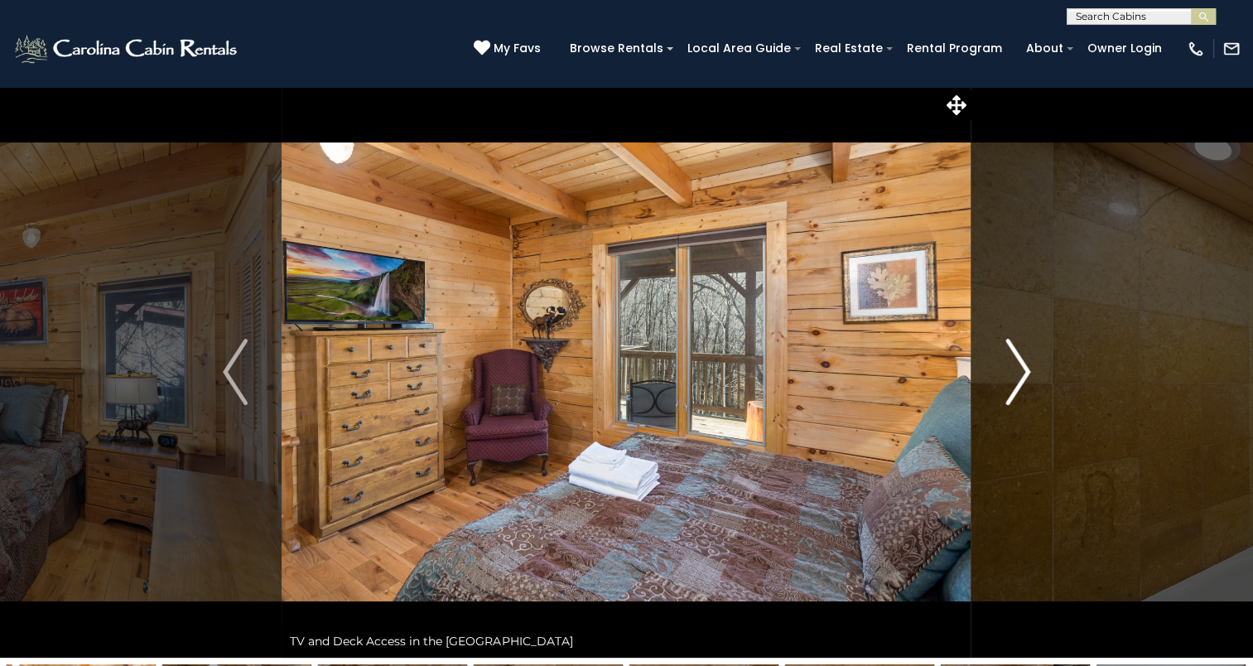
click at [1006, 394] on img "Next" at bounding box center [1018, 372] width 25 height 66
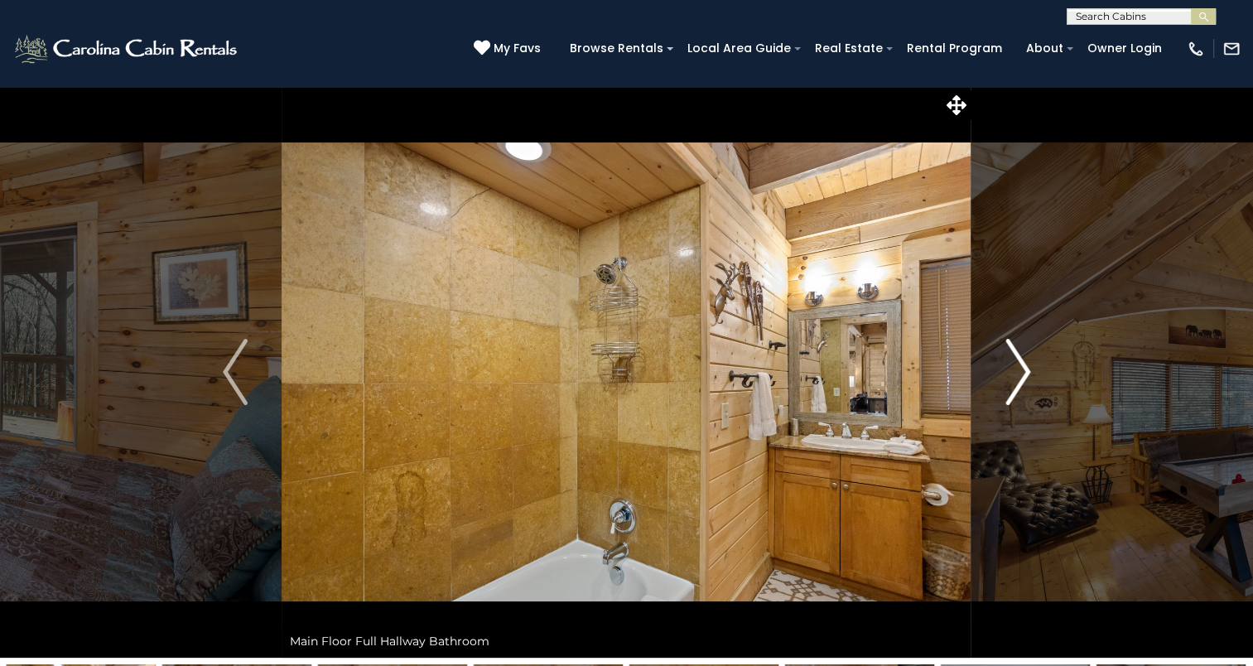
click at [1006, 394] on img "Next" at bounding box center [1018, 372] width 25 height 66
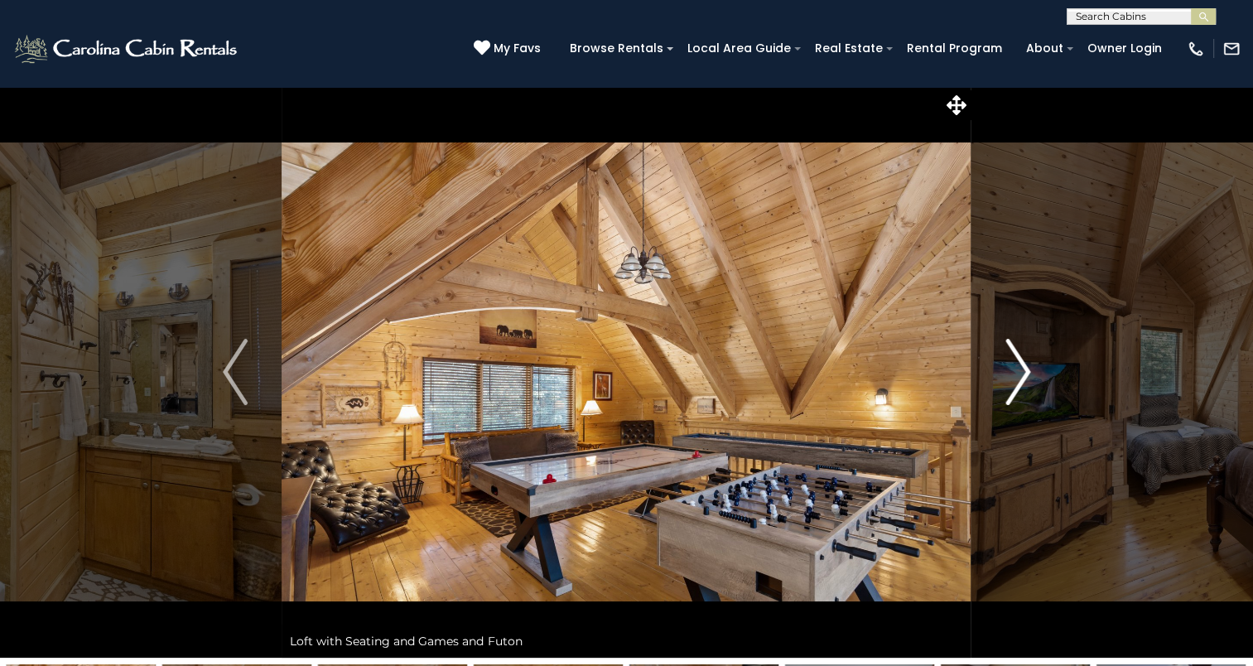
click at [1006, 394] on img "Next" at bounding box center [1018, 372] width 25 height 66
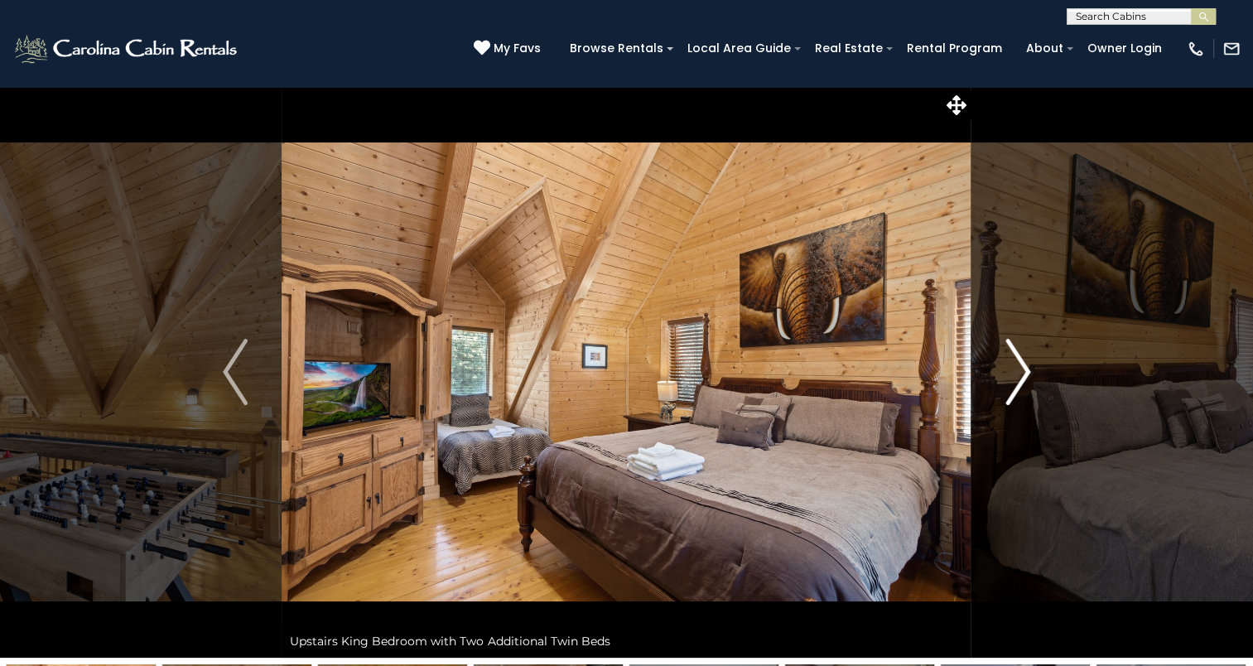
click at [991, 403] on button "Next" at bounding box center [1018, 372] width 93 height 572
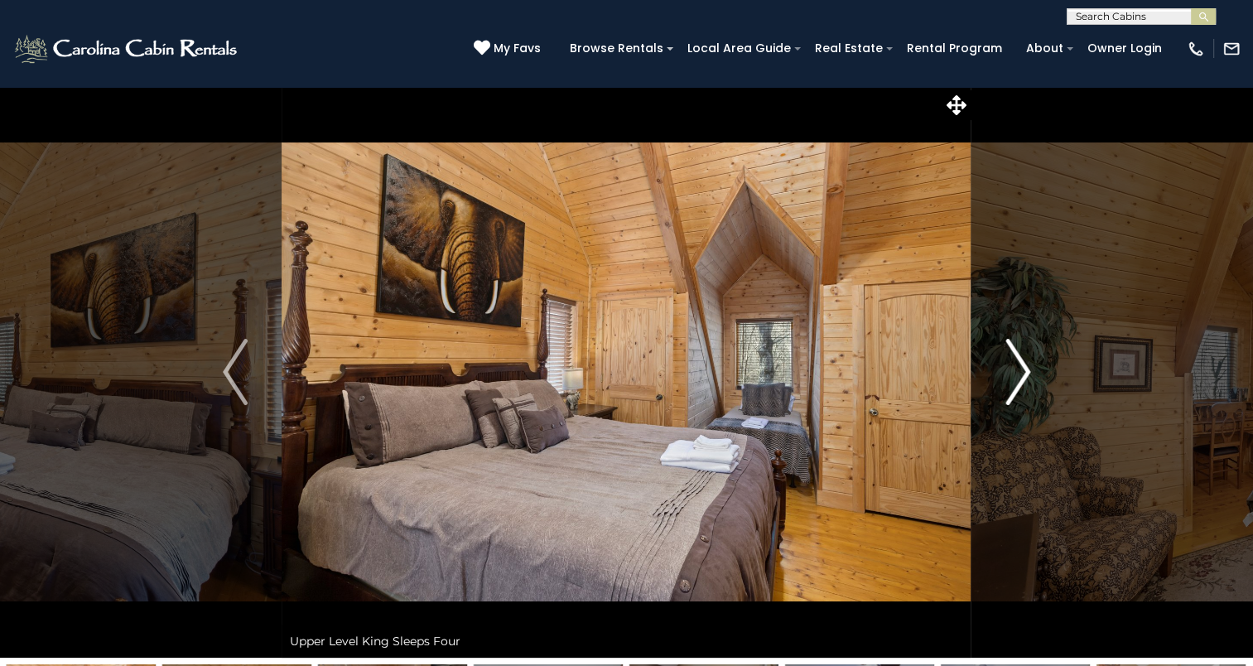
click at [991, 403] on button "Next" at bounding box center [1018, 372] width 93 height 572
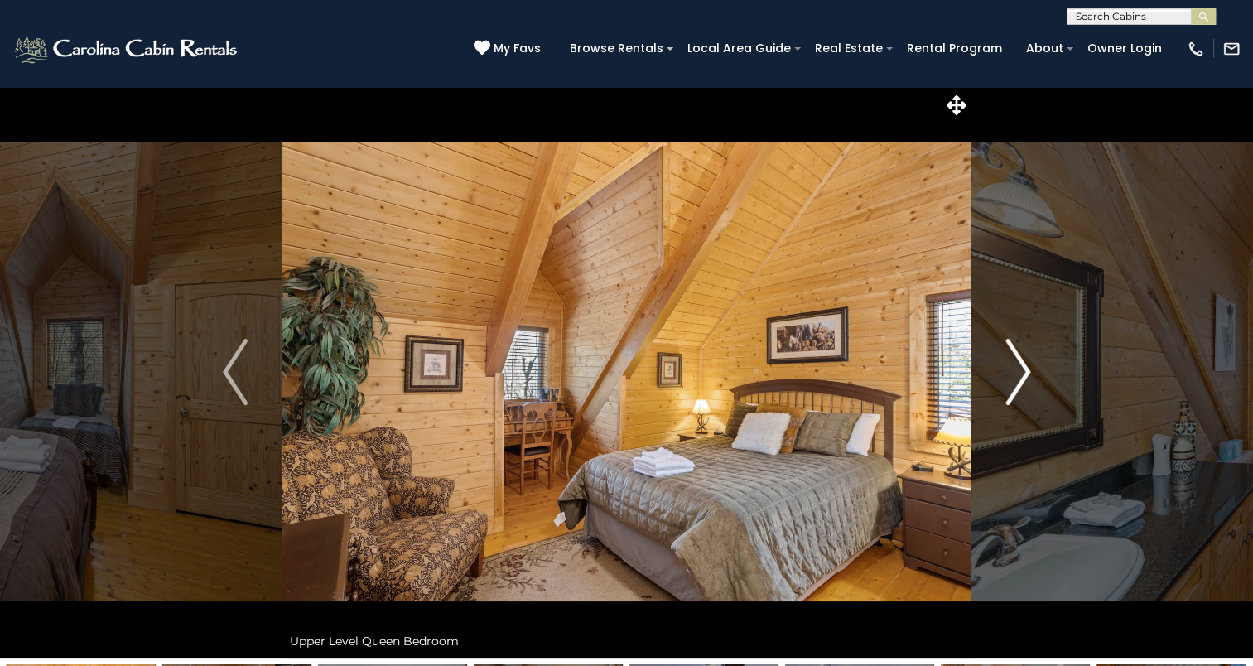
click at [991, 403] on button "Next" at bounding box center [1018, 372] width 93 height 572
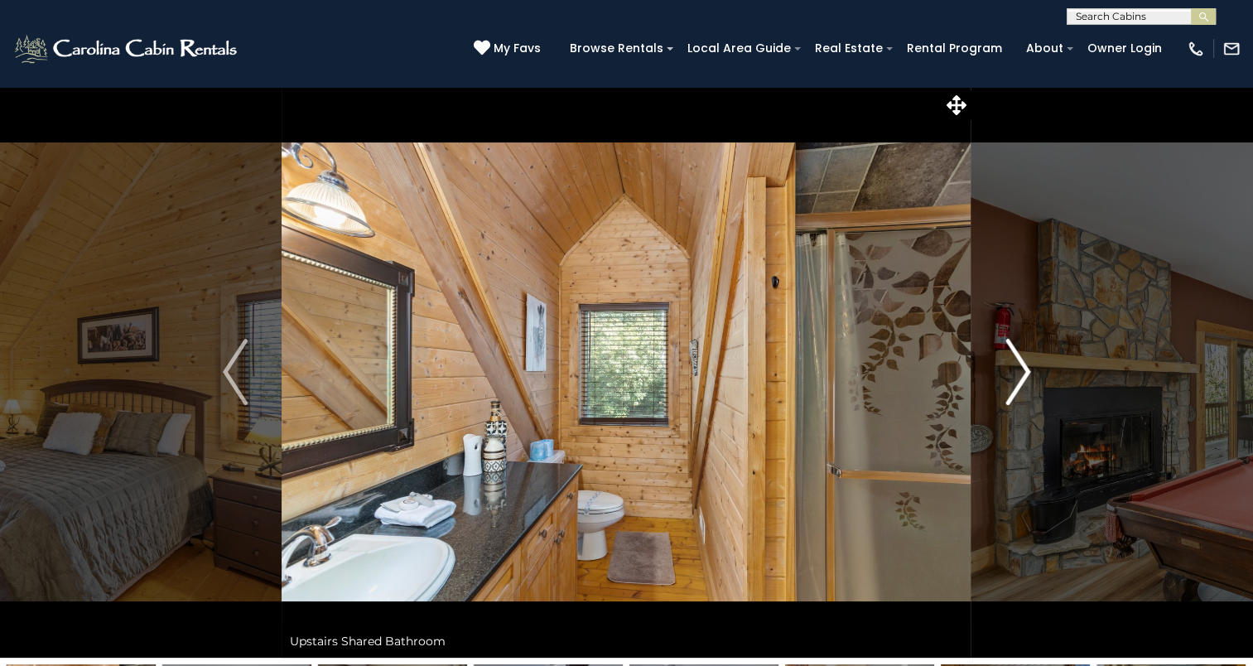
click at [991, 403] on button "Next" at bounding box center [1018, 372] width 93 height 572
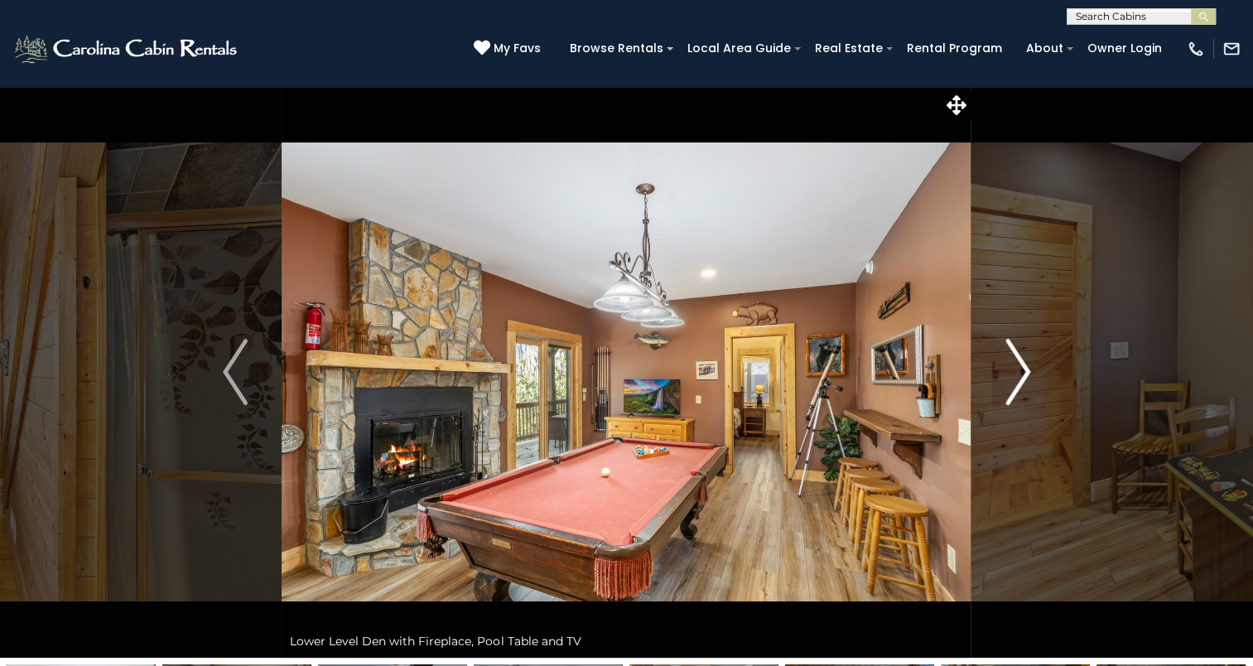
click at [991, 403] on button "Next" at bounding box center [1018, 372] width 93 height 572
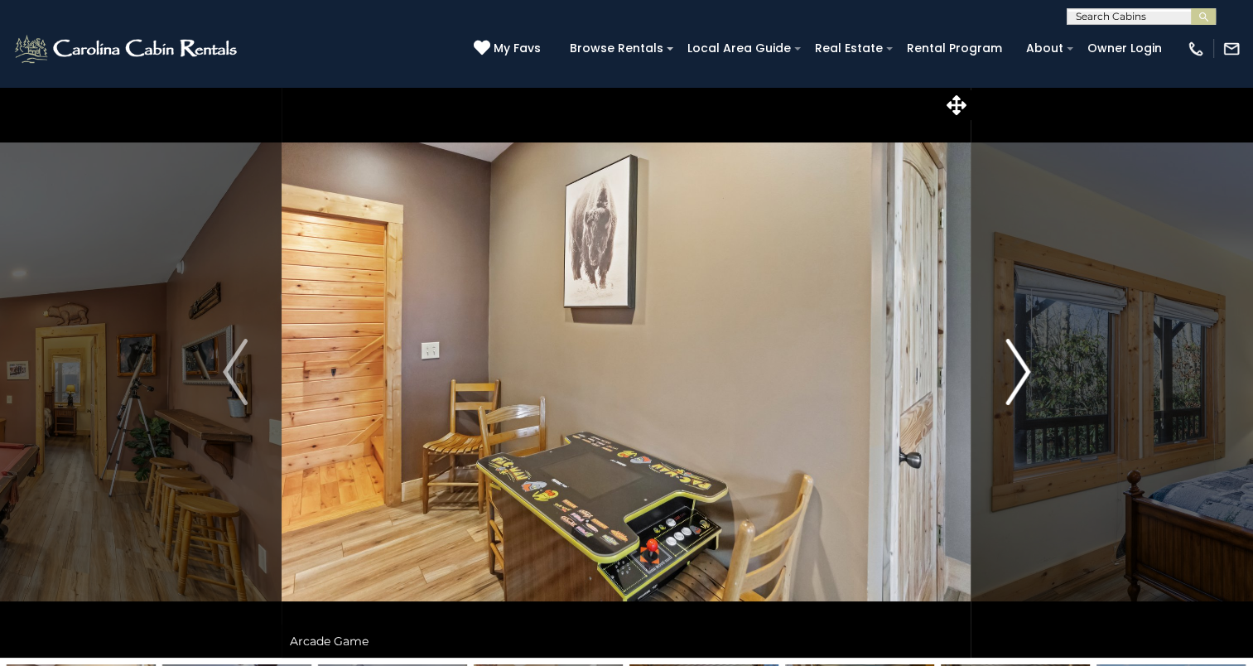
click at [991, 403] on button "Next" at bounding box center [1018, 372] width 93 height 572
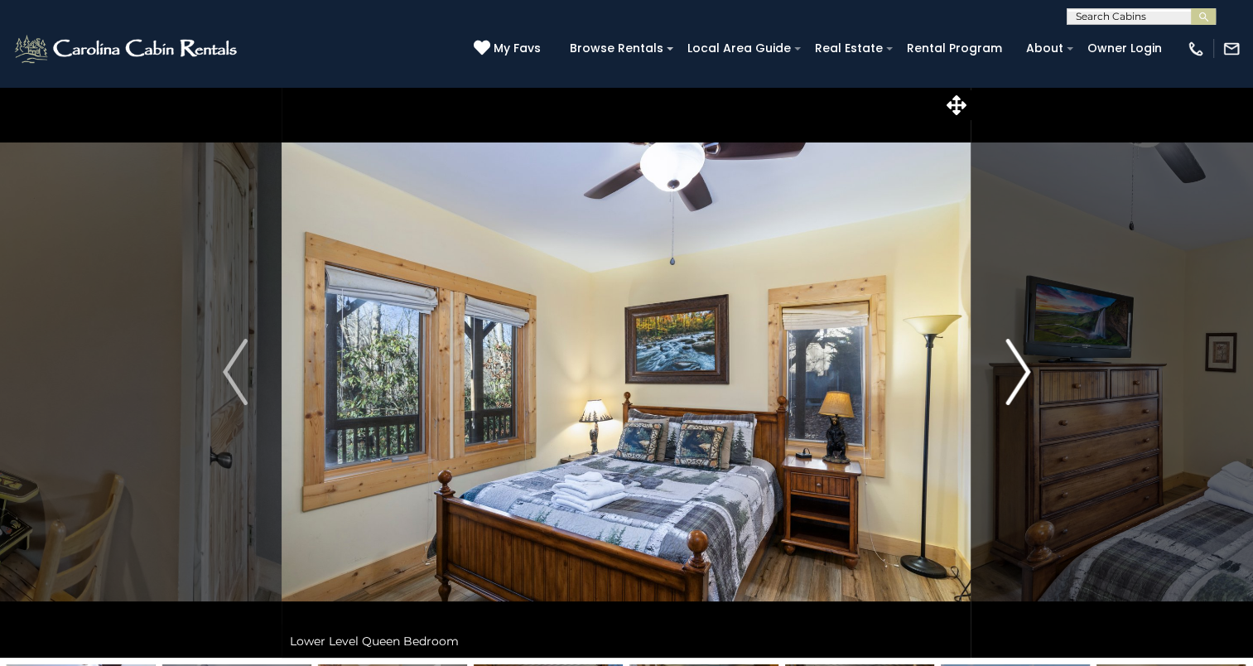
click at [991, 403] on button "Next" at bounding box center [1018, 372] width 93 height 572
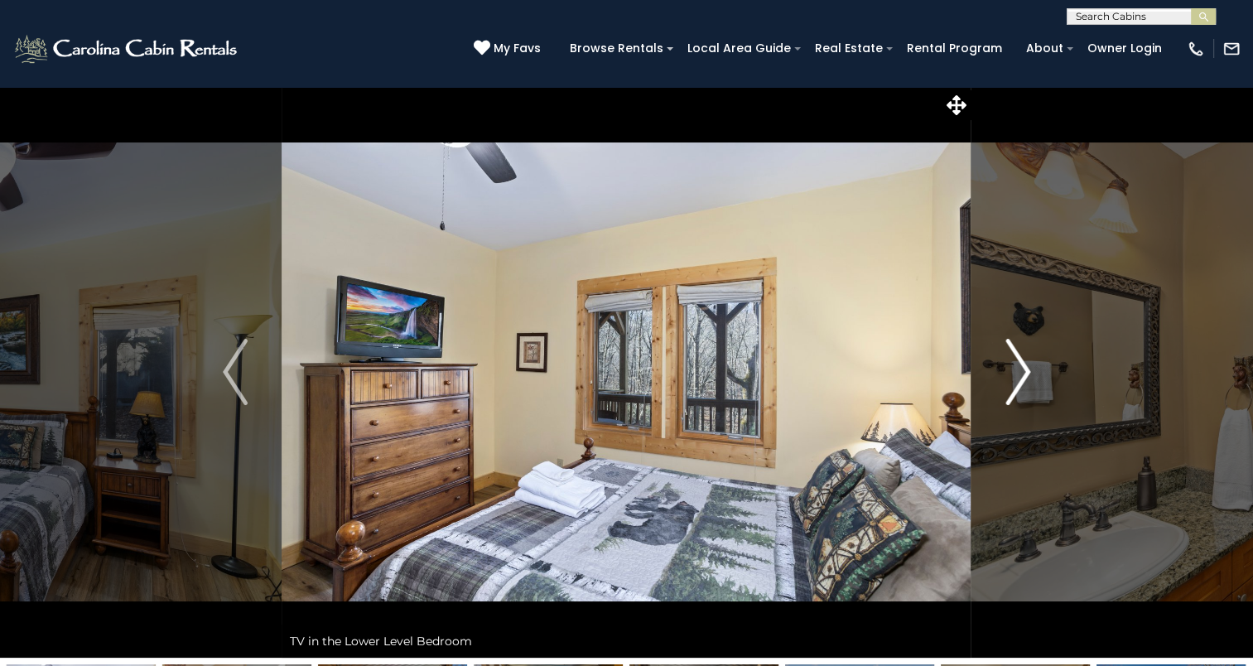
click at [992, 403] on button "Next" at bounding box center [1018, 372] width 93 height 572
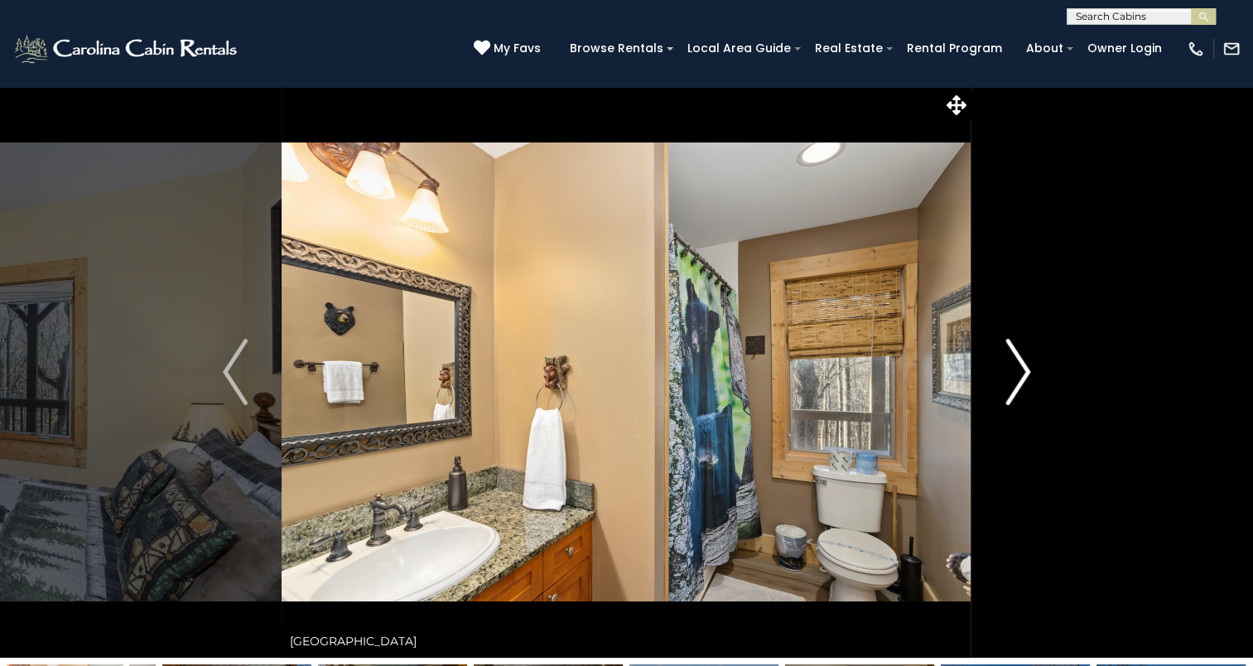
click at [992, 403] on button "Next" at bounding box center [1018, 372] width 93 height 572
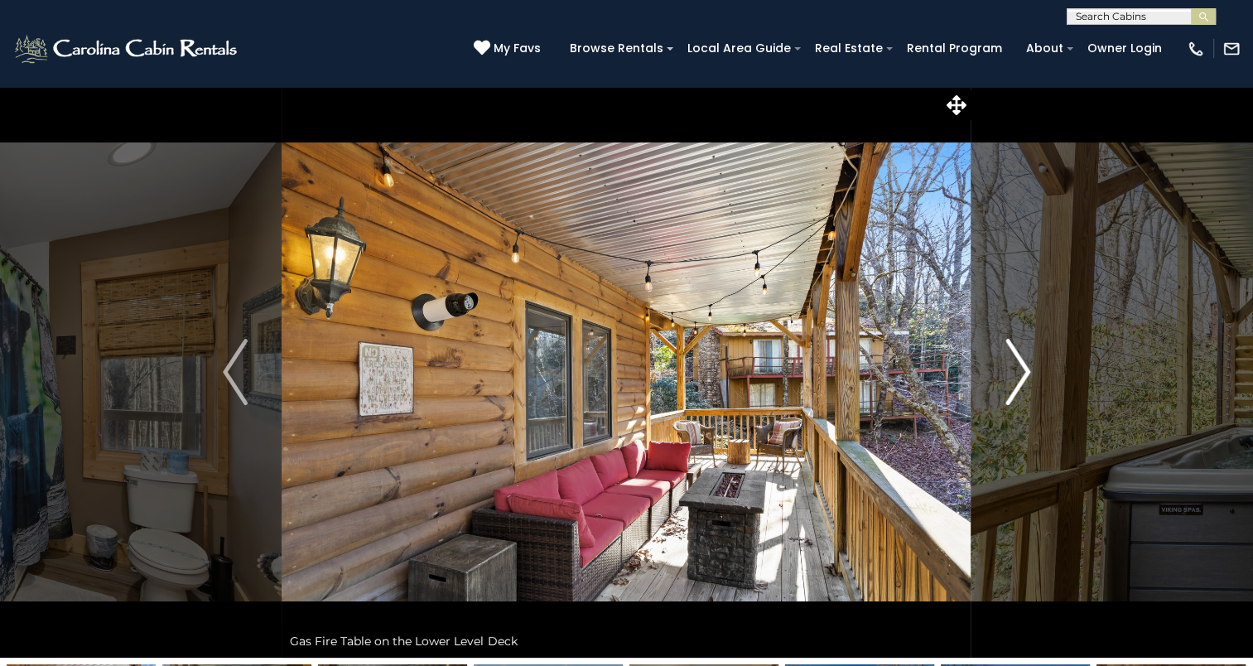
click at [992, 403] on button "Next" at bounding box center [1018, 372] width 93 height 572
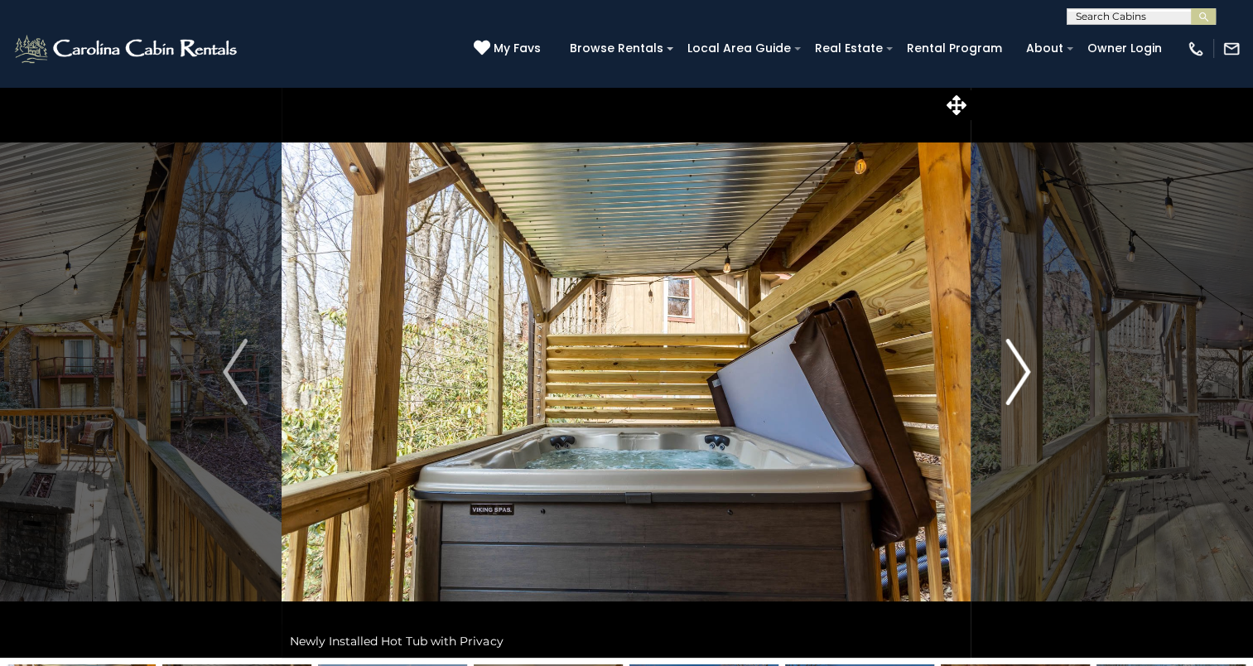
click at [993, 408] on button "Next" at bounding box center [1018, 372] width 93 height 572
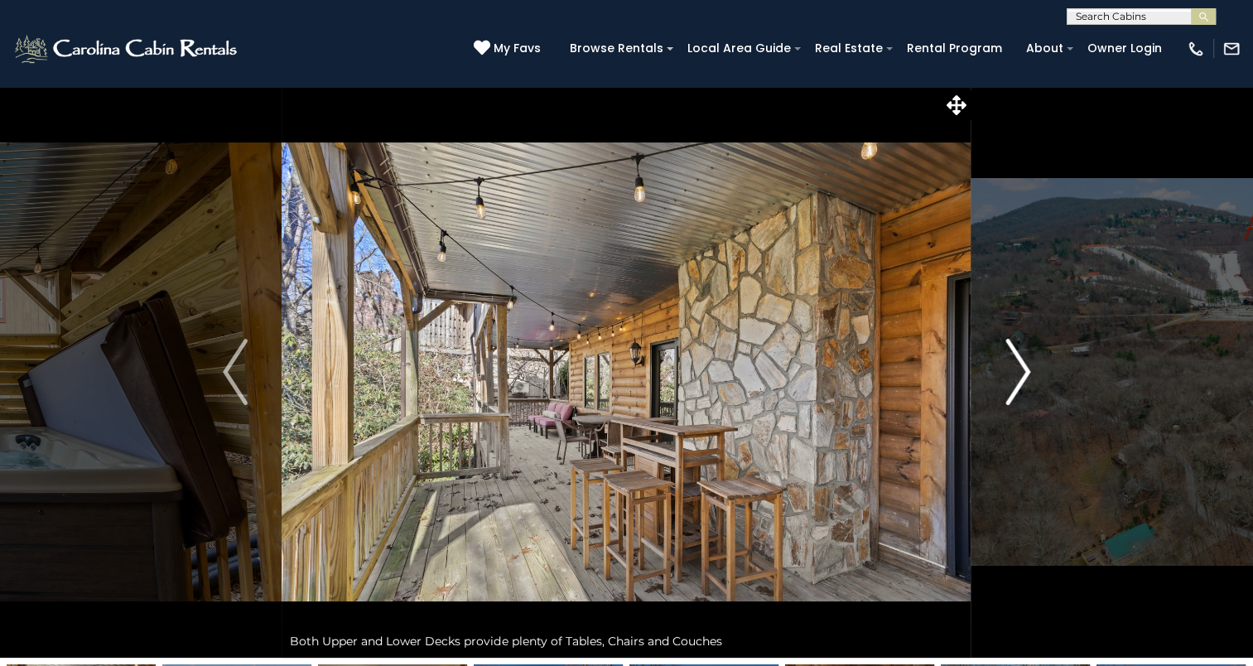
click at [993, 409] on button "Next" at bounding box center [1018, 372] width 93 height 572
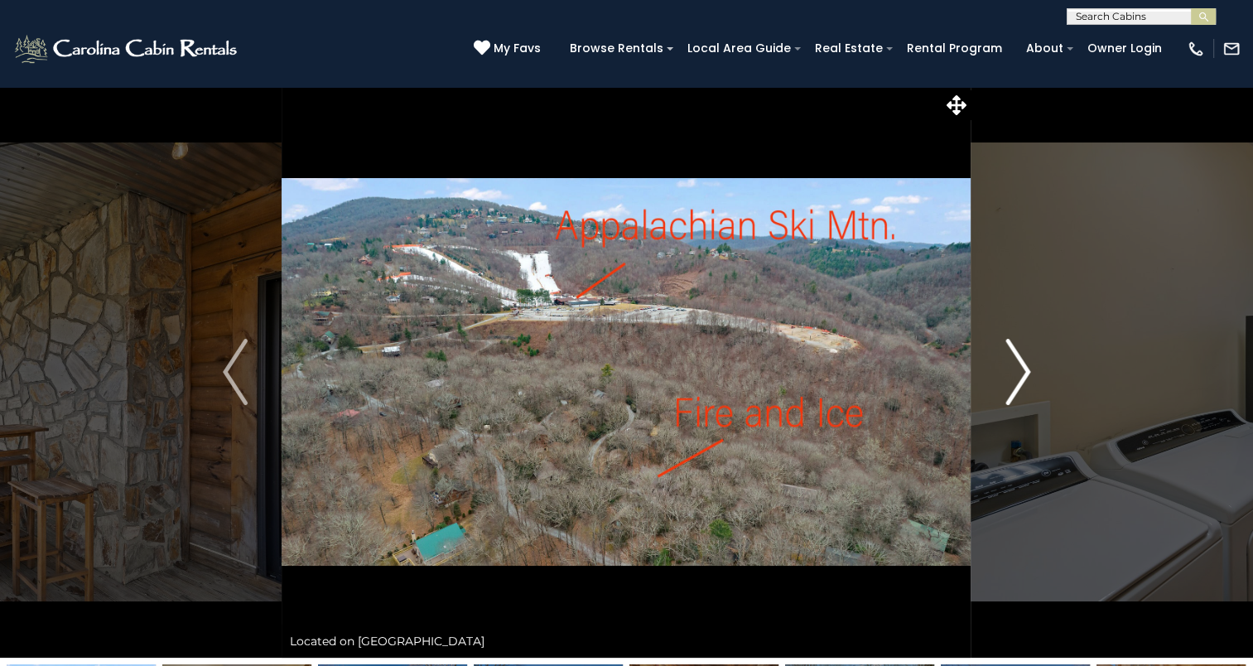
click at [993, 409] on button "Next" at bounding box center [1018, 372] width 93 height 572
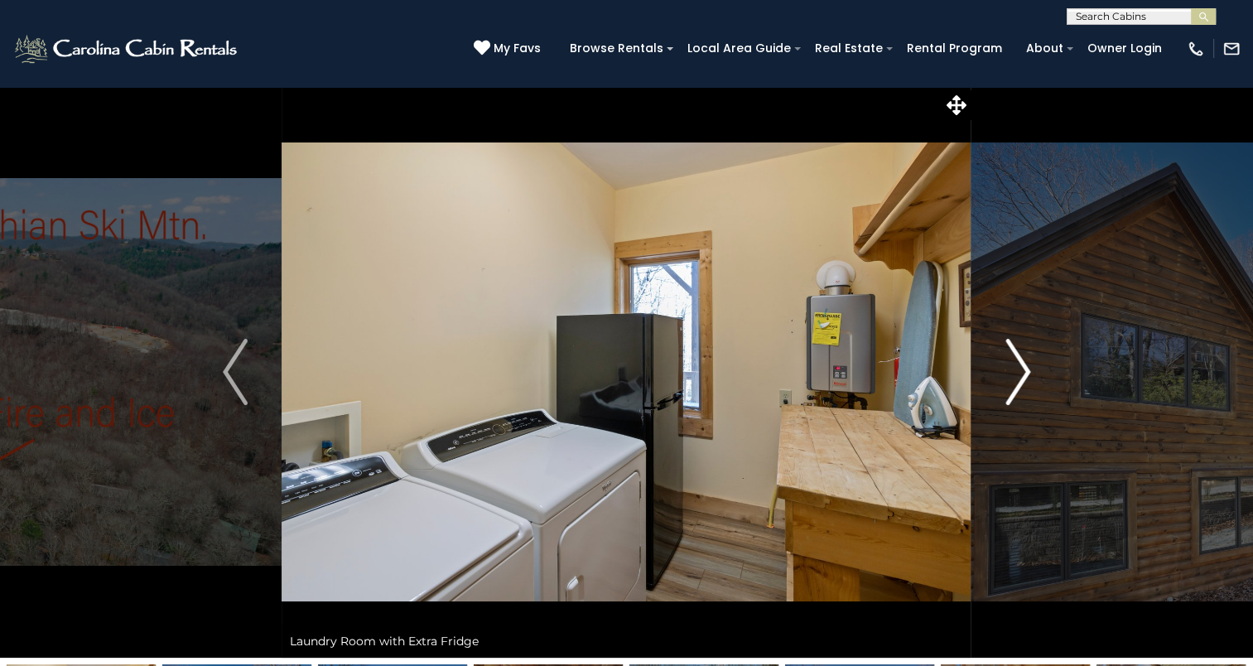
click at [993, 409] on button "Next" at bounding box center [1018, 372] width 93 height 572
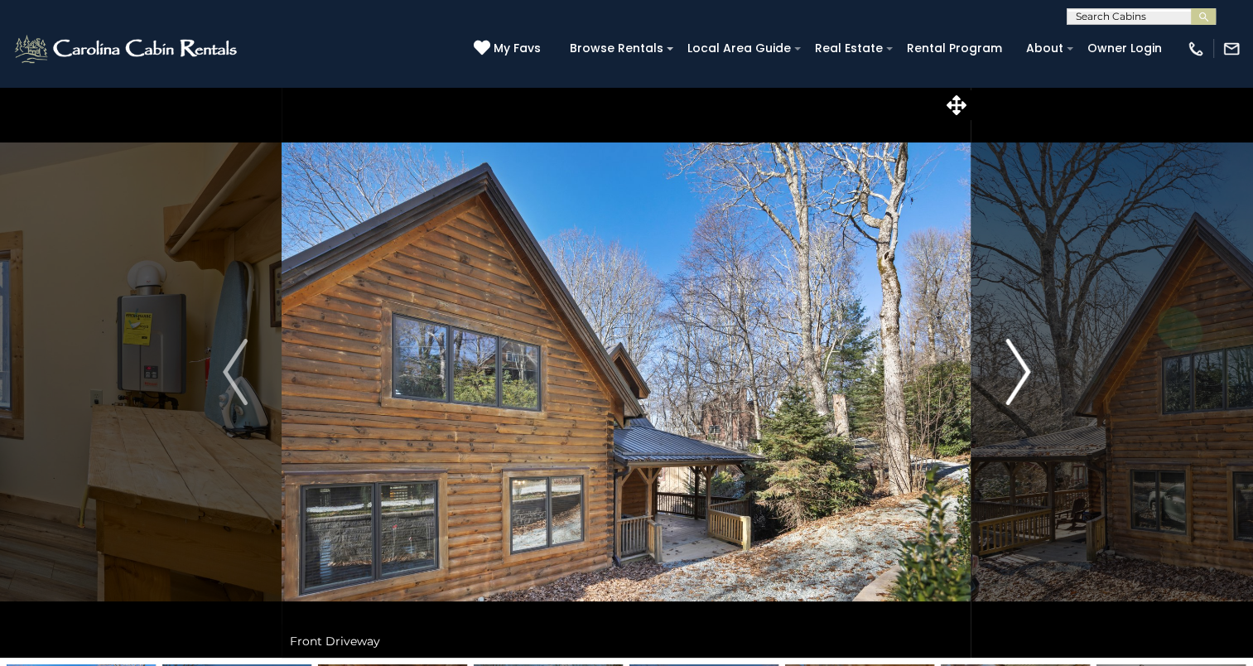
click at [993, 409] on button "Next" at bounding box center [1018, 372] width 93 height 572
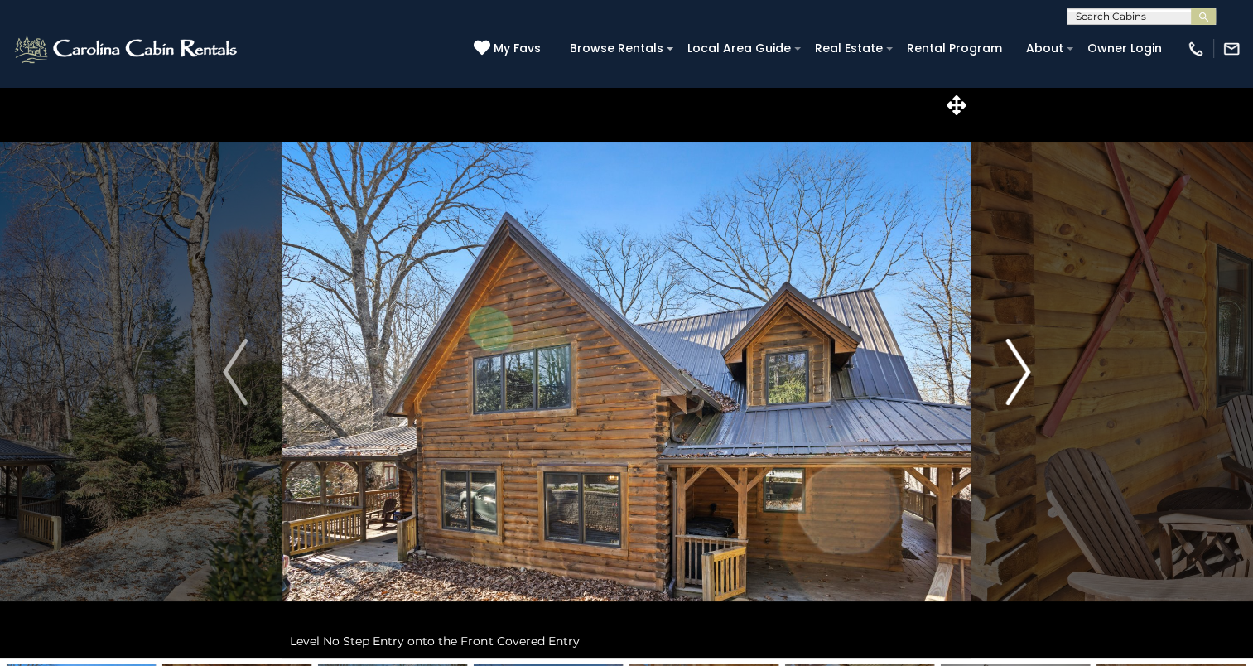
click at [993, 409] on button "Next" at bounding box center [1018, 372] width 93 height 572
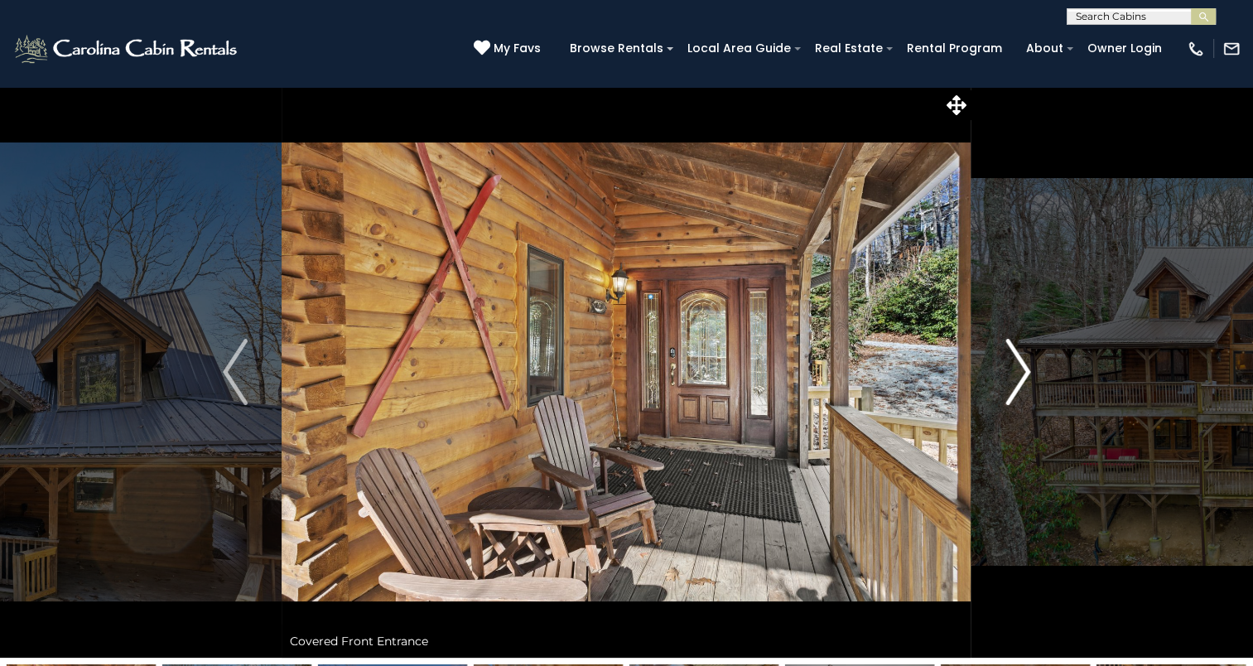
click at [993, 409] on button "Next" at bounding box center [1018, 372] width 93 height 572
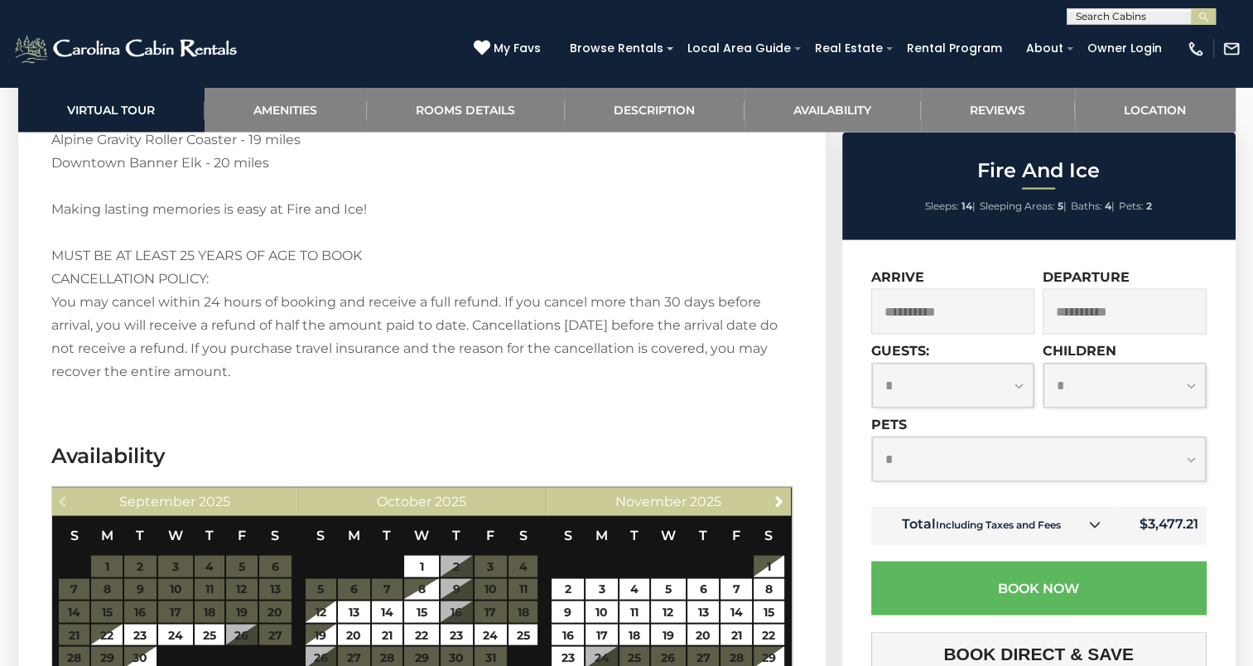
scroll to position [2982, 0]
